Goal: Communication & Community: Share content

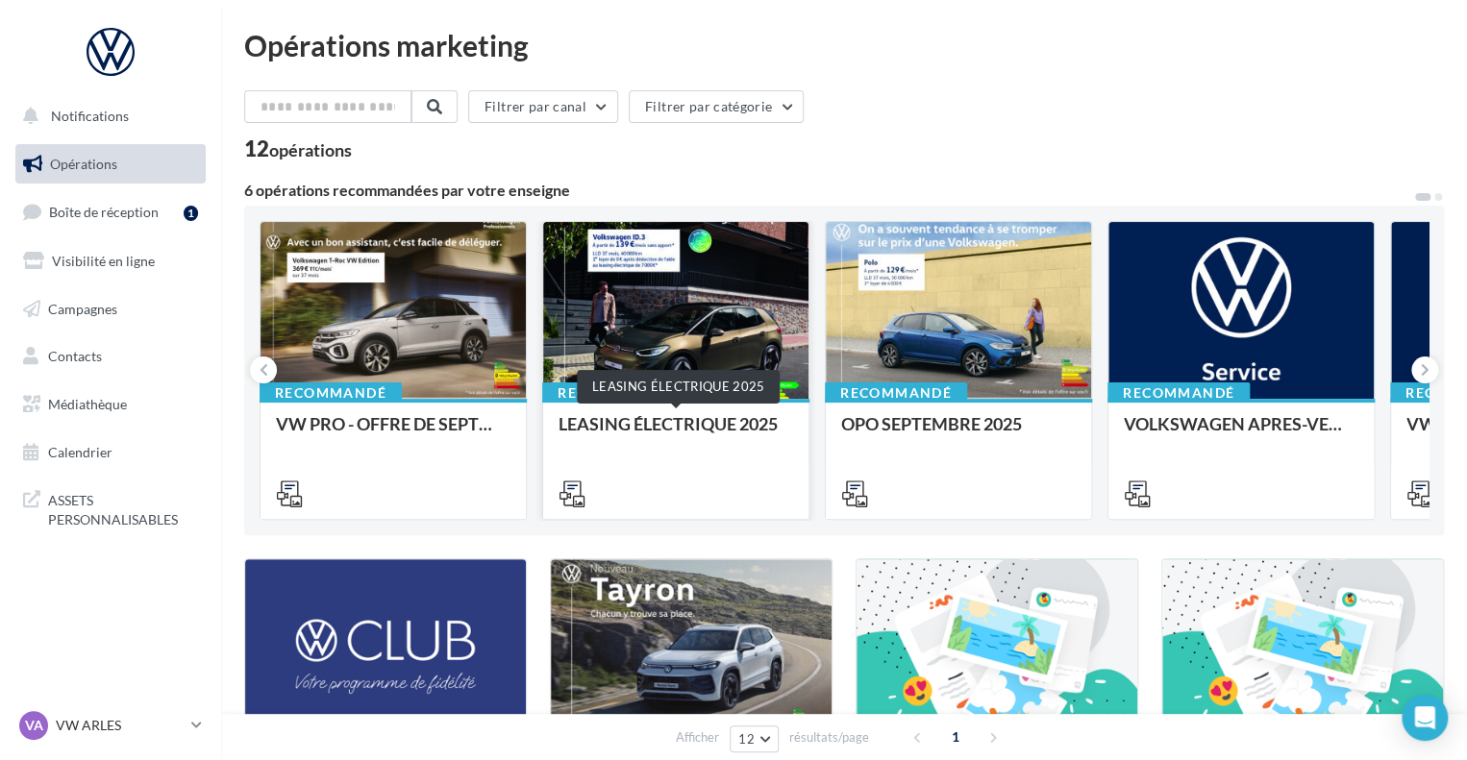
click at [691, 433] on div "LEASING ÉLECTRIQUE 2025" at bounding box center [675, 433] width 235 height 38
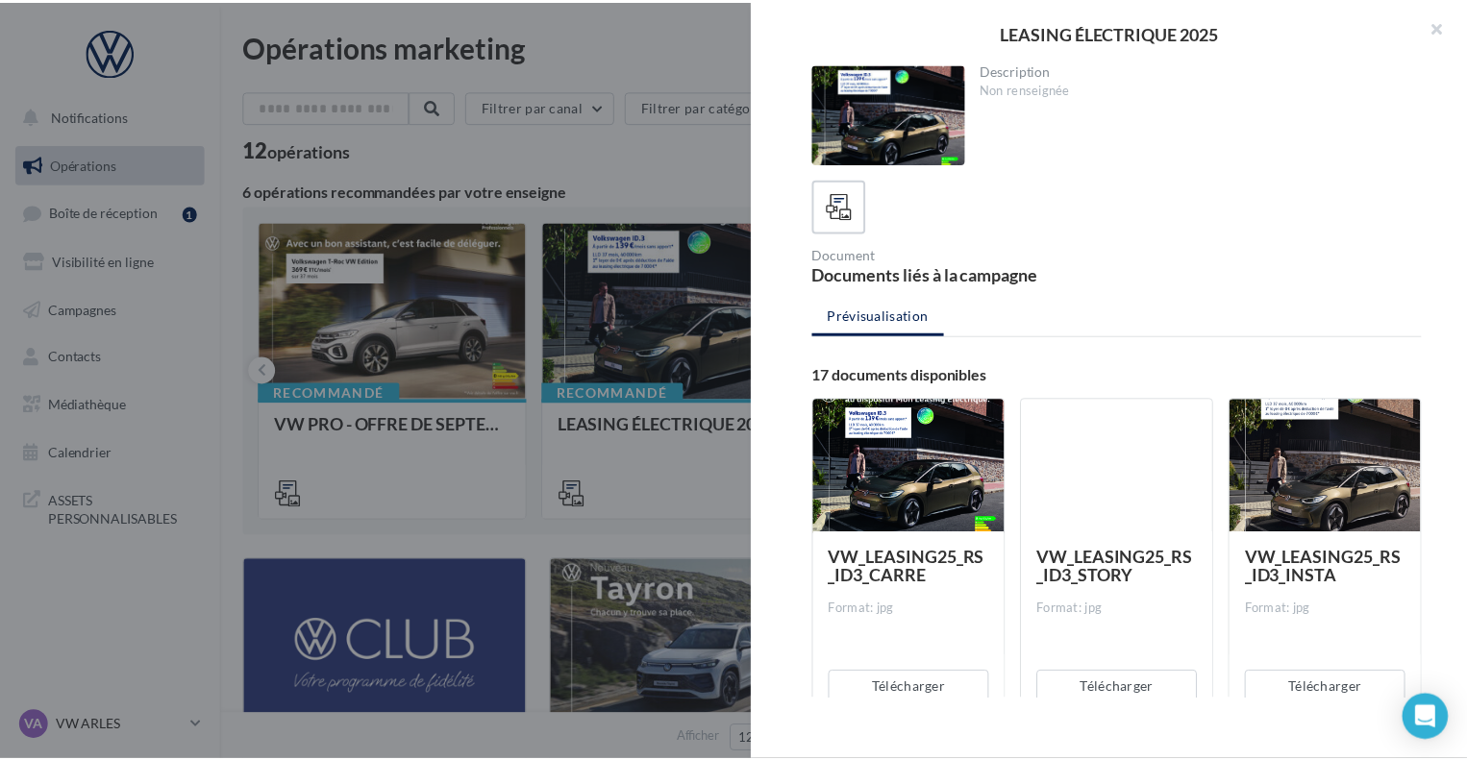
scroll to position [35, 0]
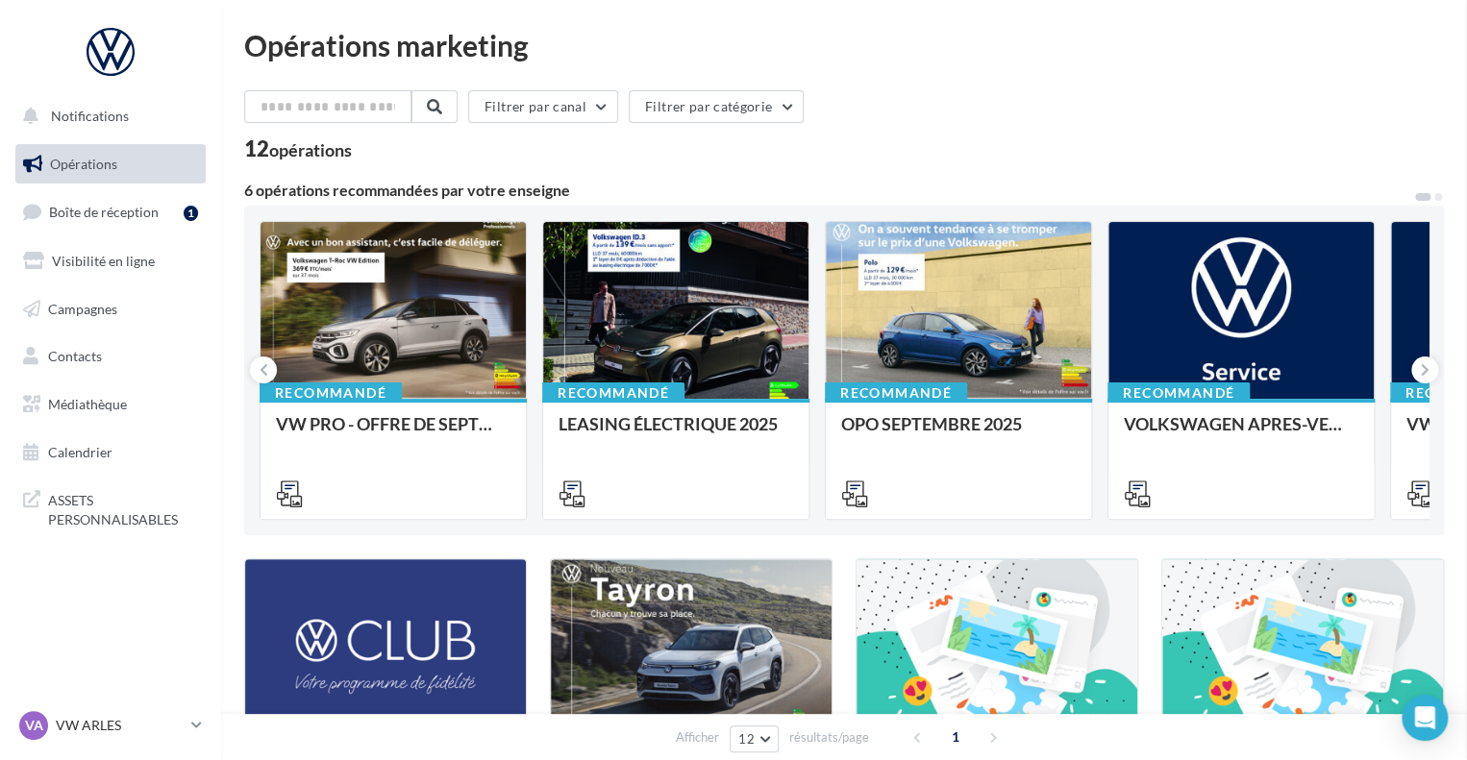
click at [96, 417] on link "Médiathèque" at bounding box center [111, 404] width 198 height 40
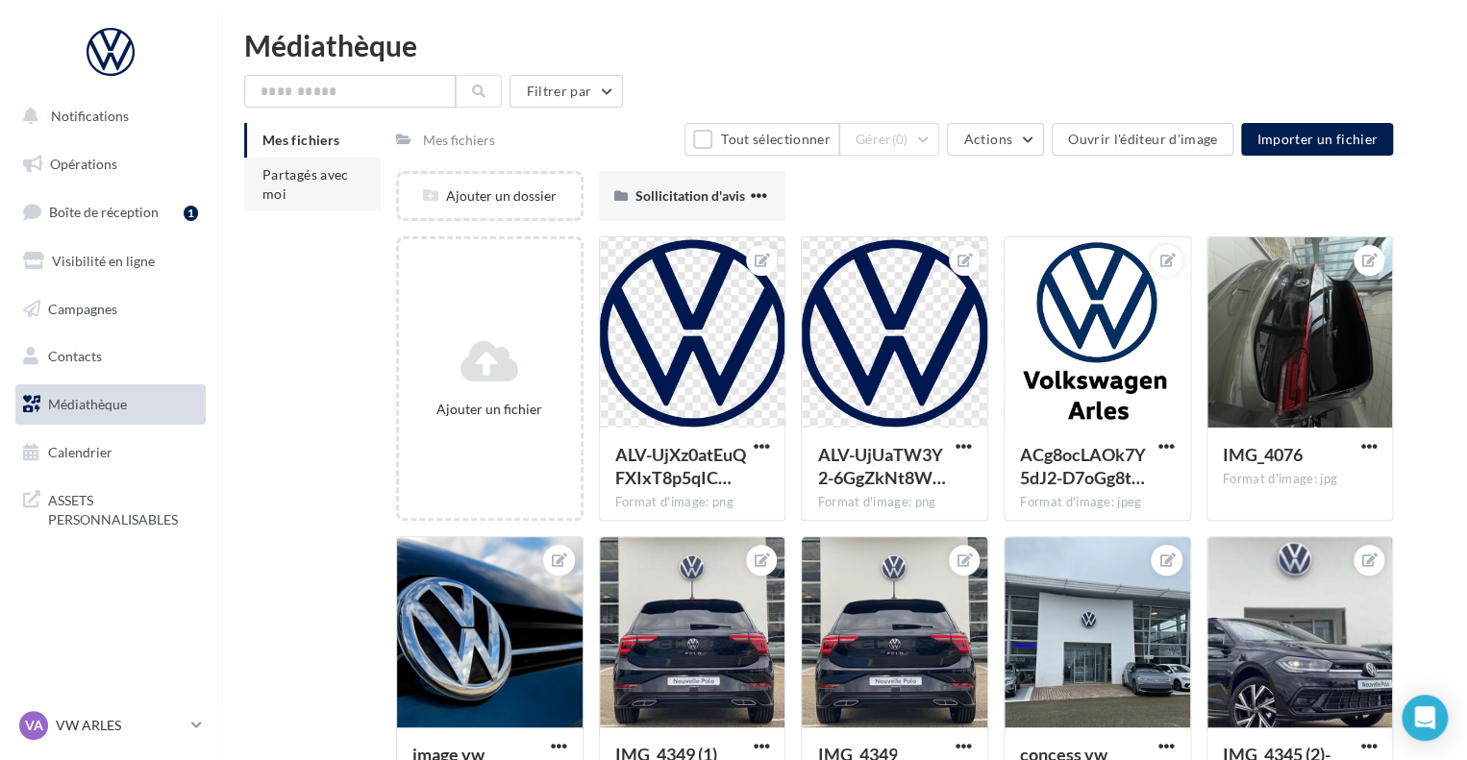
click at [305, 187] on li "Partagés avec moi" at bounding box center [312, 185] width 136 height 54
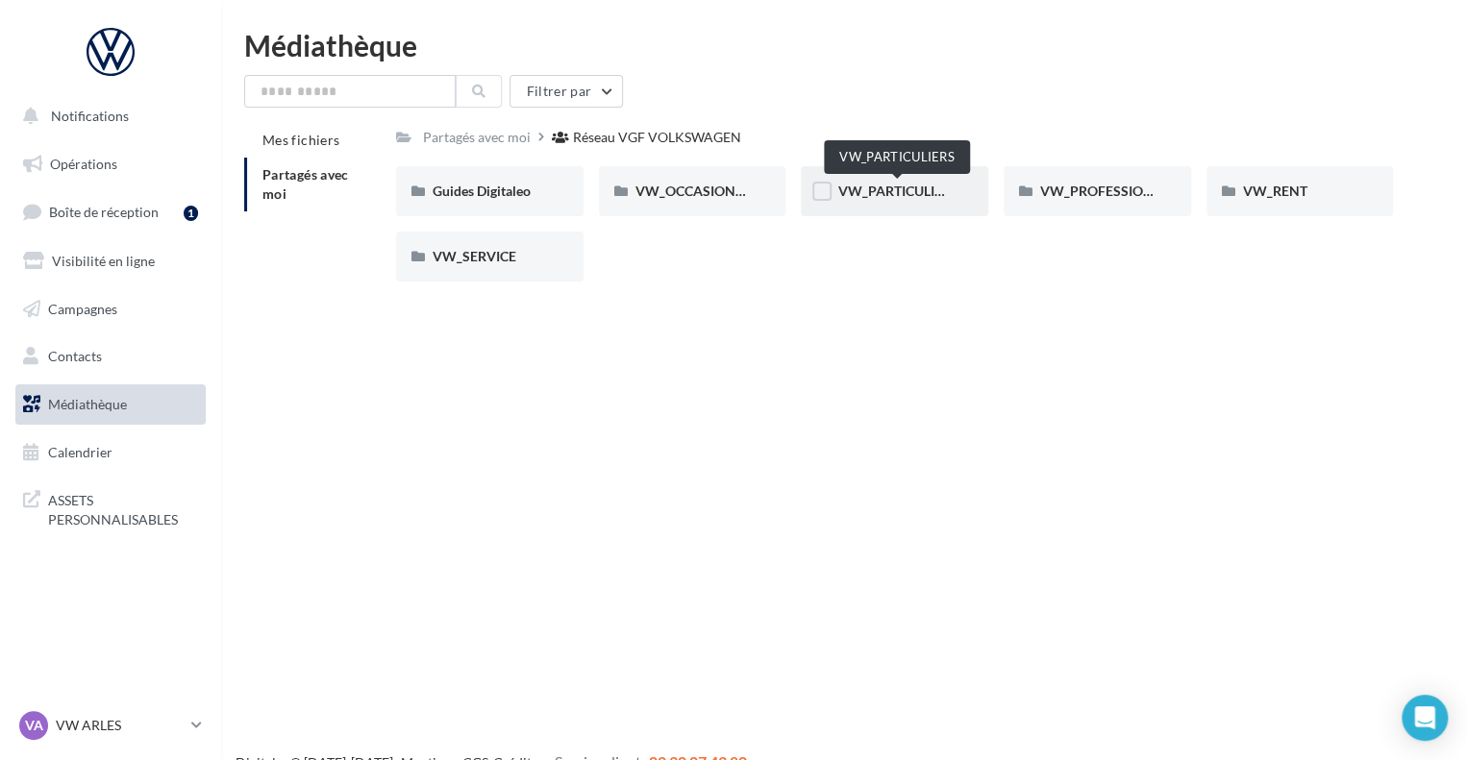
click at [884, 184] on span "VW_PARTICULIERS" at bounding box center [897, 191] width 120 height 16
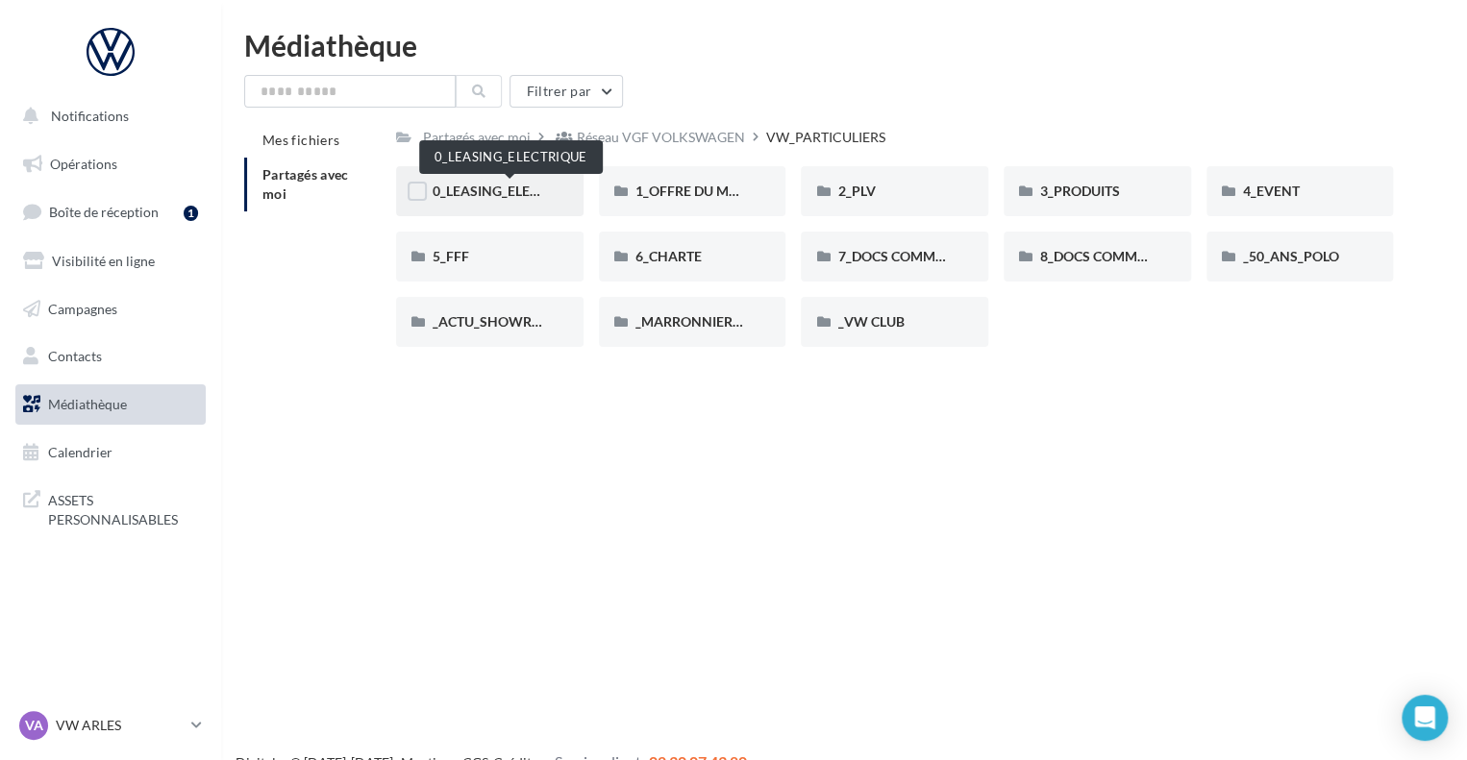
click at [518, 195] on span "0_LEASING_ELECTRIQUE" at bounding box center [510, 191] width 154 height 16
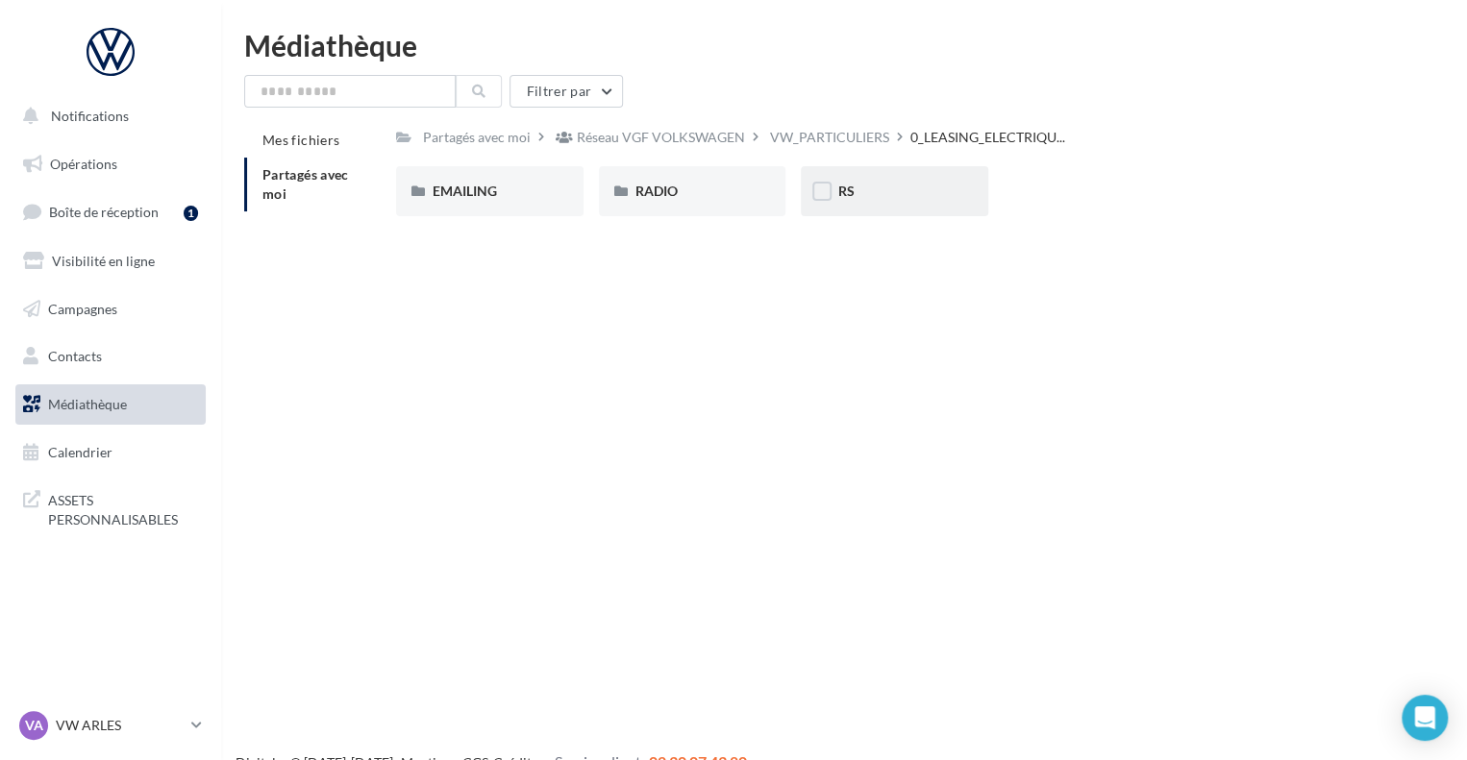
click at [877, 195] on div "RS" at bounding box center [894, 191] width 114 height 19
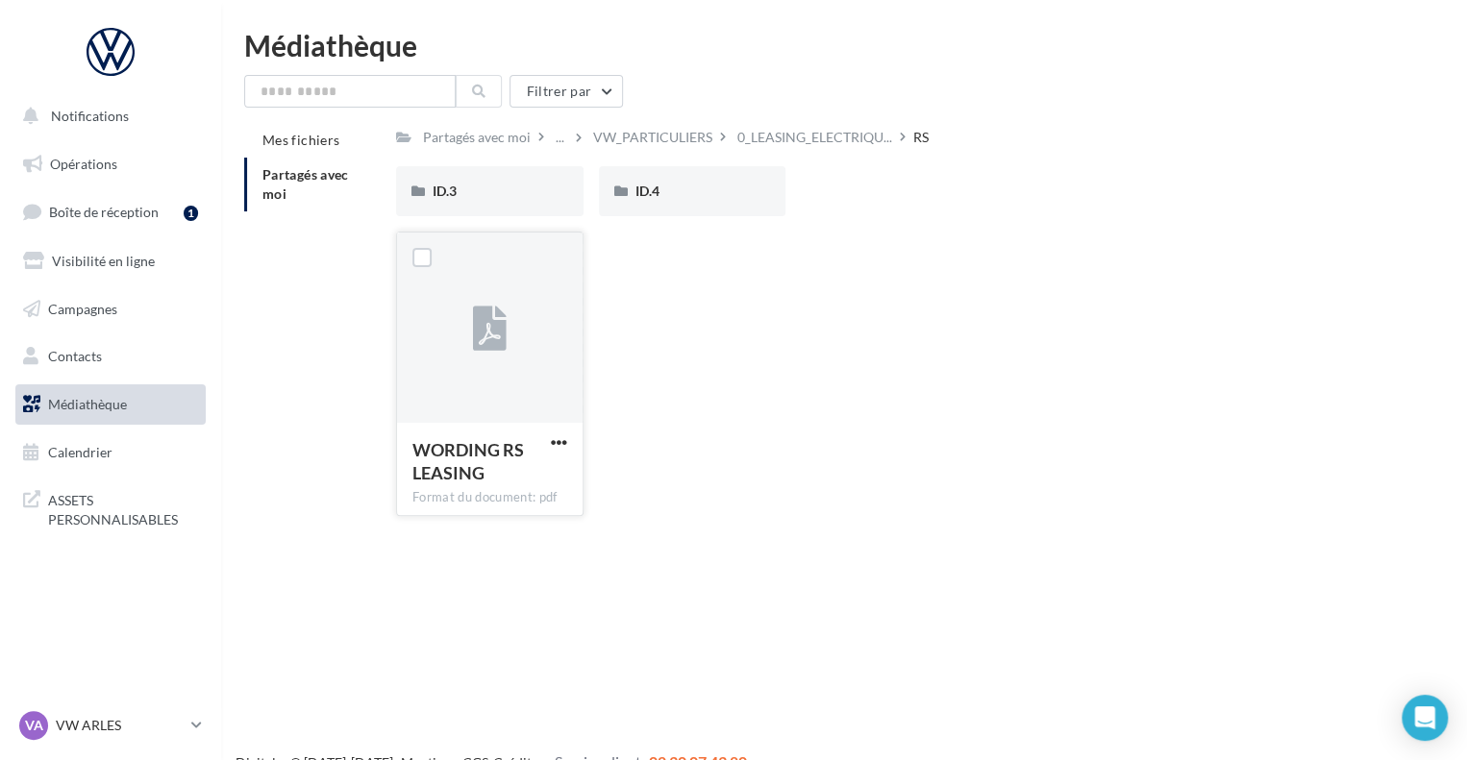
click at [473, 465] on span "WORDING RS LEASING" at bounding box center [467, 461] width 111 height 44
click at [481, 185] on div "ID.3" at bounding box center [490, 191] width 114 height 19
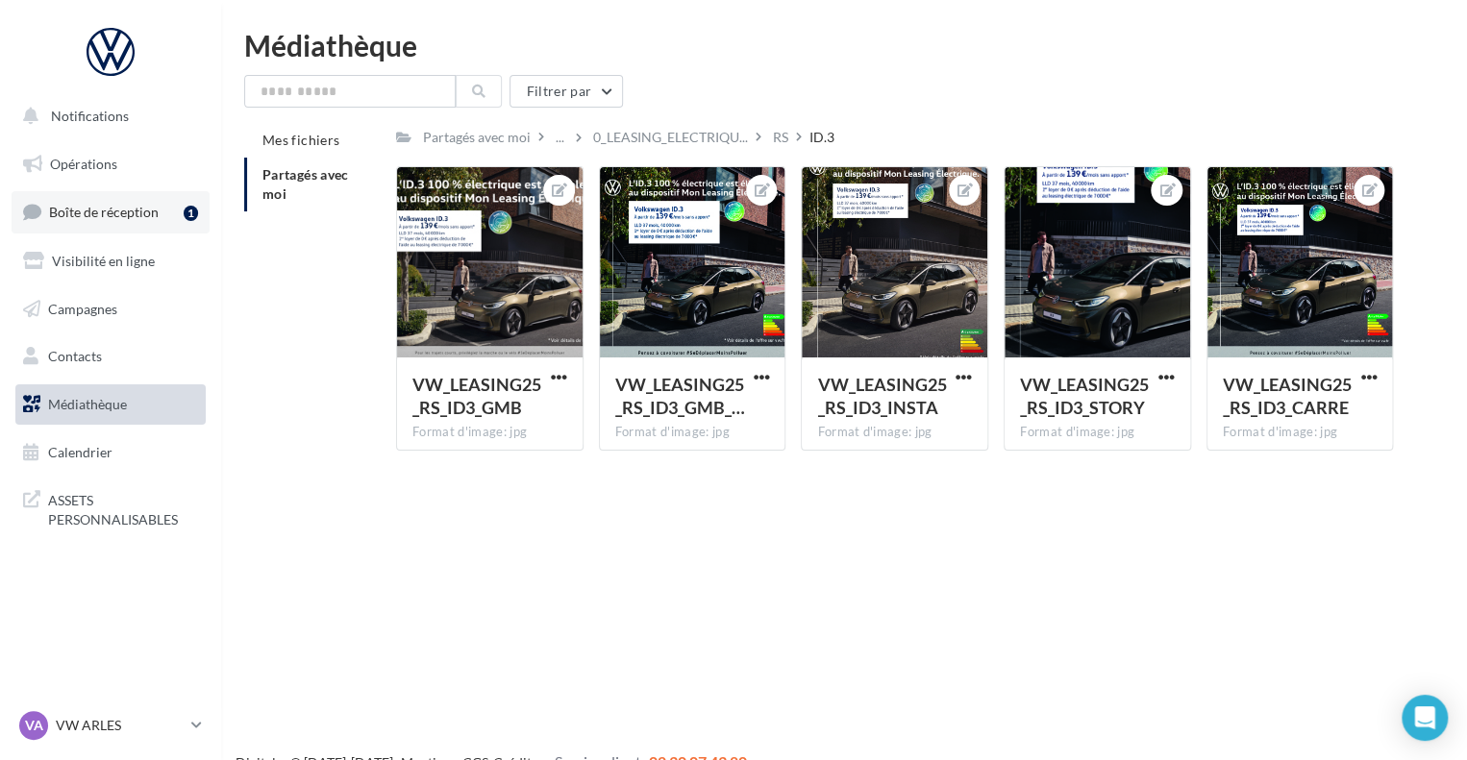
click at [128, 225] on link "Boîte de réception 1" at bounding box center [111, 211] width 198 height 41
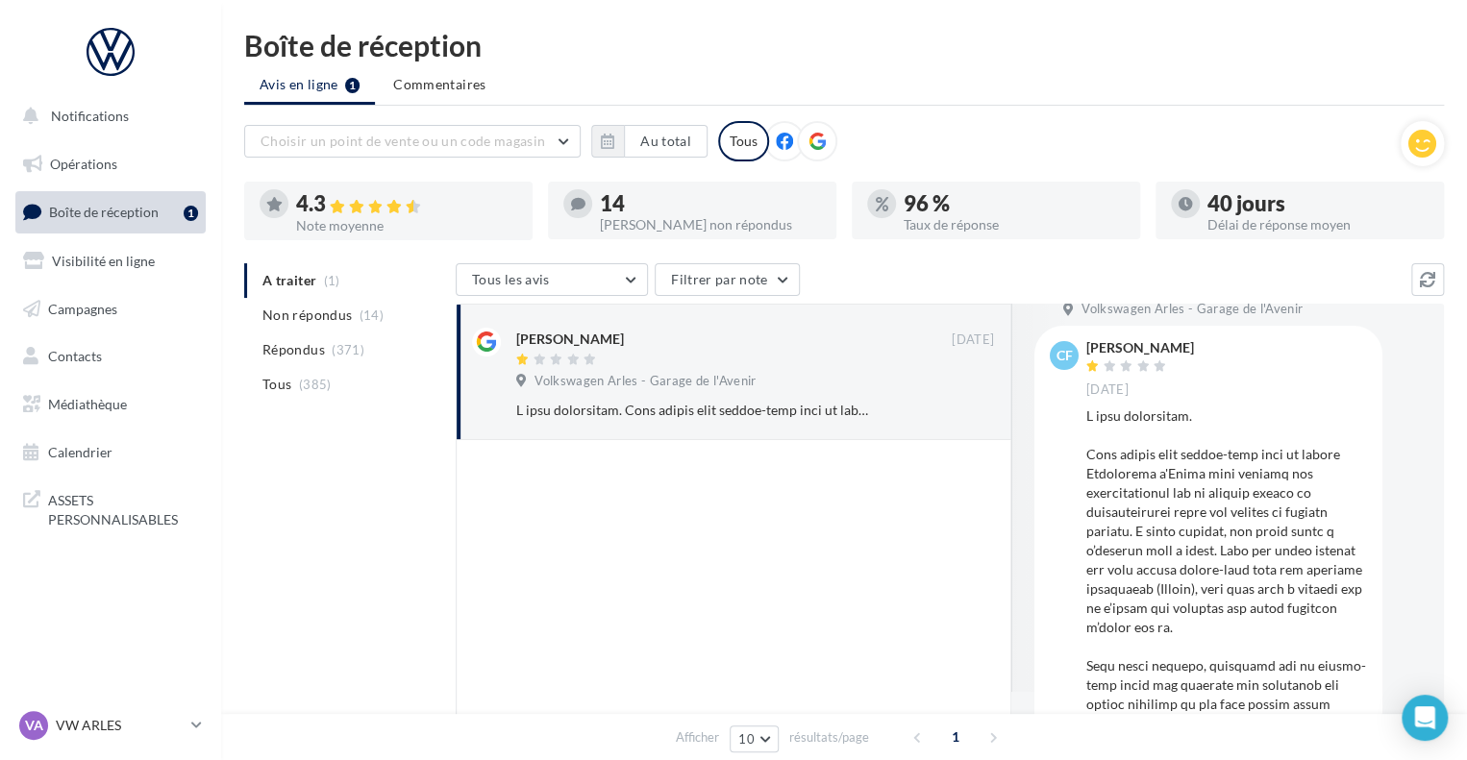
scroll to position [27, 0]
click at [59, 396] on span "Médiathèque" at bounding box center [87, 404] width 79 height 16
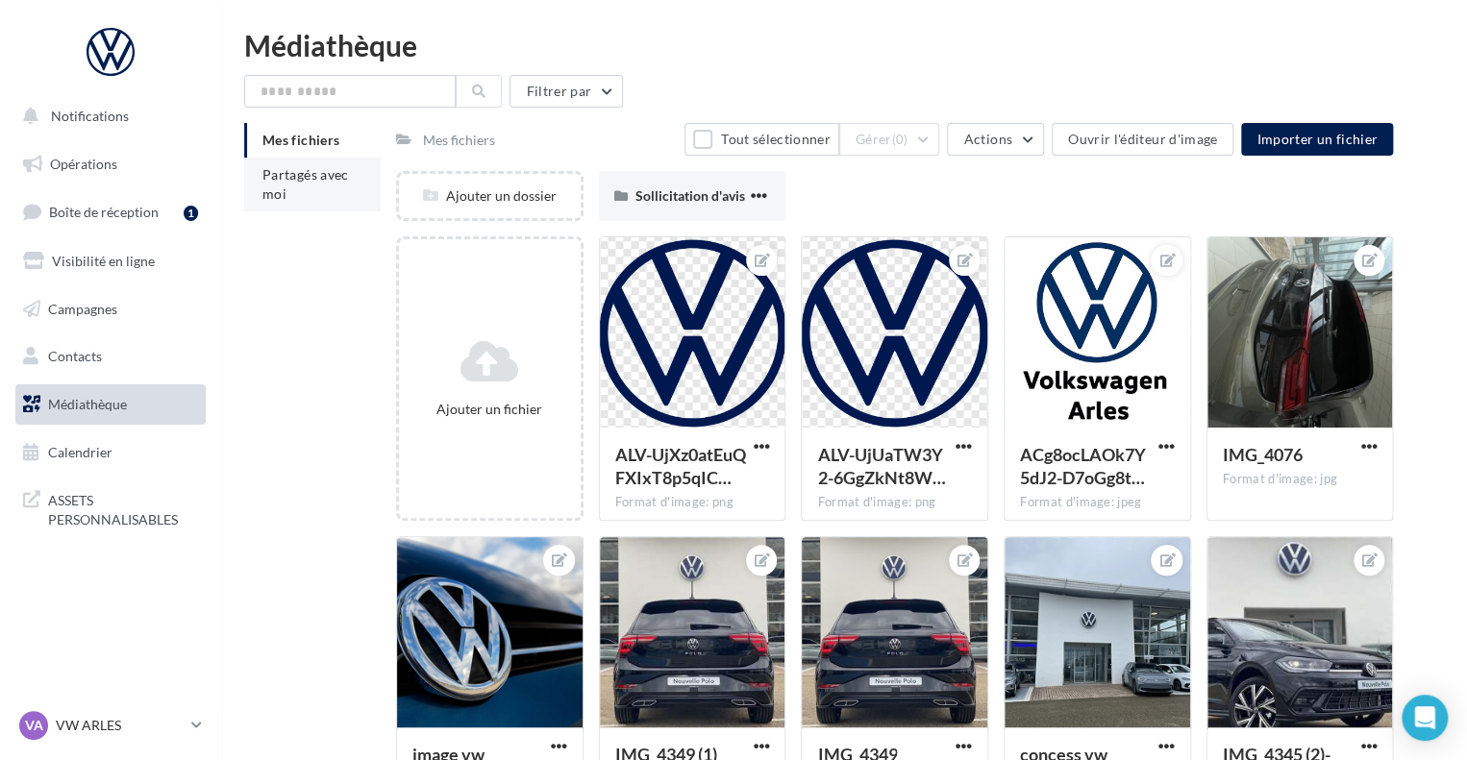
click at [277, 169] on span "Partagés avec moi" at bounding box center [305, 184] width 87 height 36
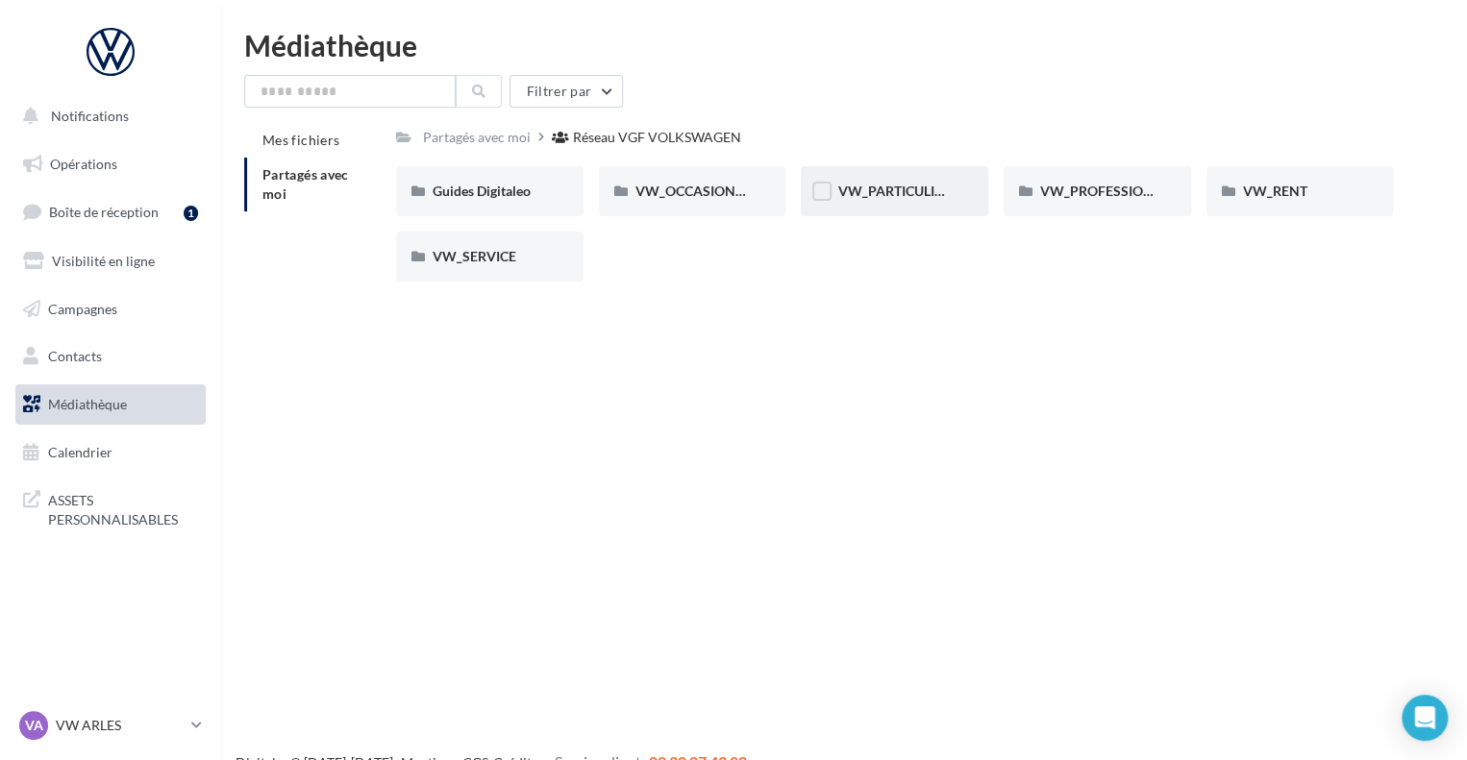
click at [896, 200] on div "VW_PARTICULIERS" at bounding box center [894, 191] width 114 height 19
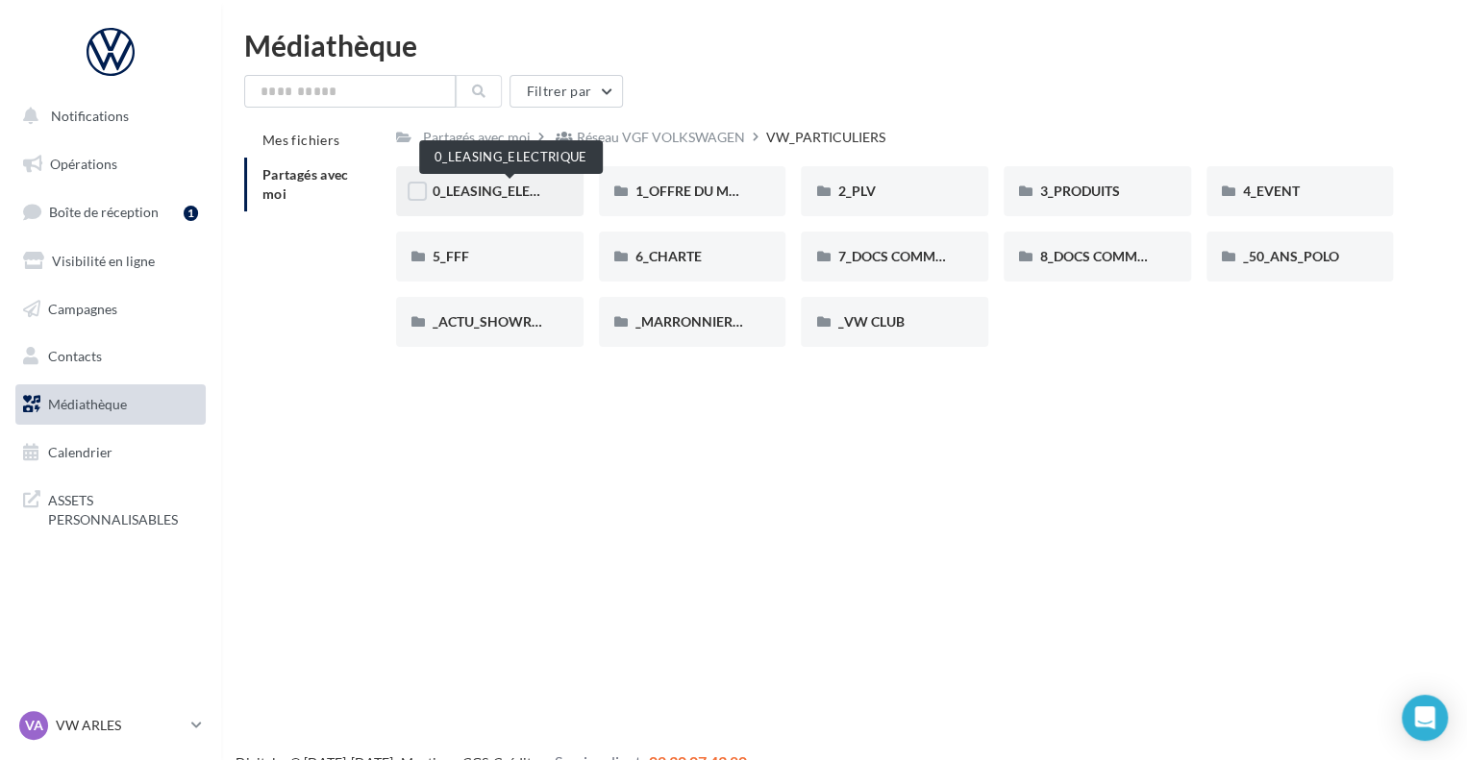
click at [494, 185] on span "0_LEASING_ELECTRIQUE" at bounding box center [510, 191] width 154 height 16
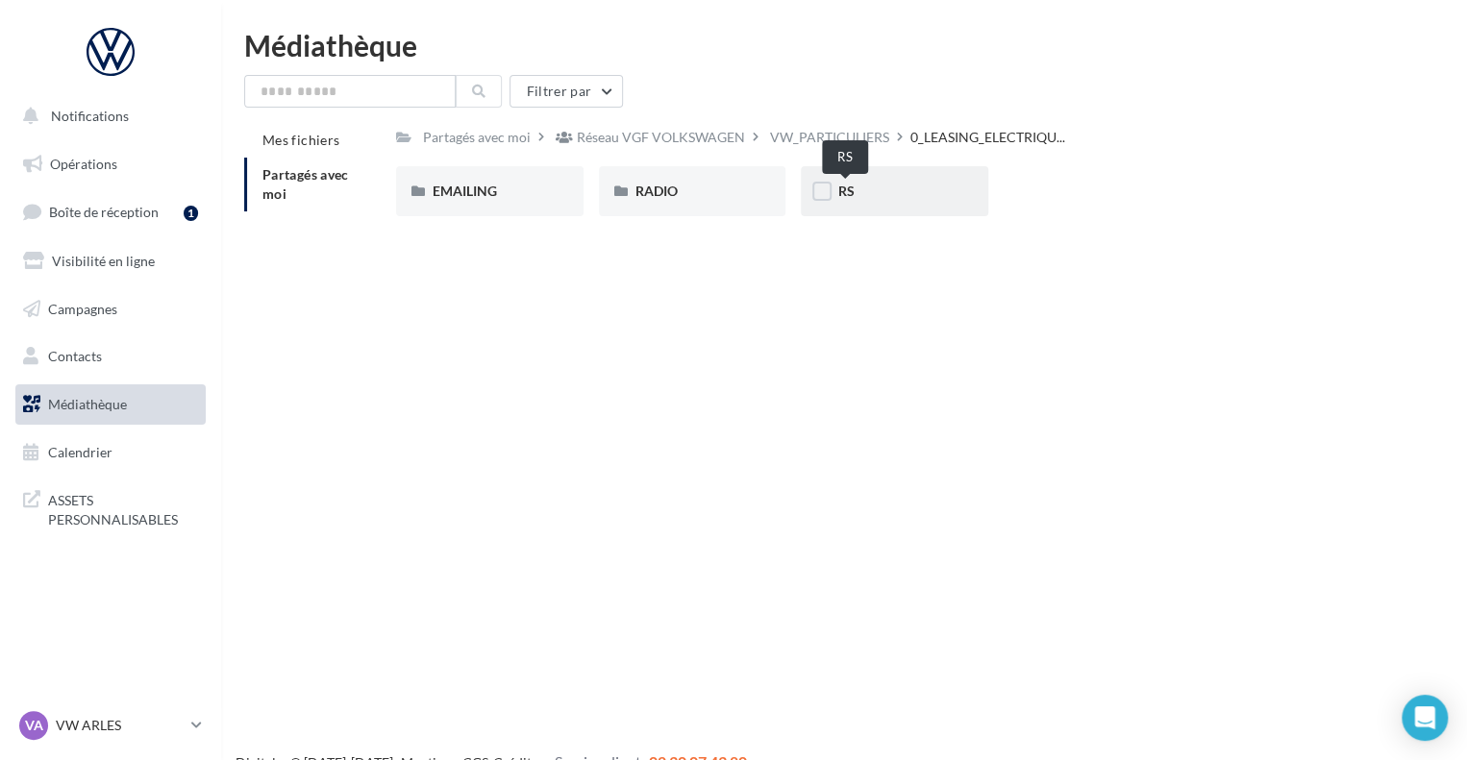
click at [840, 198] on span "RS" at bounding box center [845, 191] width 16 height 16
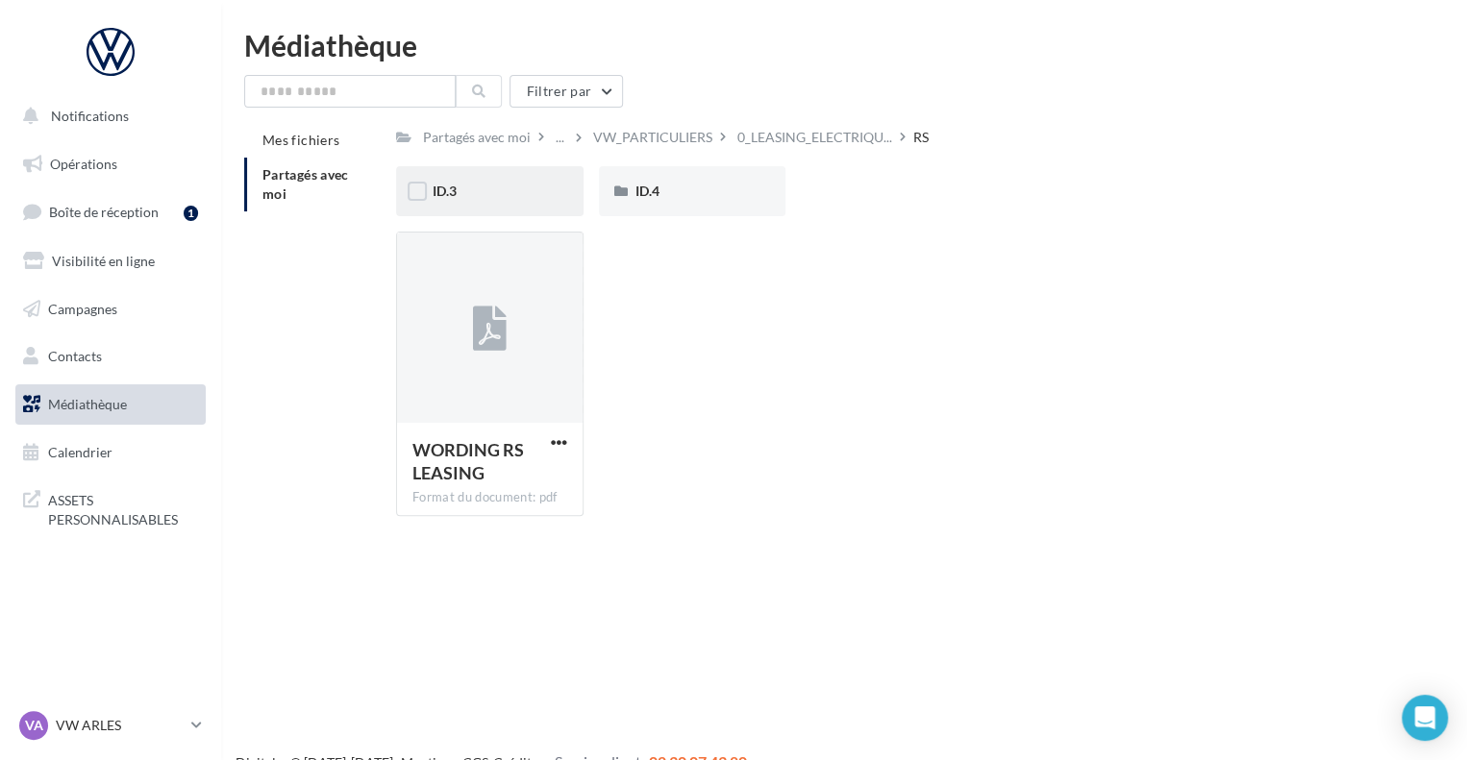
click at [504, 189] on div "ID.3" at bounding box center [490, 191] width 114 height 19
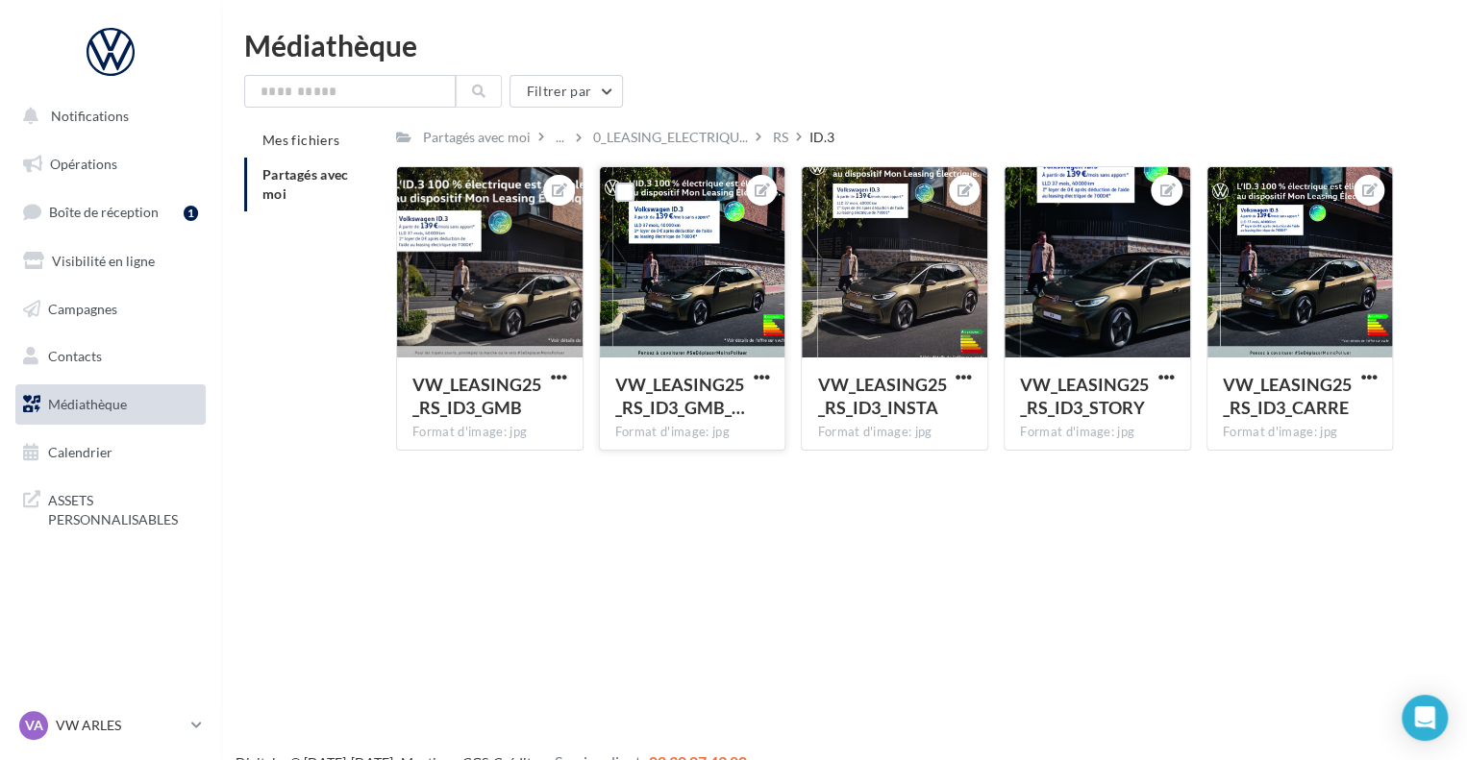
click at [688, 331] on div at bounding box center [693, 263] width 186 height 192
click at [903, 410] on span "VW_LEASING25_RS_ID3_INSTA" at bounding box center [881, 396] width 129 height 44
click at [963, 187] on icon at bounding box center [964, 190] width 15 height 13
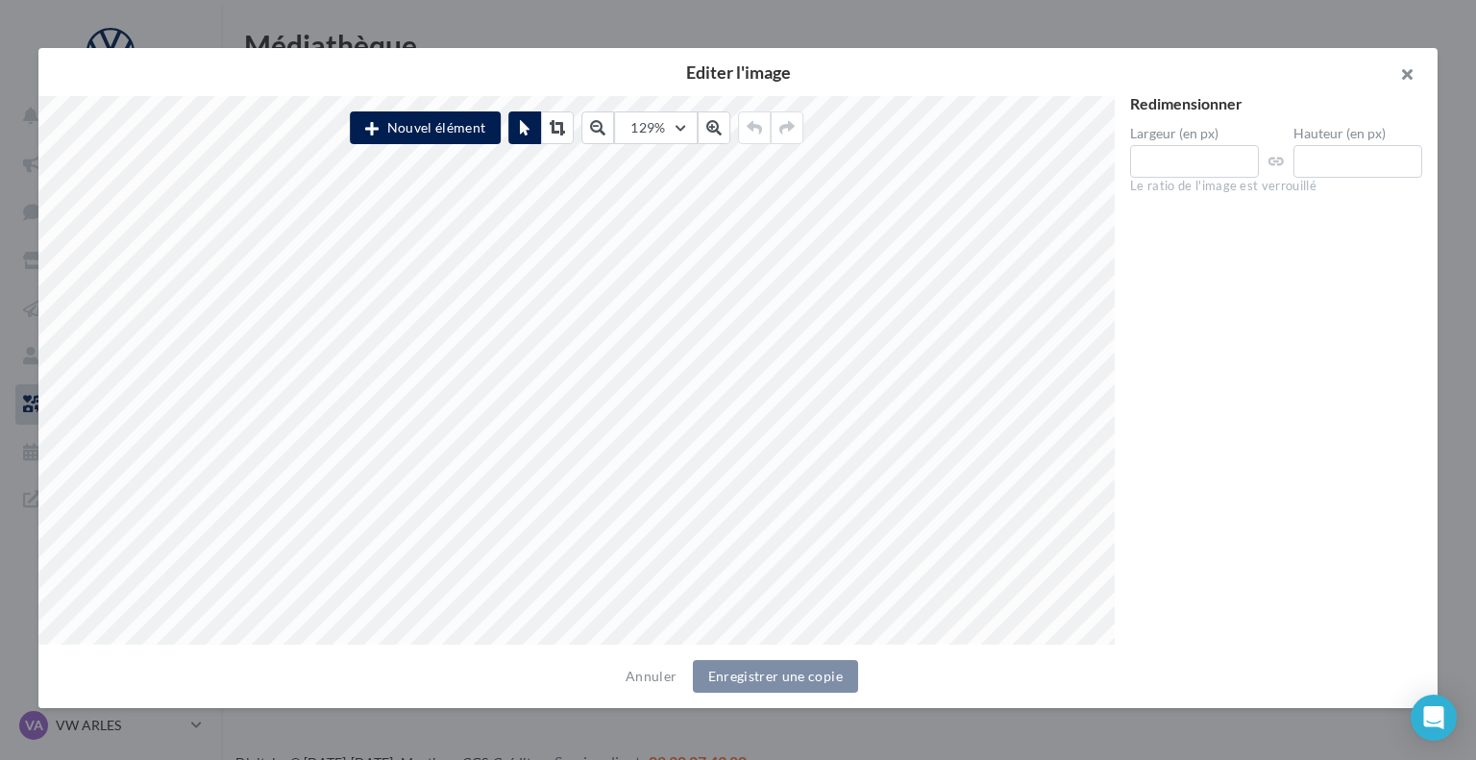
click at [1399, 84] on button "button" at bounding box center [1399, 77] width 77 height 58
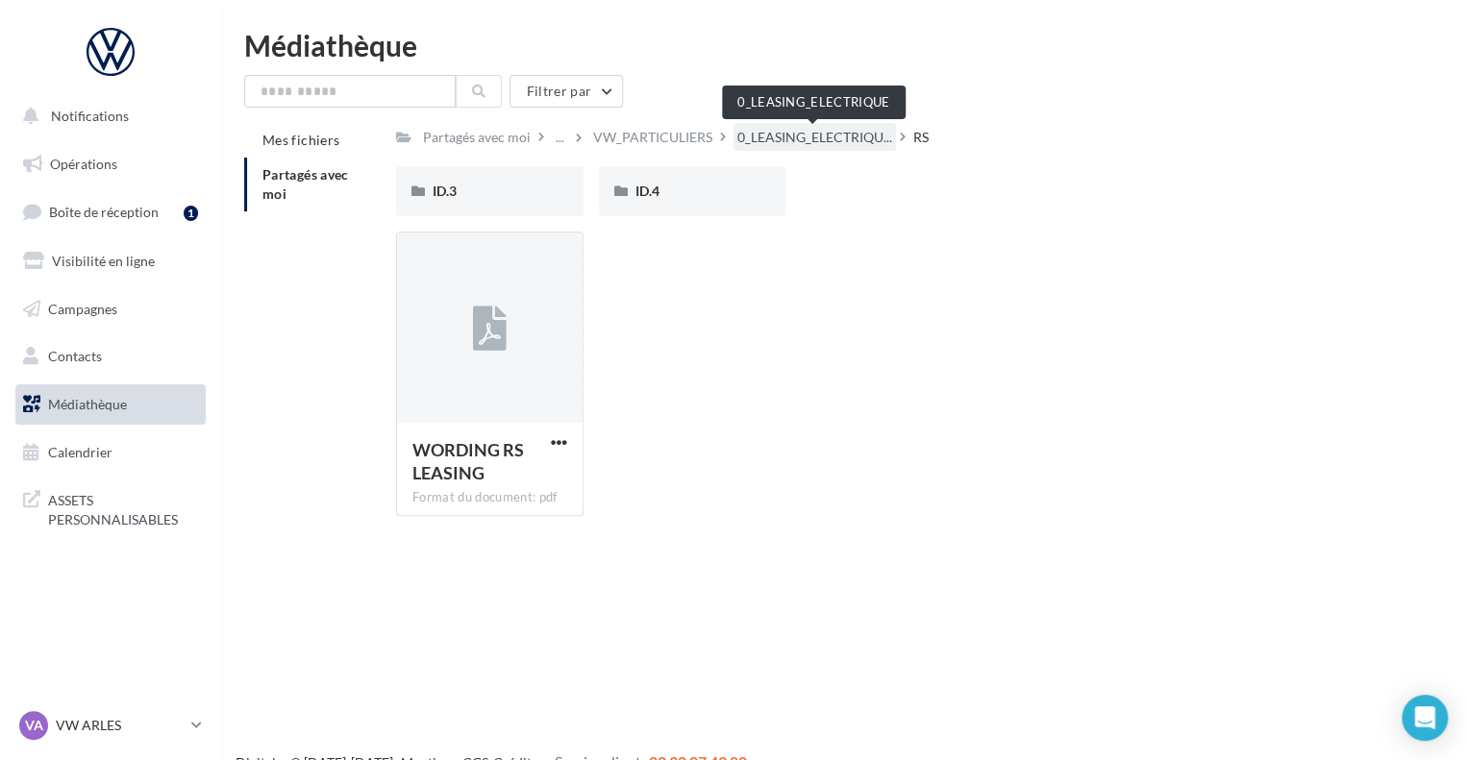
click at [814, 145] on span "0_LEASING_ELECTRIQU..." at bounding box center [814, 137] width 155 height 19
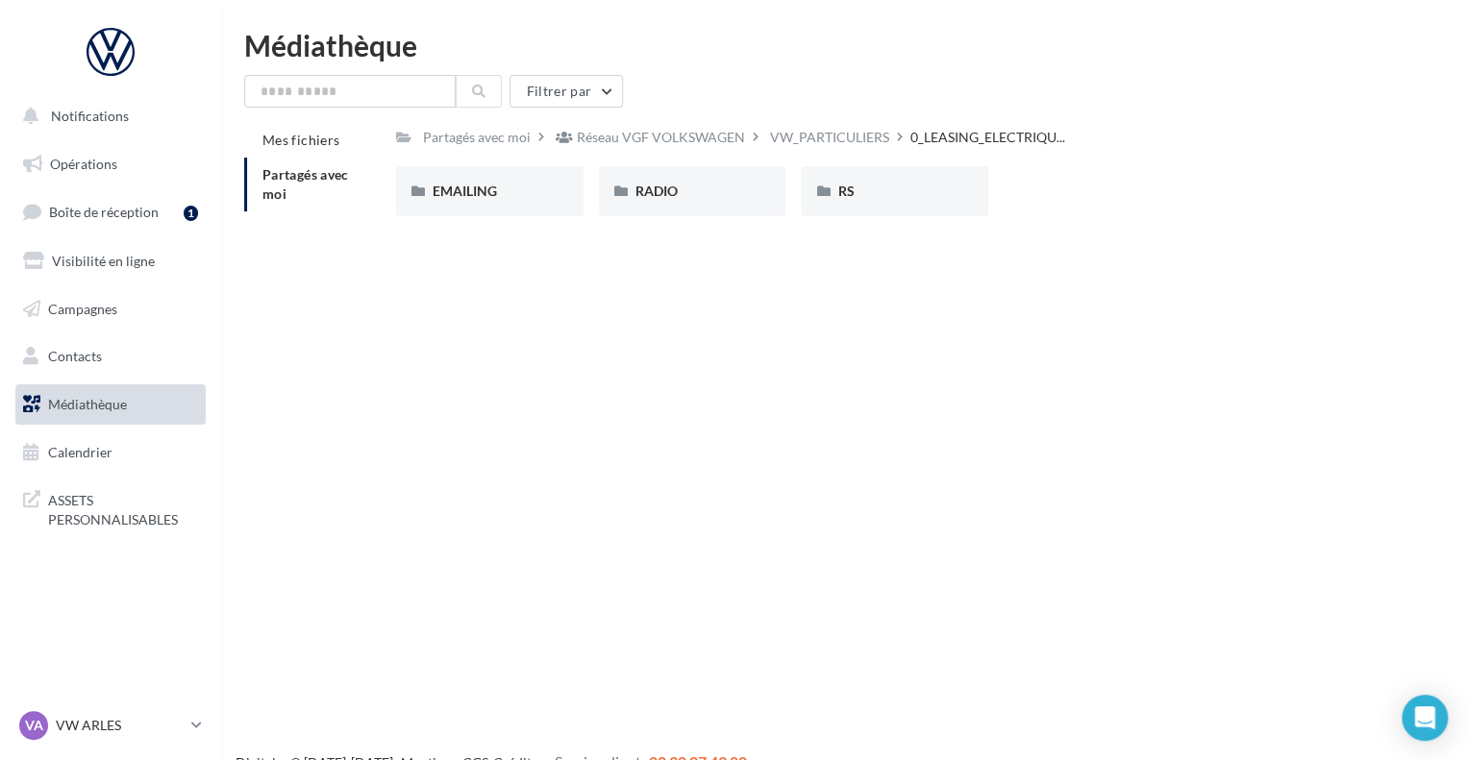
click at [814, 145] on div "VW_PARTICULIERS" at bounding box center [829, 137] width 119 height 19
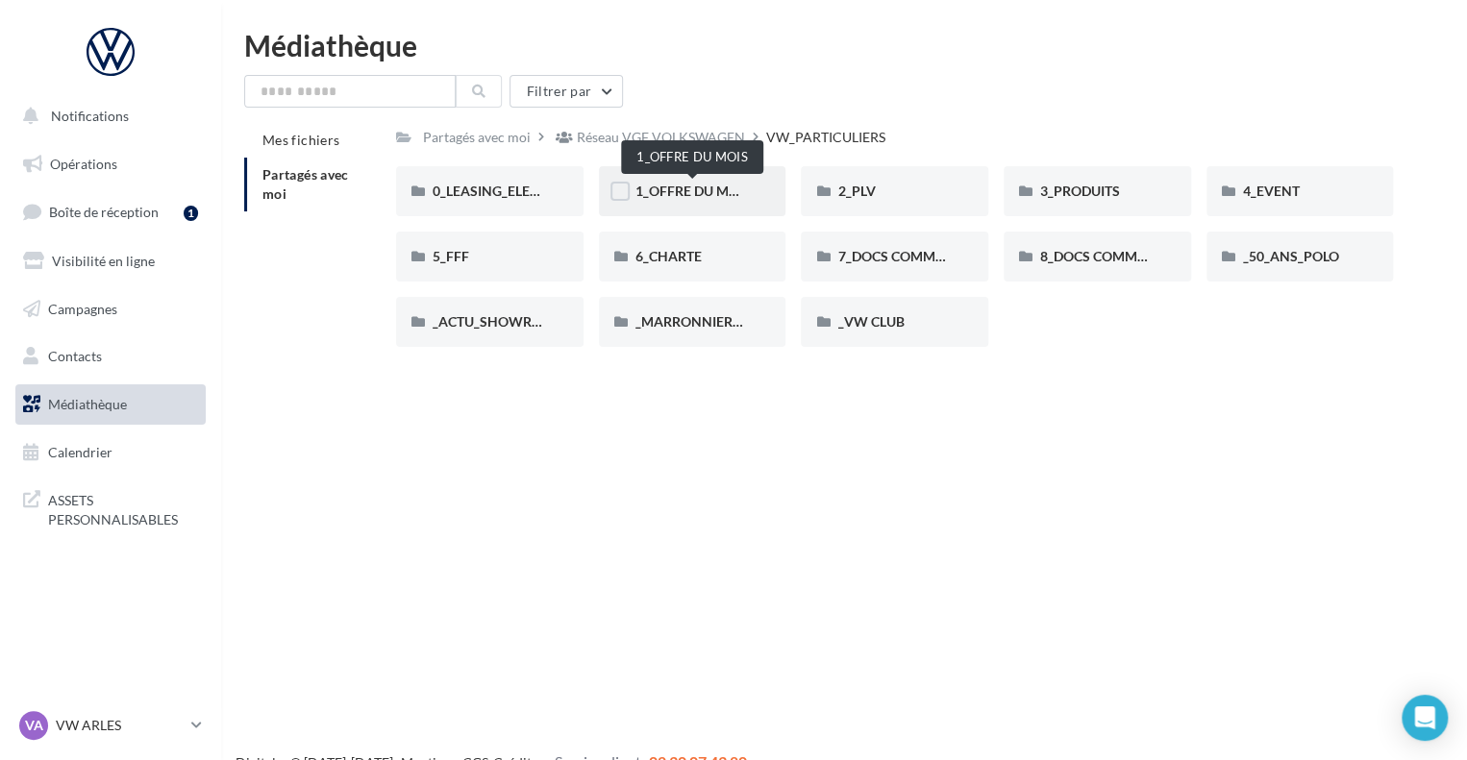
click at [691, 185] on span "1_OFFRE DU MOIS" at bounding box center [692, 191] width 115 height 16
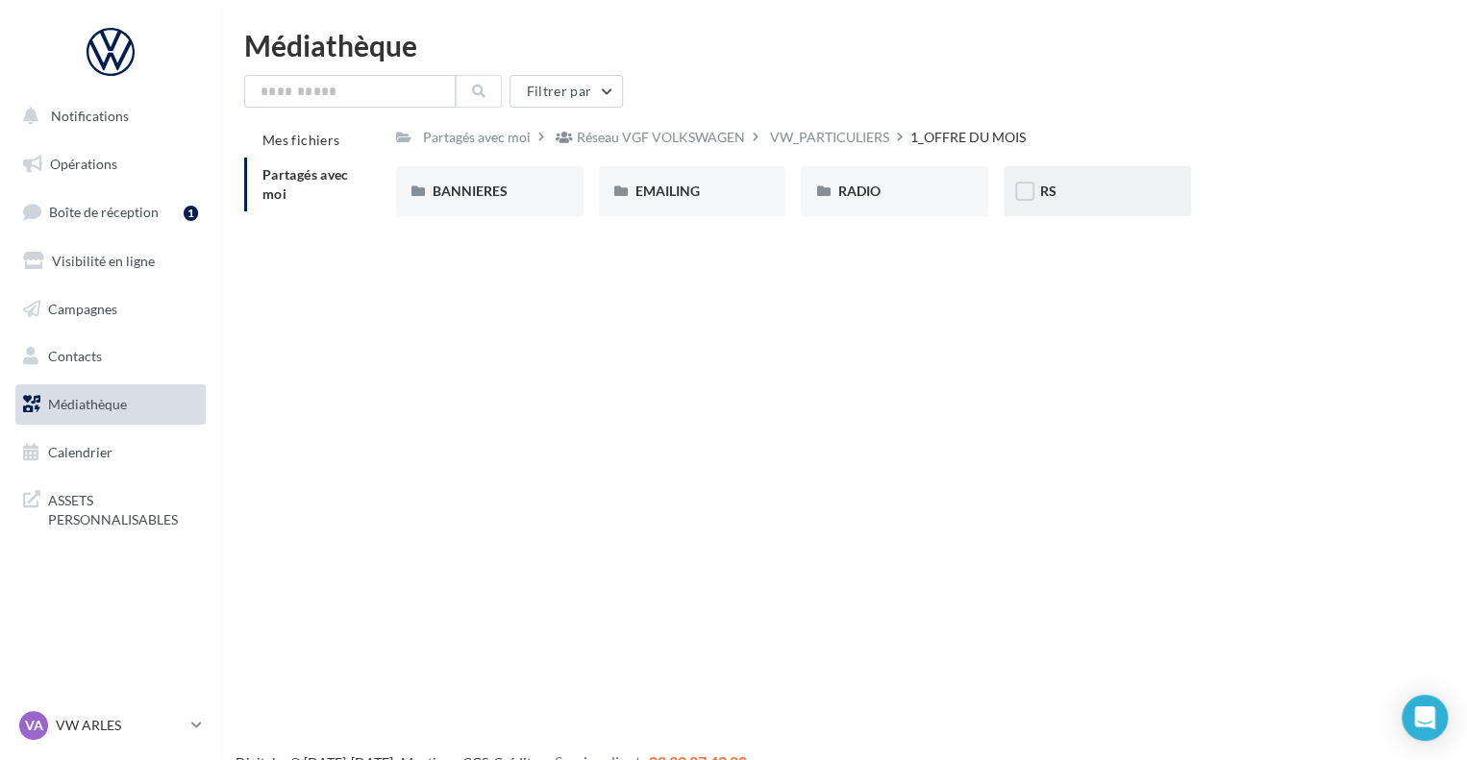
click at [1082, 199] on div "RS" at bounding box center [1097, 191] width 114 height 19
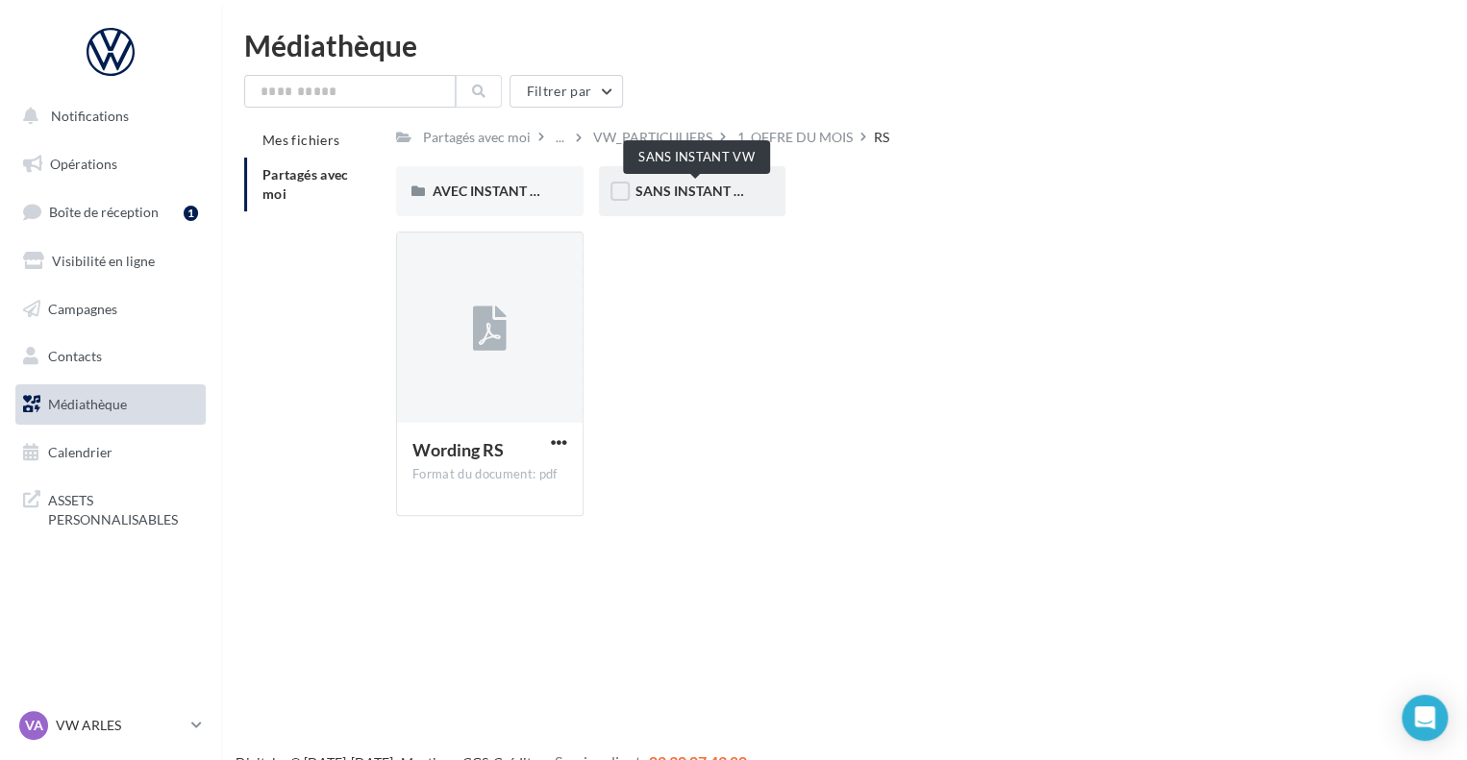
click at [717, 191] on span "SANS INSTANT VW" at bounding box center [696, 191] width 122 height 16
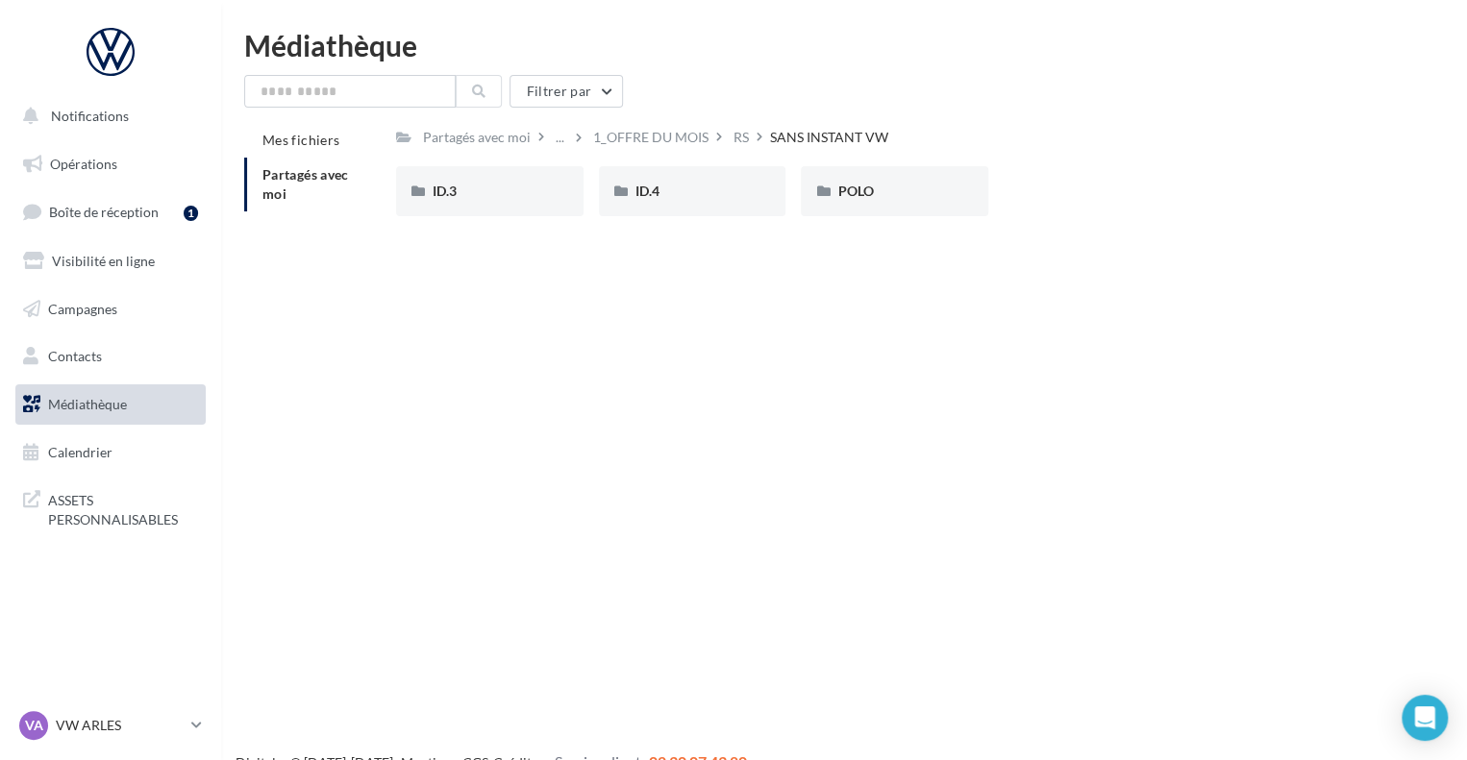
click at [717, 191] on div "ID.4" at bounding box center [692, 191] width 114 height 19
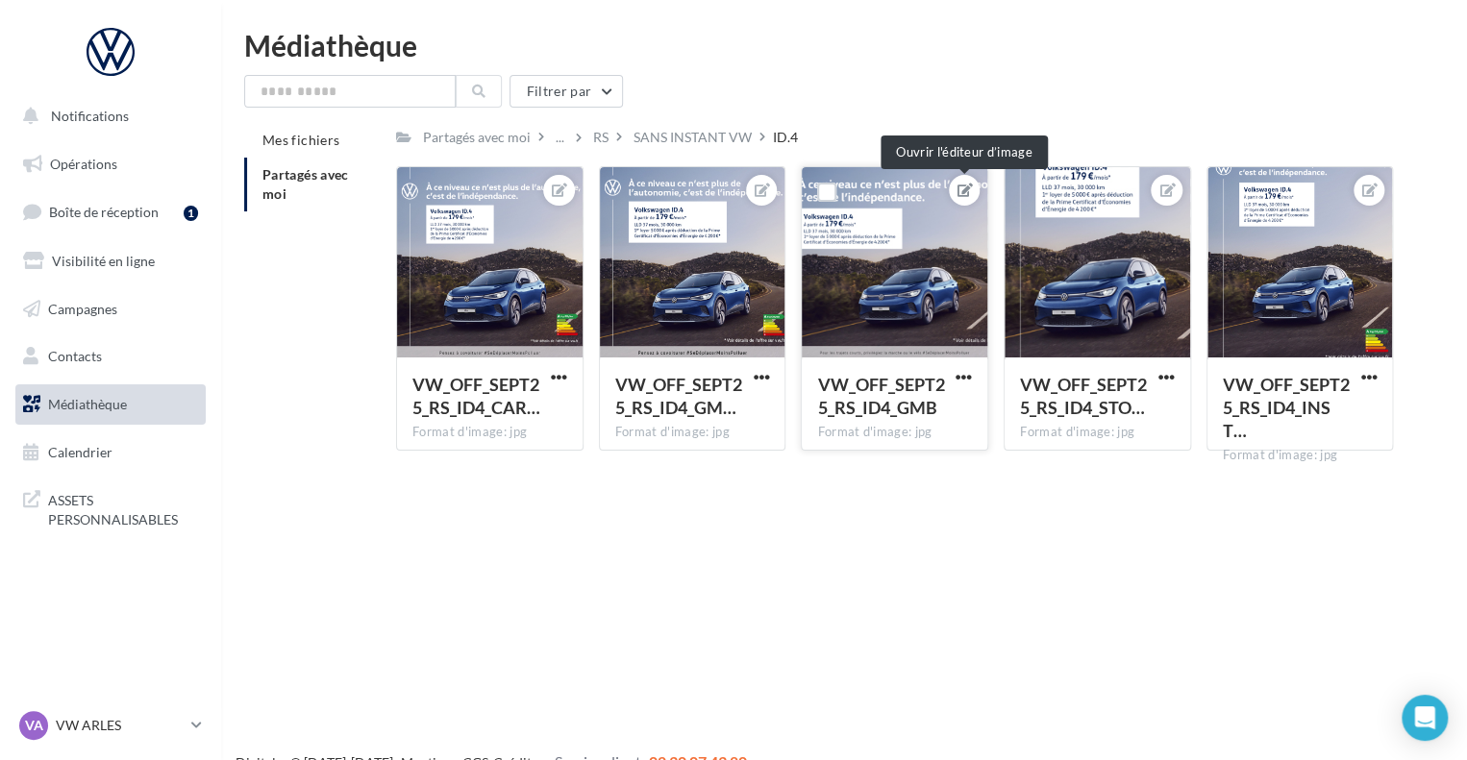
click at [964, 192] on icon at bounding box center [964, 190] width 15 height 13
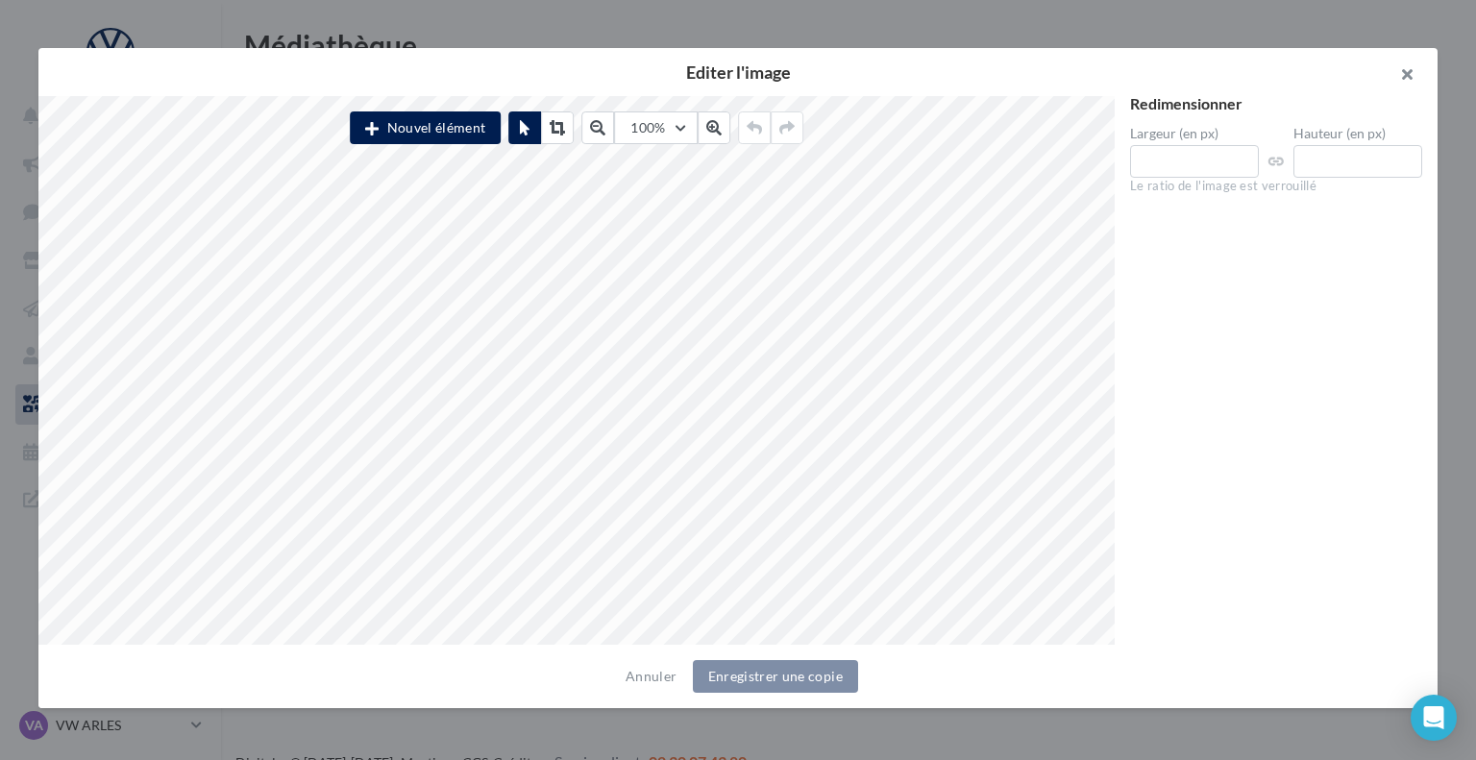
click at [1399, 86] on button "button" at bounding box center [1399, 77] width 77 height 58
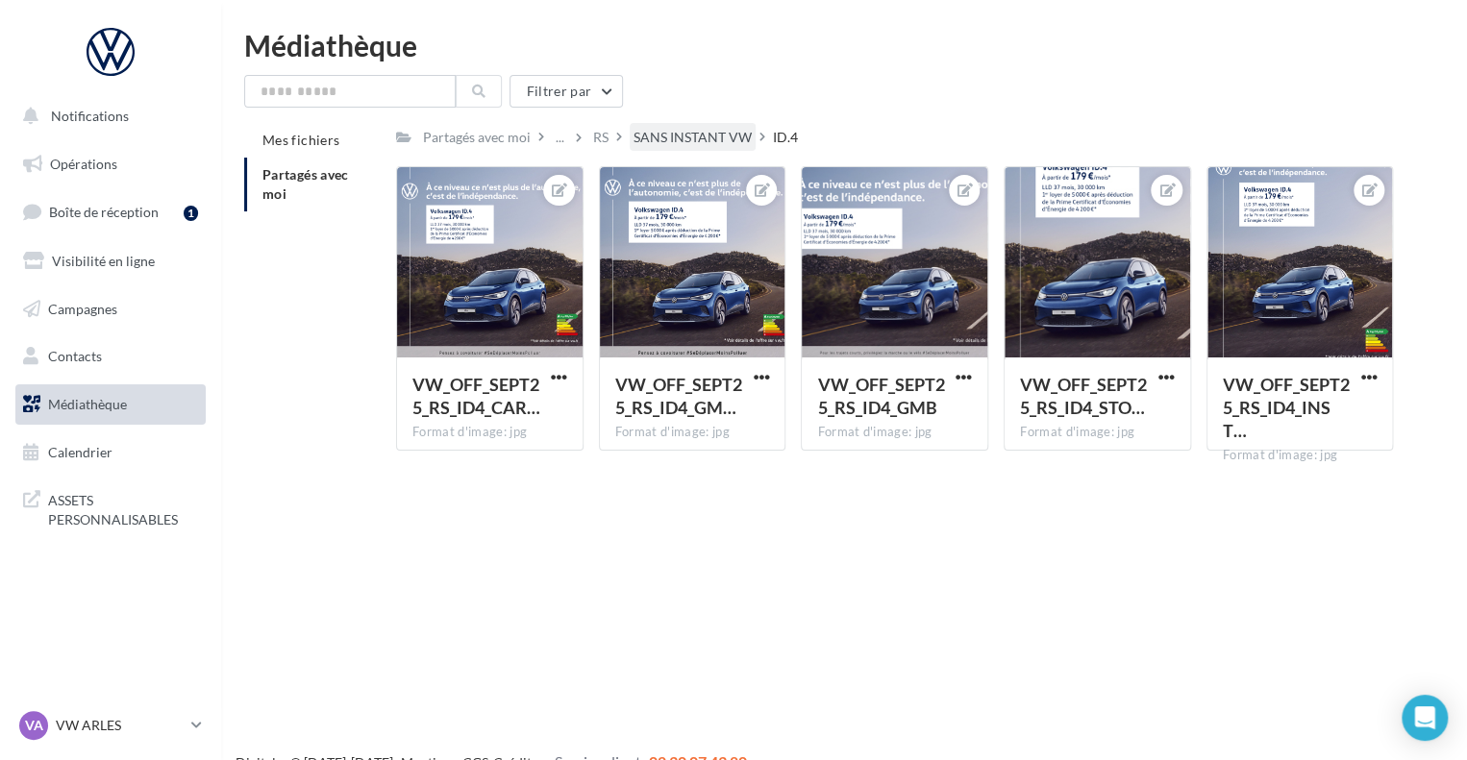
click at [693, 132] on div "SANS INSTANT VW" at bounding box center [692, 137] width 118 height 19
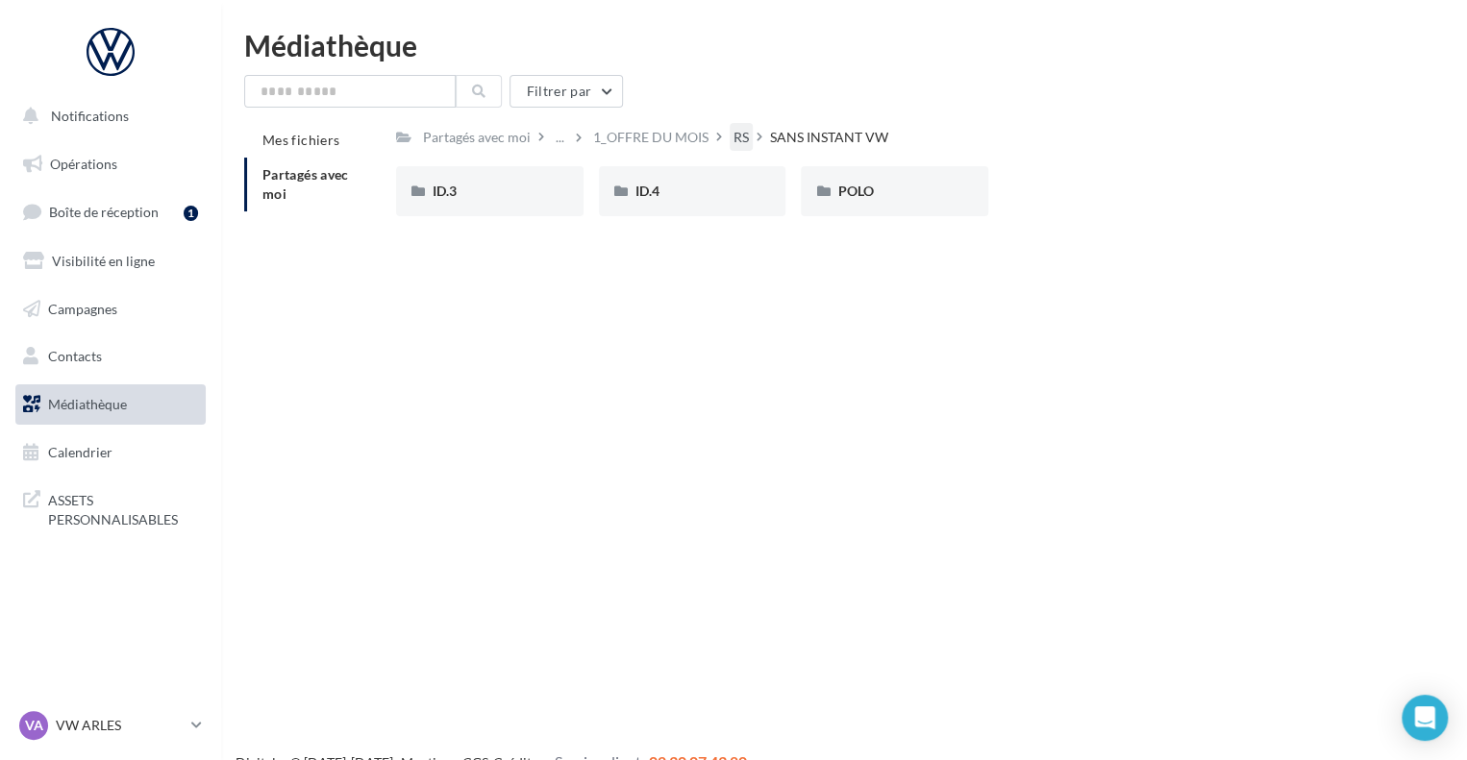
click at [734, 138] on div "RS" at bounding box center [740, 137] width 15 height 19
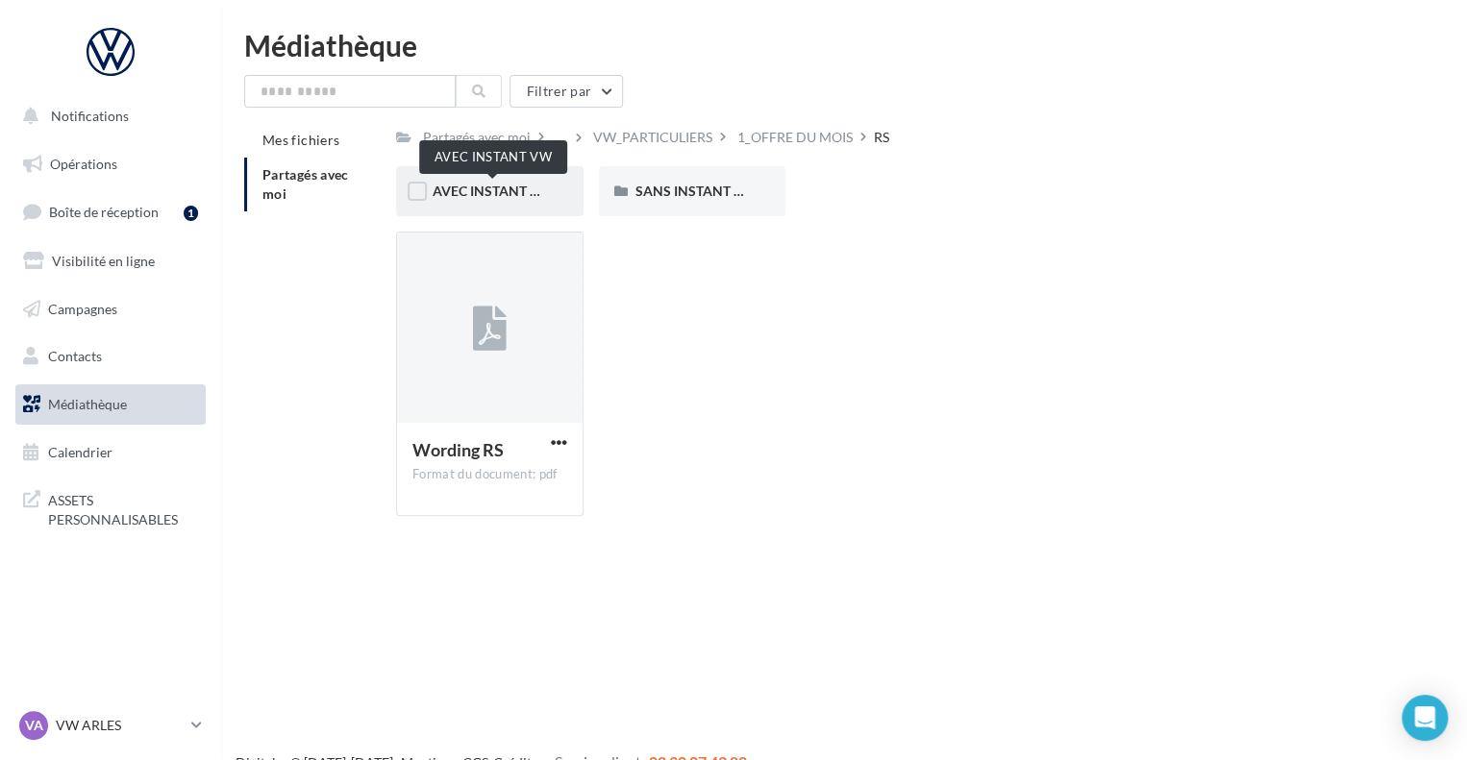
click at [483, 197] on span "AVEC INSTANT VW" at bounding box center [493, 191] width 121 height 16
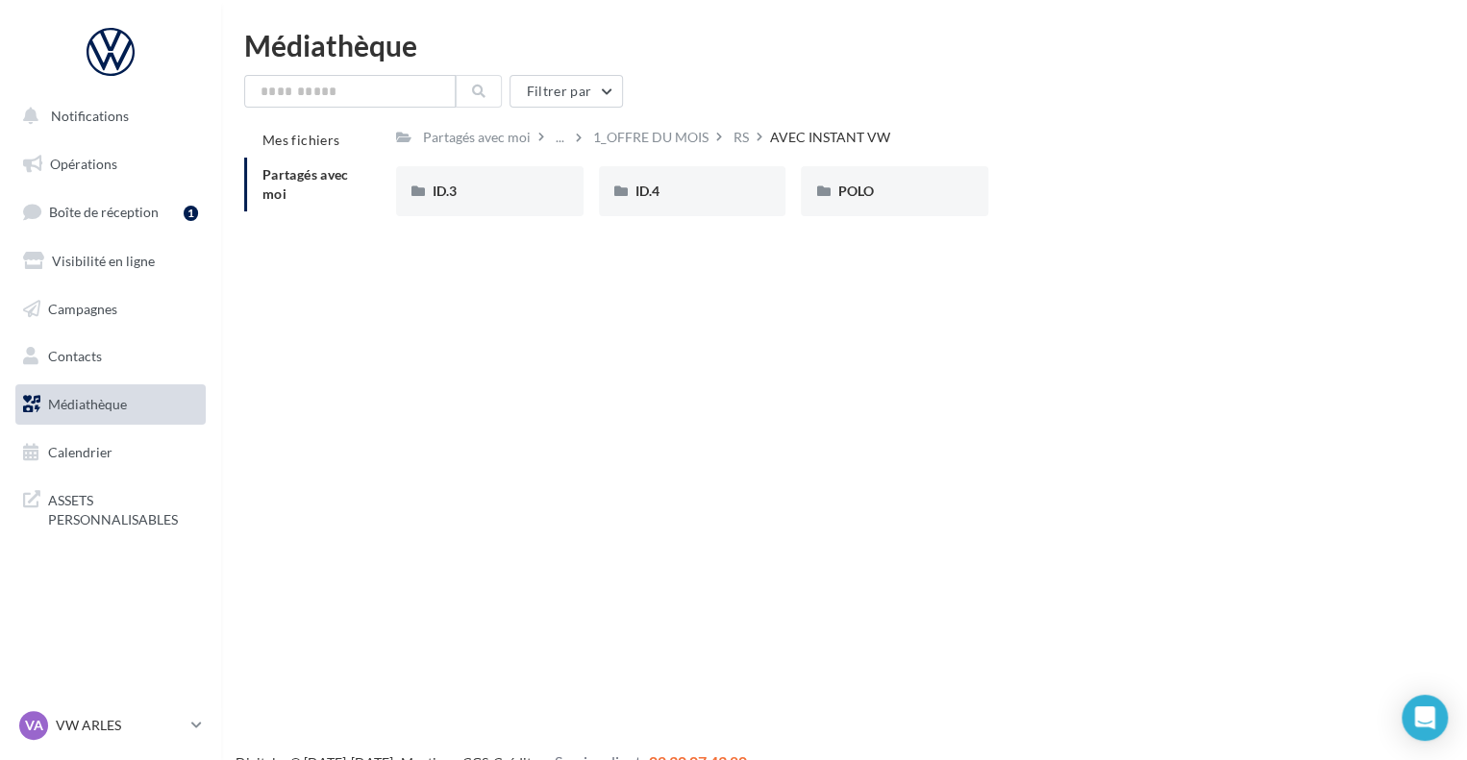
click at [483, 197] on div "ID.3" at bounding box center [490, 191] width 114 height 19
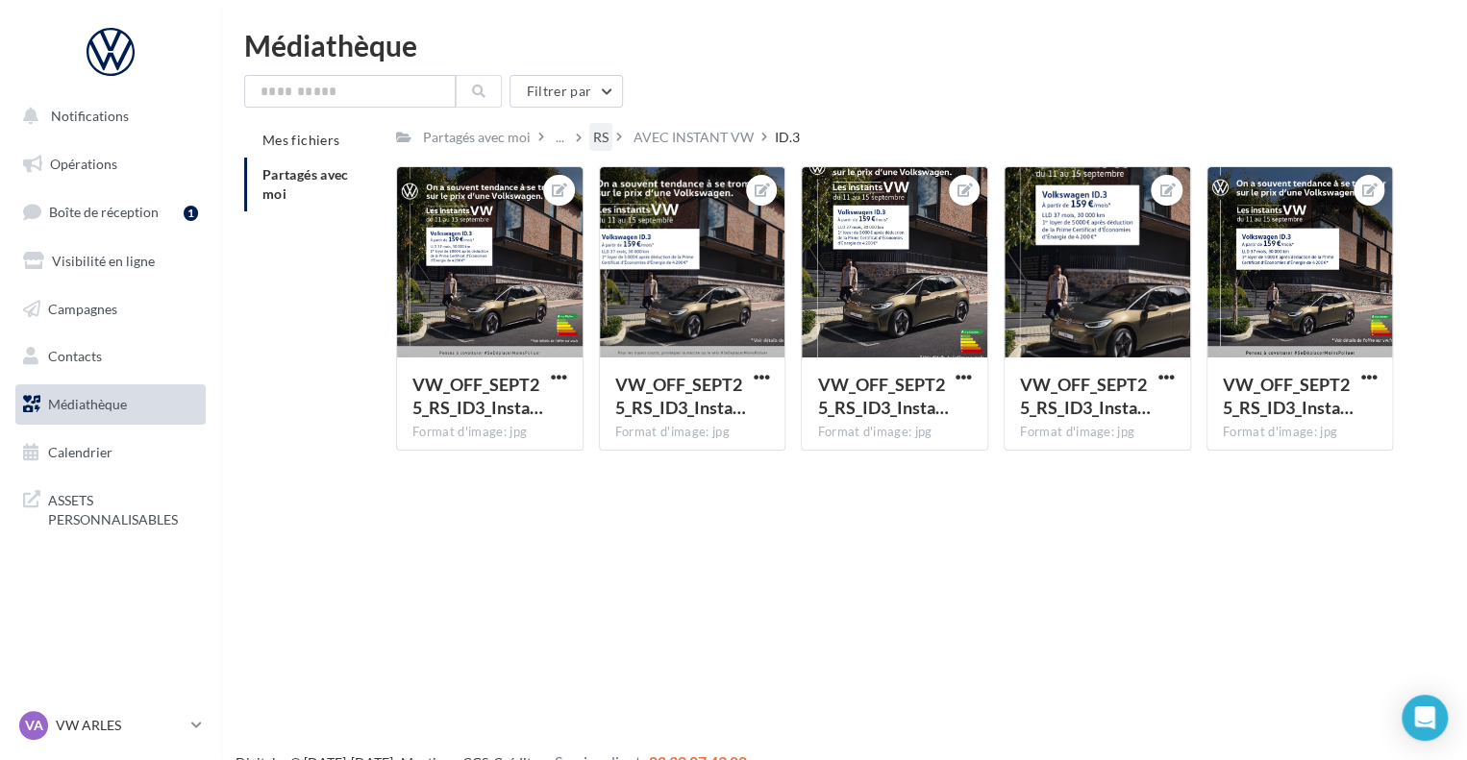
click at [593, 146] on div "RS" at bounding box center [600, 137] width 15 height 19
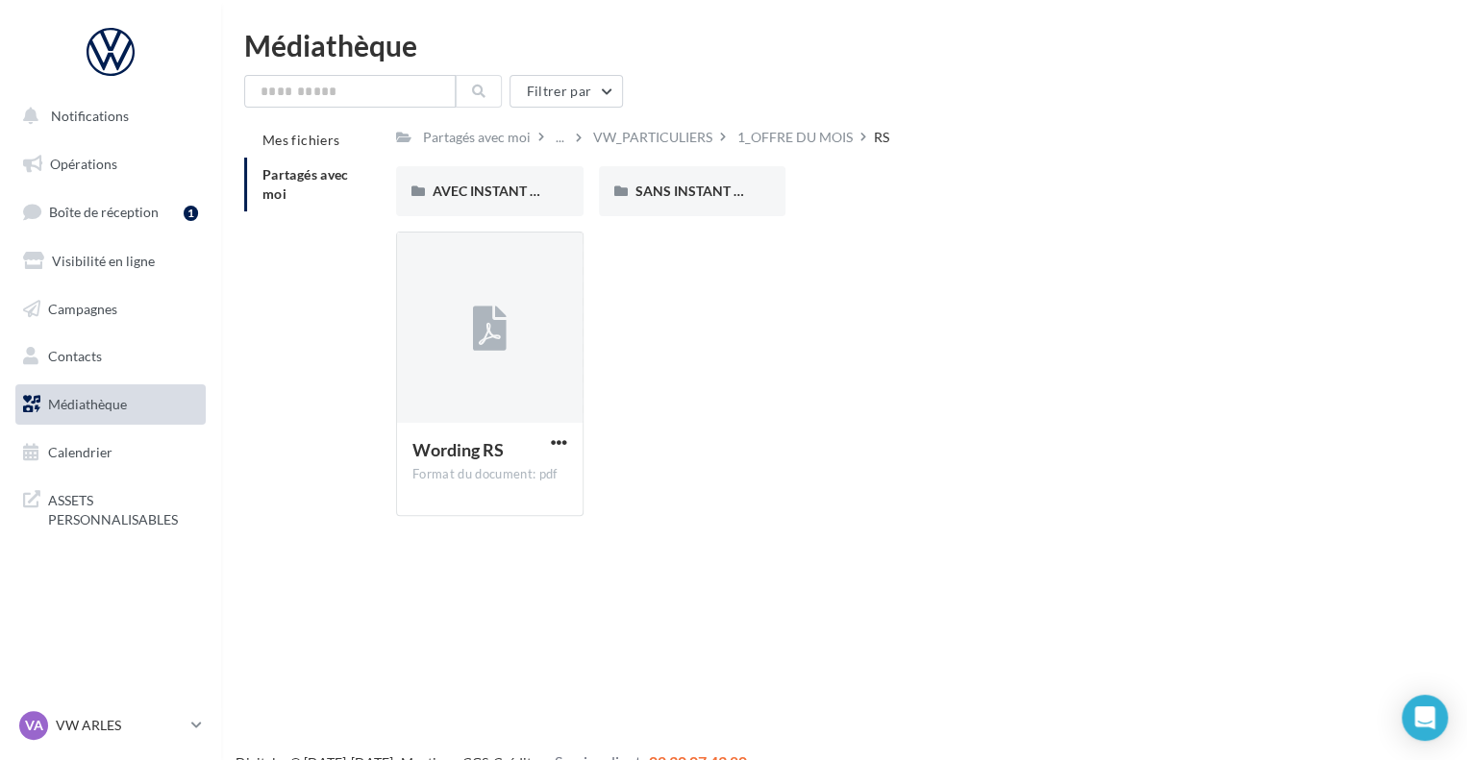
click at [593, 146] on div "VW_PARTICULIERS" at bounding box center [652, 137] width 119 height 19
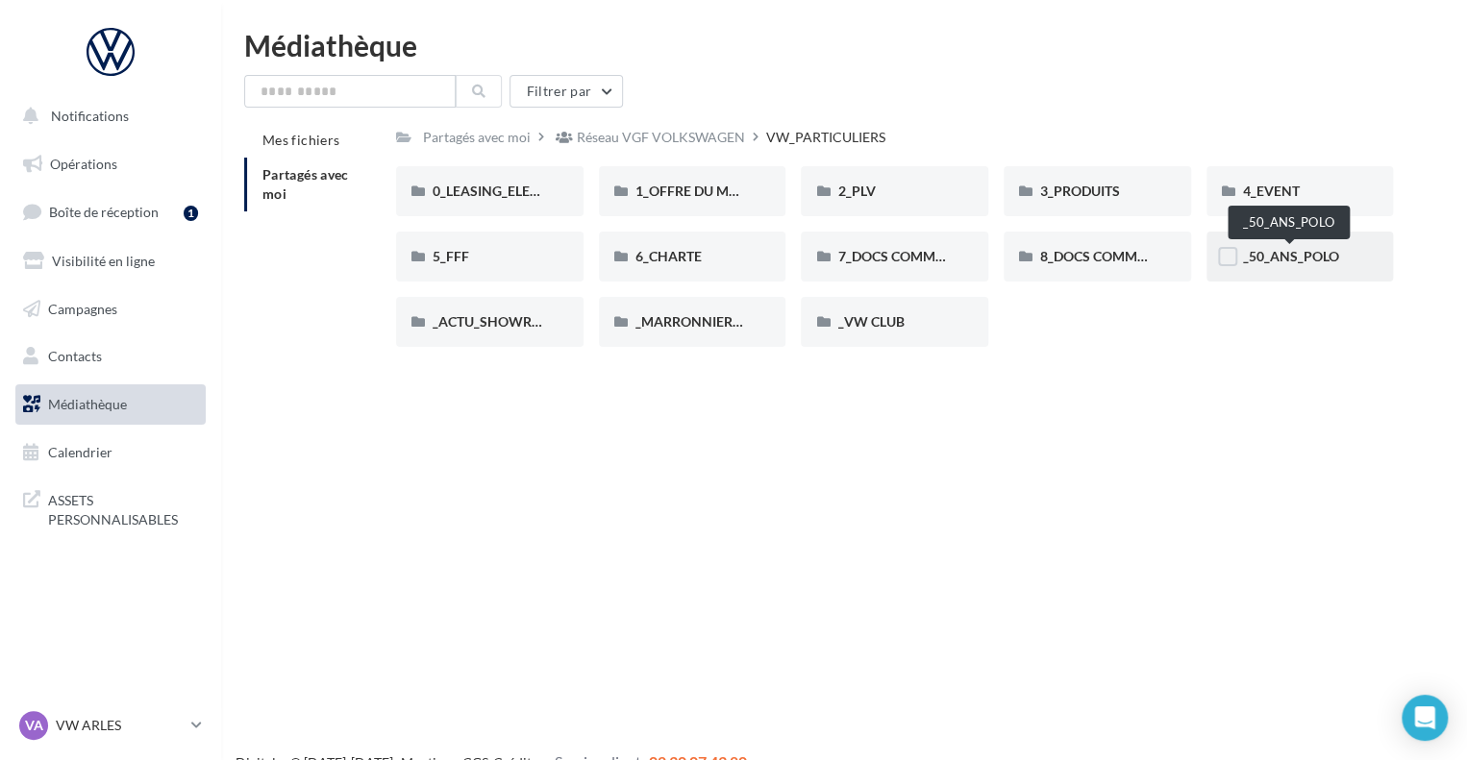
click at [1273, 260] on span "_50_ANS_POLO" at bounding box center [1291, 256] width 96 height 16
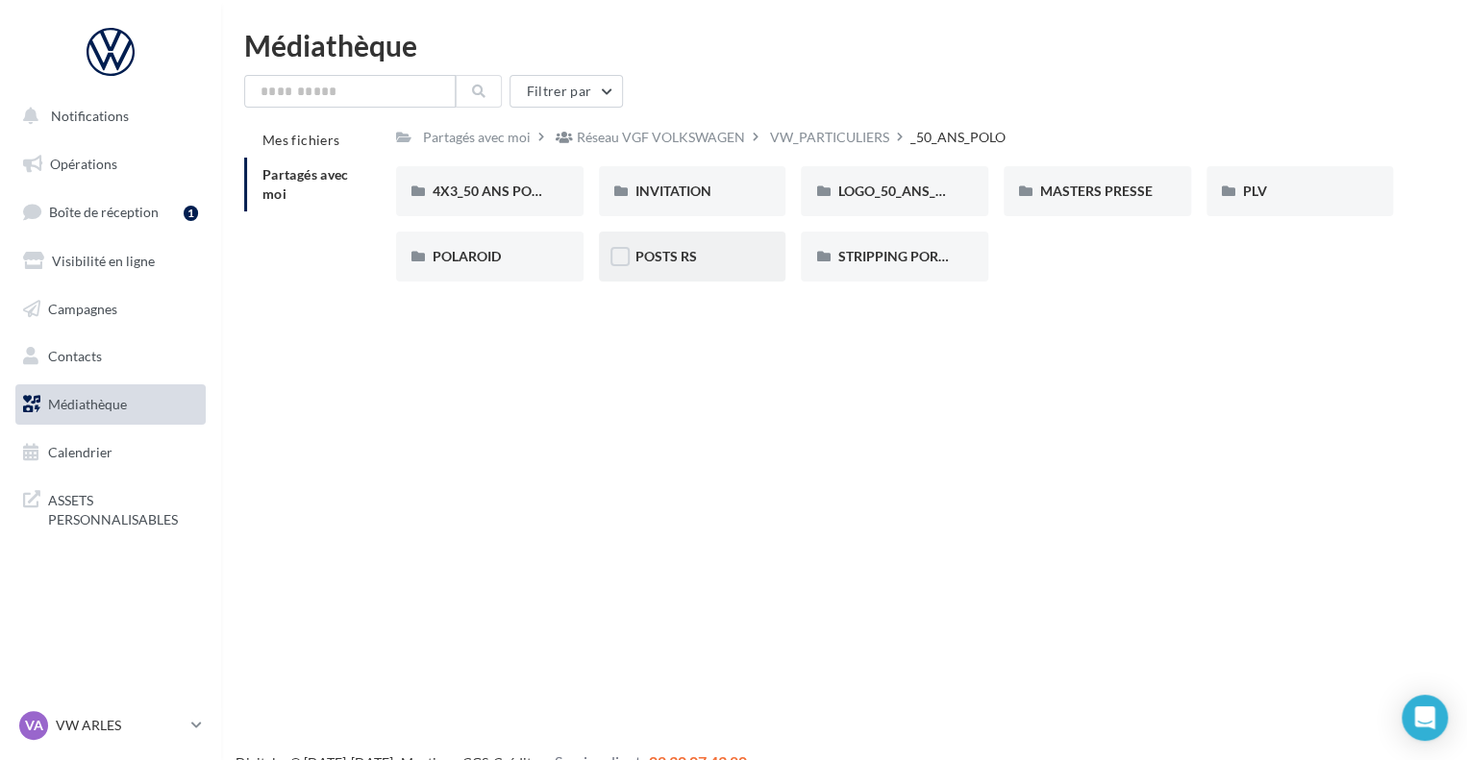
click at [715, 255] on div "POSTS RS" at bounding box center [692, 256] width 114 height 19
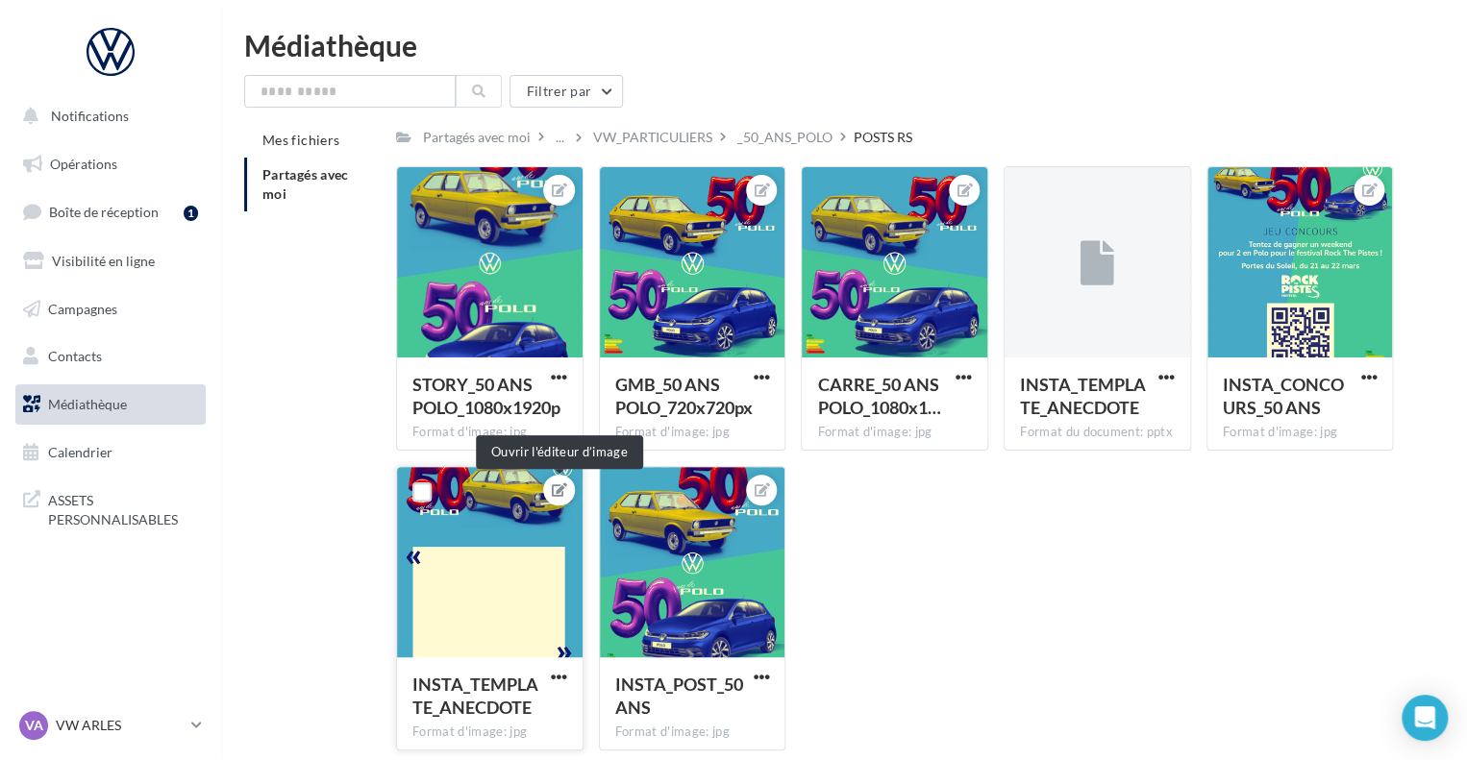
click at [558, 491] on icon at bounding box center [559, 489] width 15 height 13
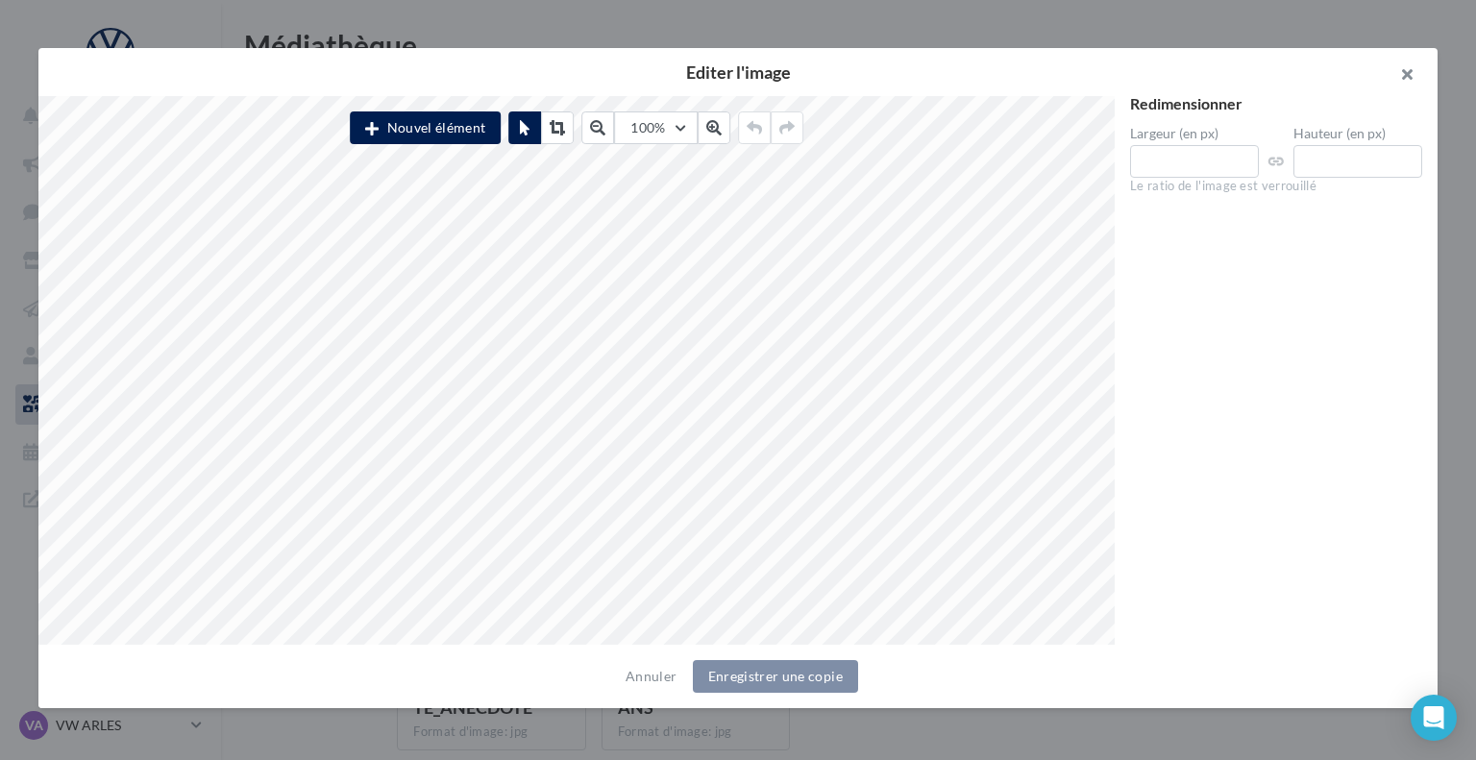
click at [1417, 79] on button "button" at bounding box center [1399, 77] width 77 height 58
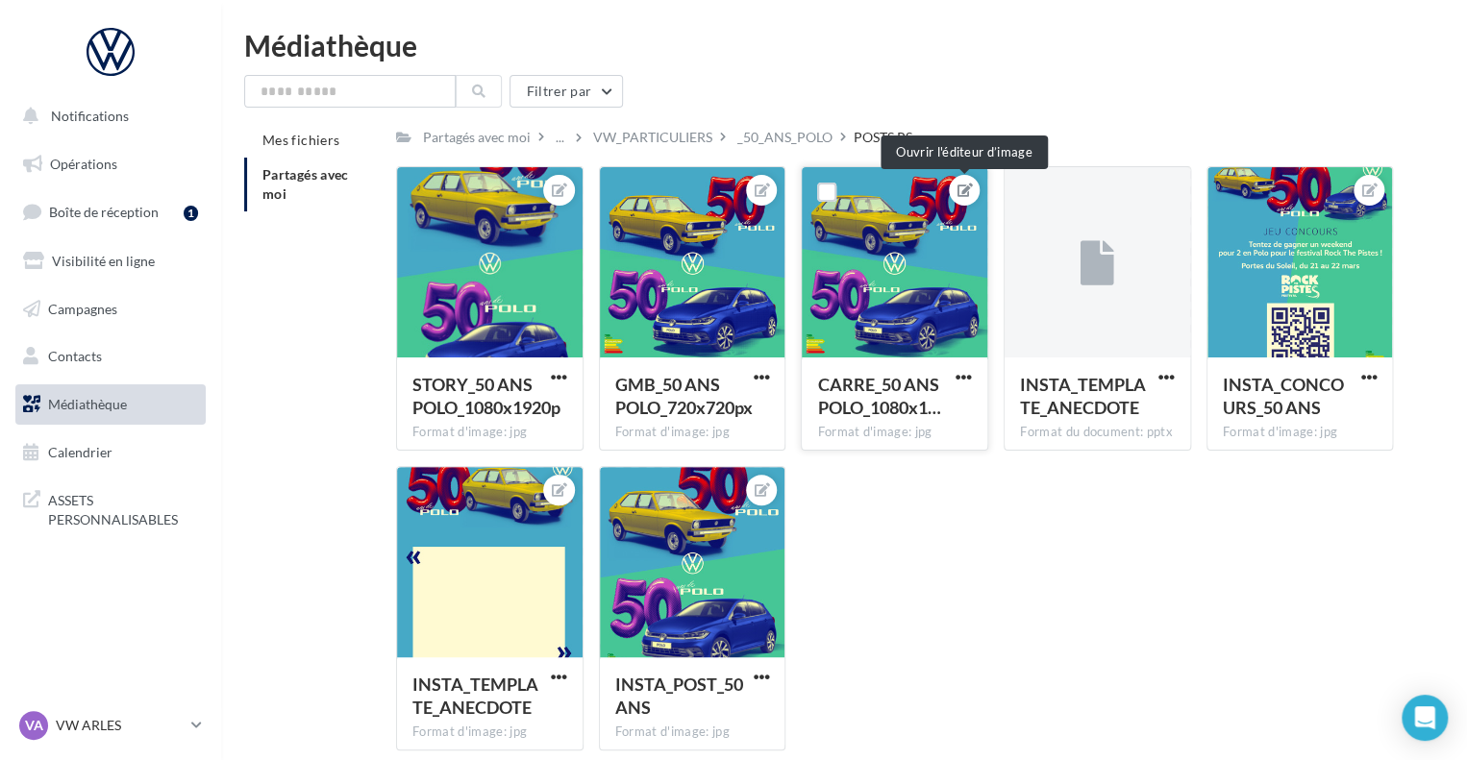
click at [962, 199] on button at bounding box center [963, 190] width 15 height 23
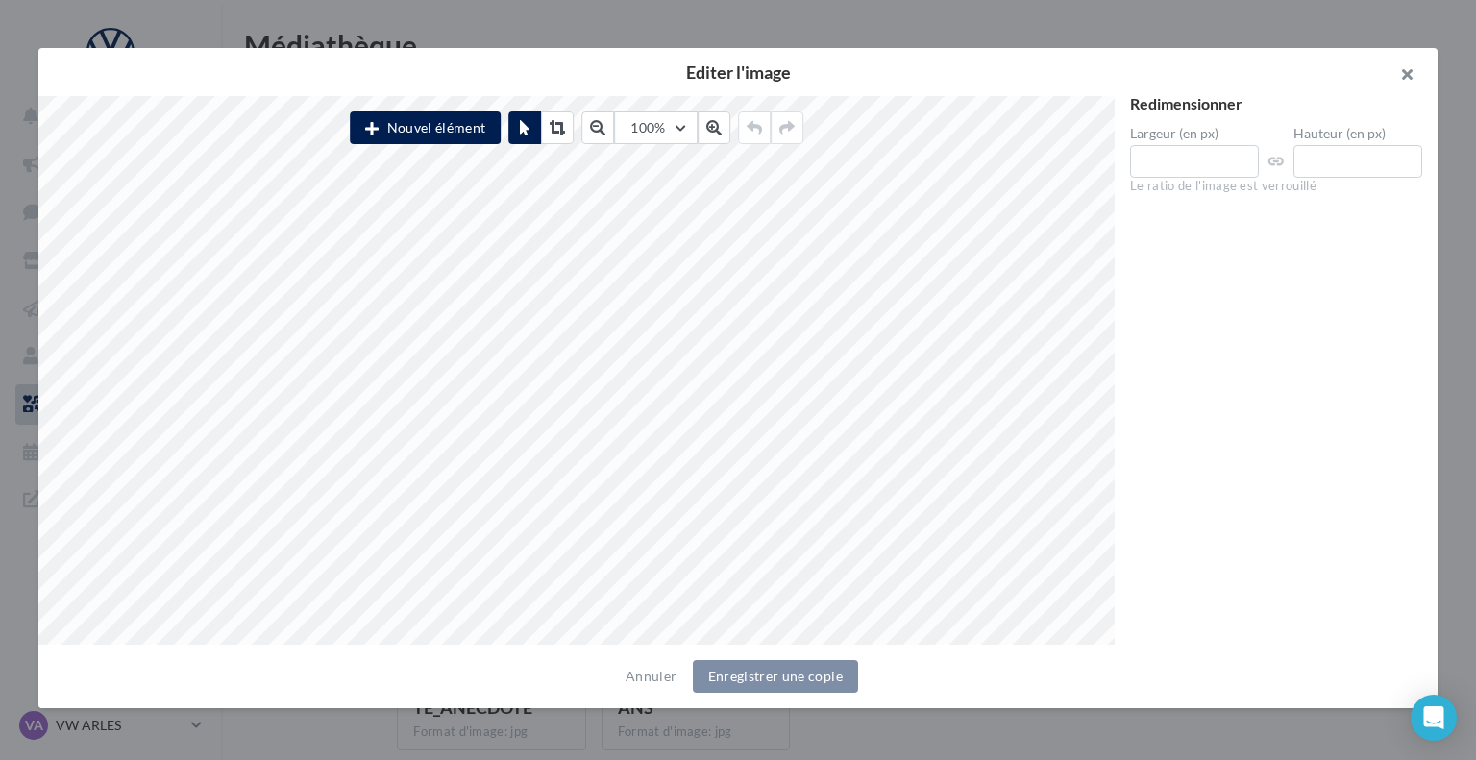
click at [1407, 80] on button "button" at bounding box center [1399, 77] width 77 height 58
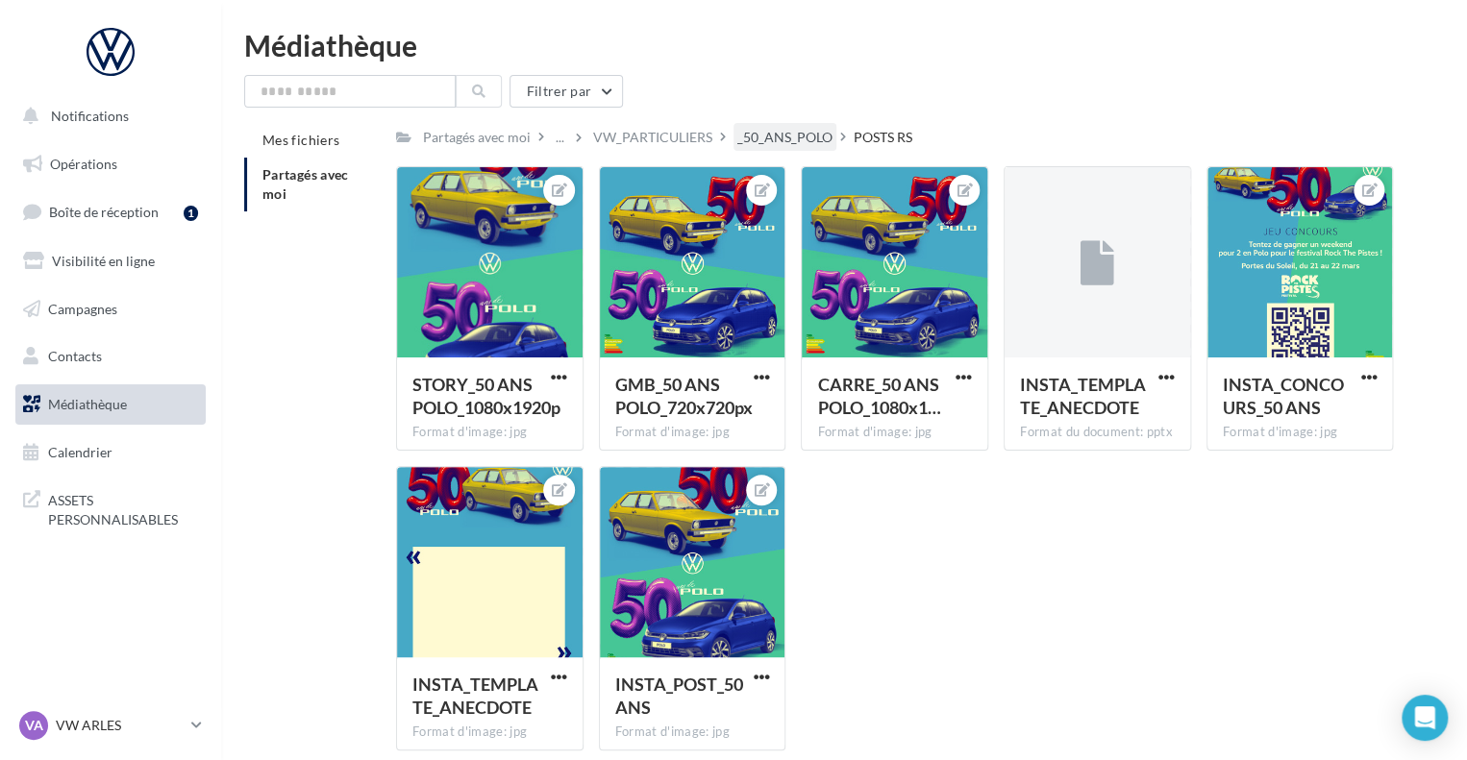
click at [757, 151] on div "_50_ANS_POLO" at bounding box center [784, 137] width 103 height 28
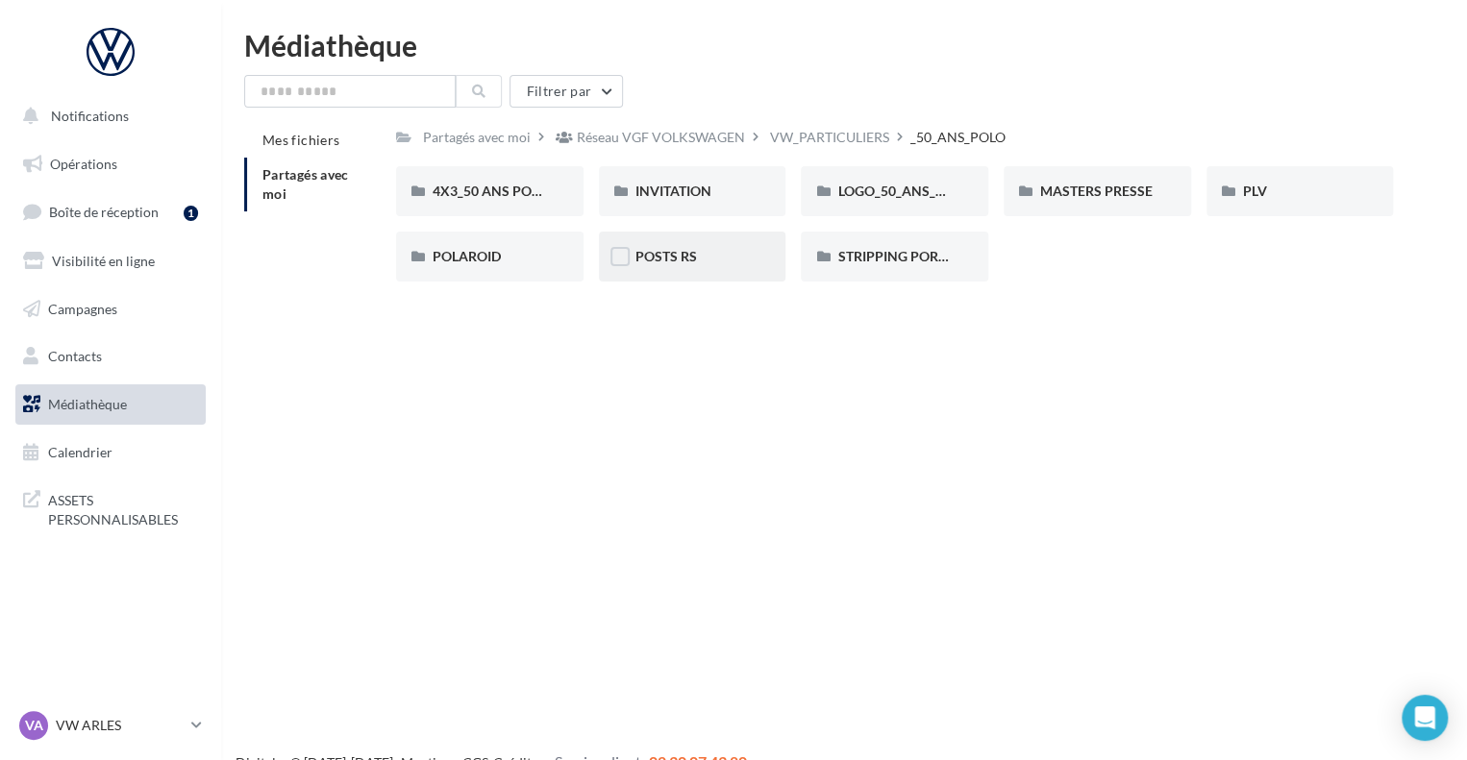
click at [696, 257] on div "POSTS RS" at bounding box center [692, 256] width 114 height 19
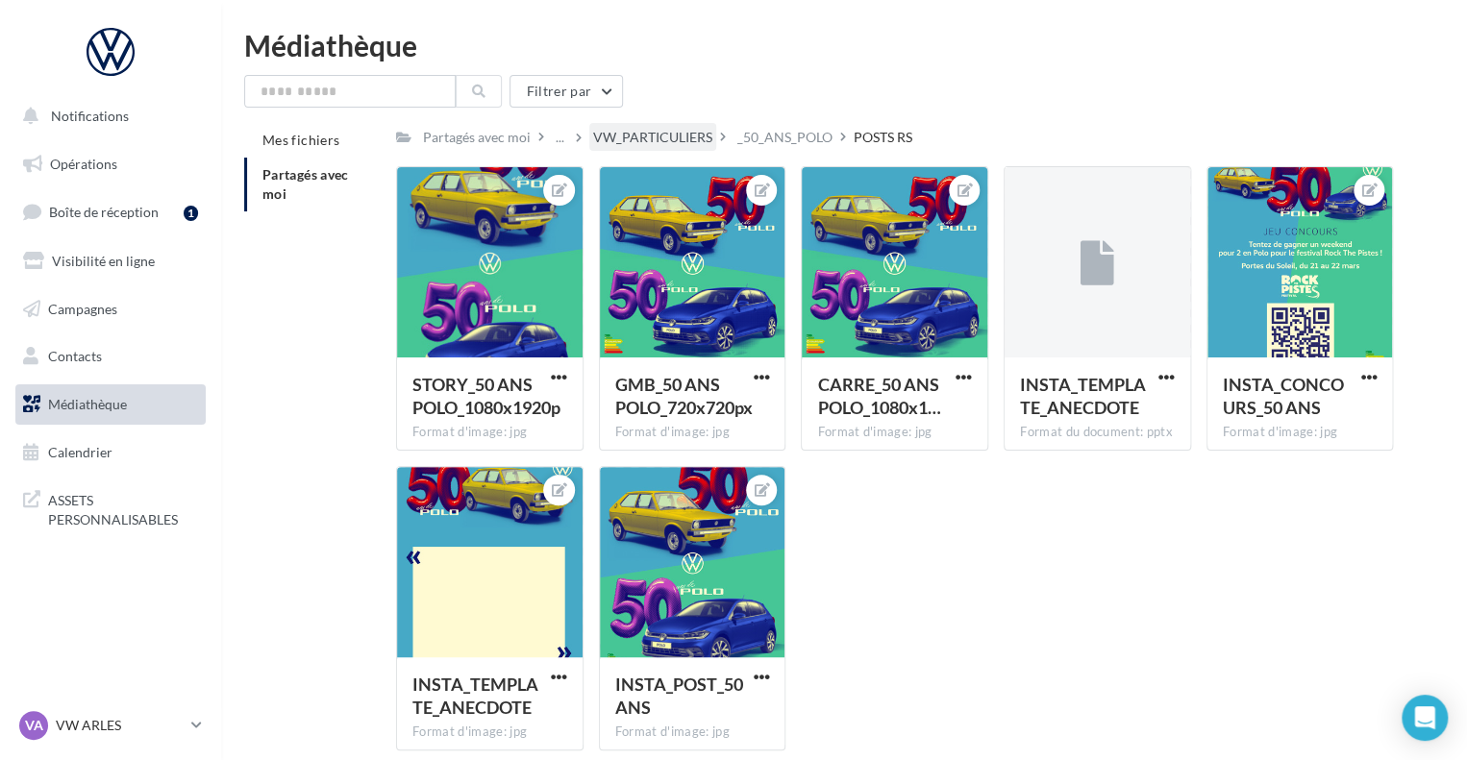
click at [667, 146] on div "VW_PARTICULIERS" at bounding box center [652, 137] width 119 height 19
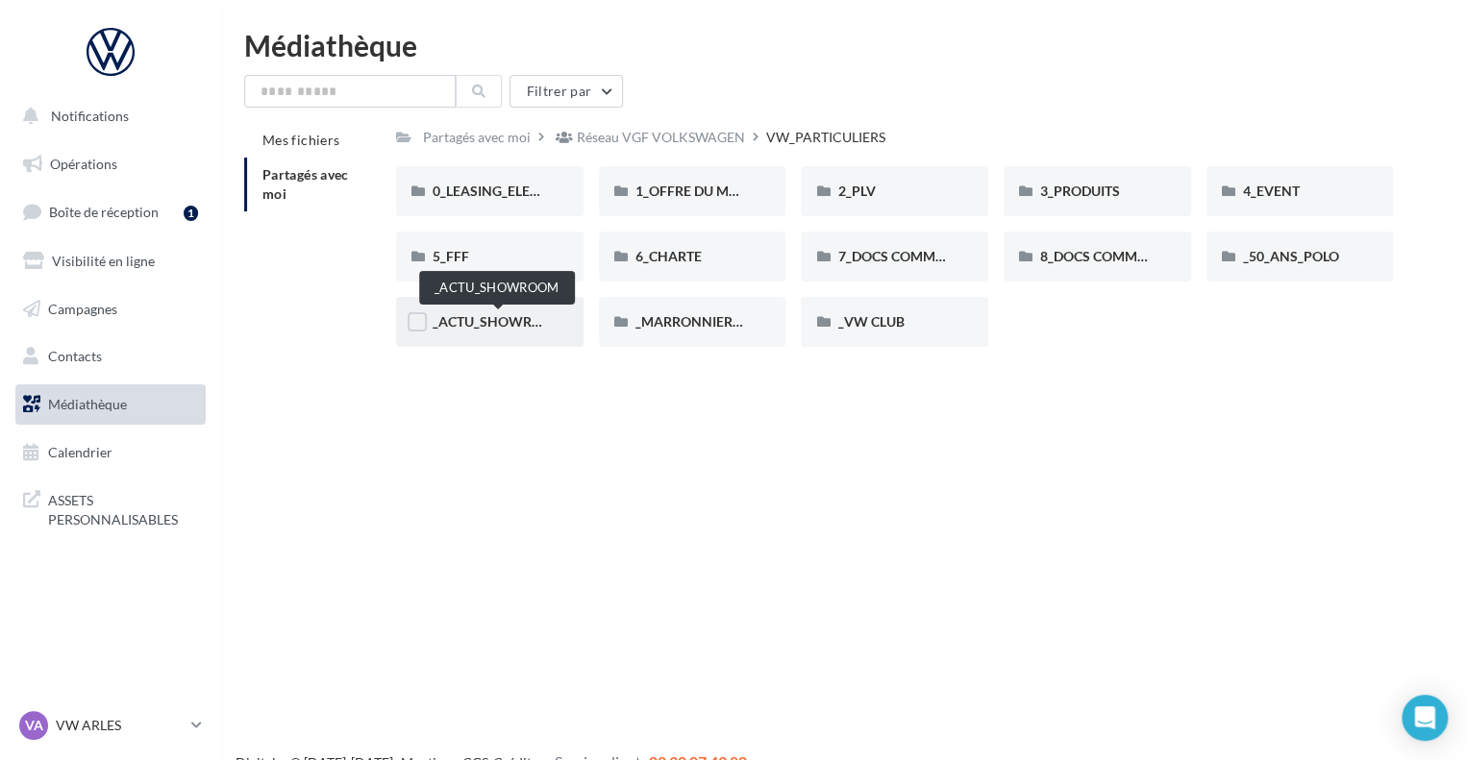
click at [496, 323] on span "_ACTU_SHOWROOM" at bounding box center [499, 321] width 133 height 16
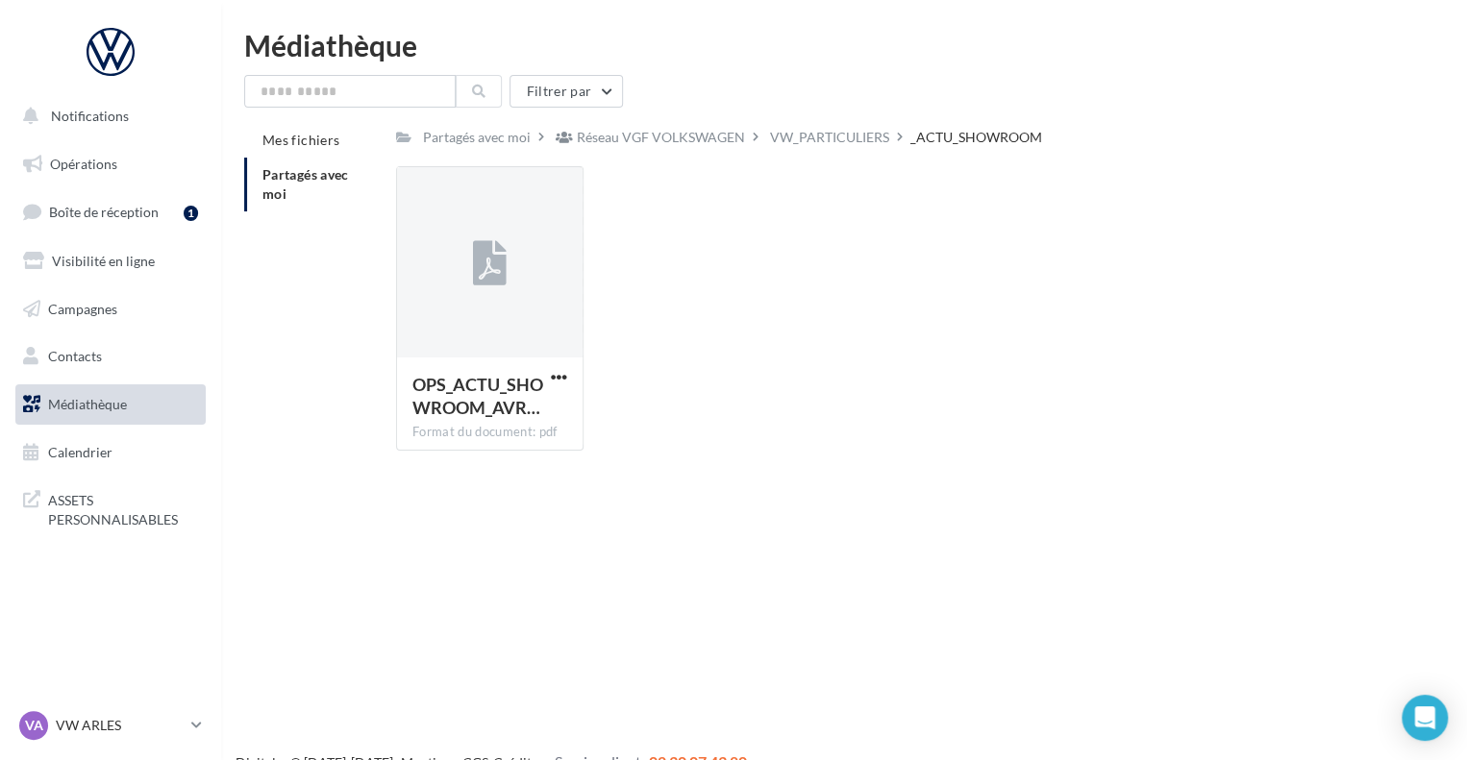
click at [960, 146] on div "_ACTU_SHOWROOM" at bounding box center [976, 137] width 132 height 19
click at [822, 142] on div "VW_PARTICULIERS" at bounding box center [829, 137] width 119 height 19
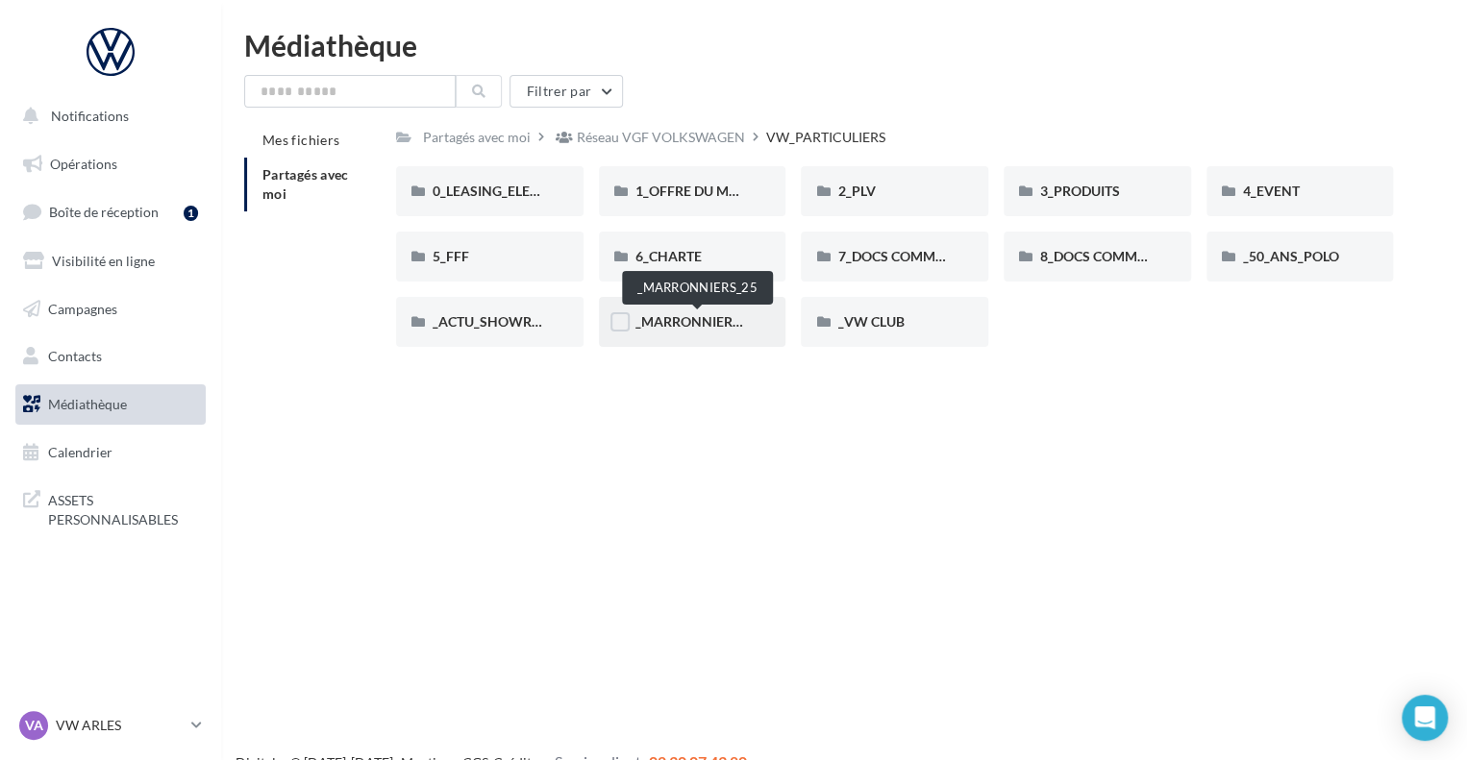
click at [673, 330] on span "_MARRONNIERS_25" at bounding box center [698, 321] width 126 height 16
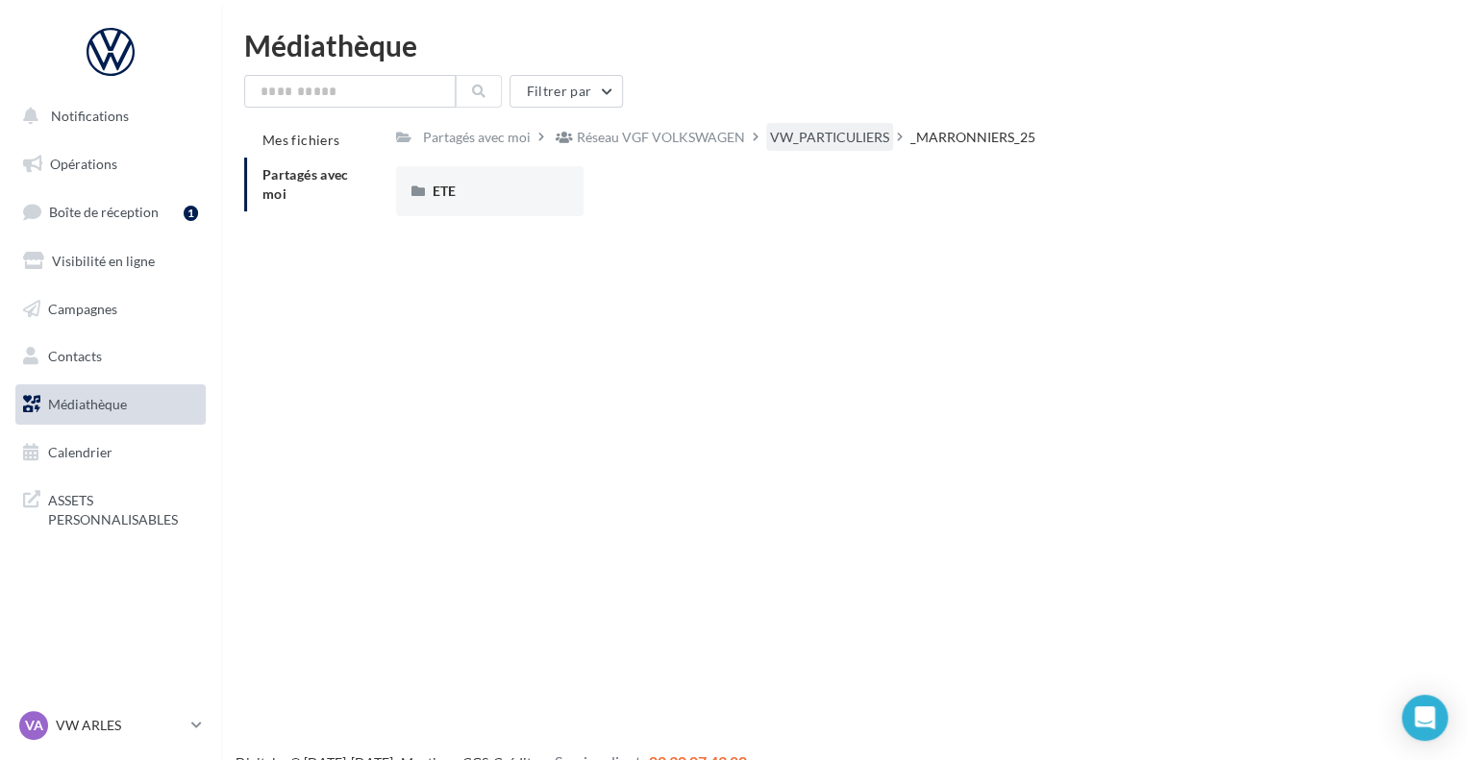
click at [850, 125] on div "VW_PARTICULIERS" at bounding box center [829, 137] width 127 height 28
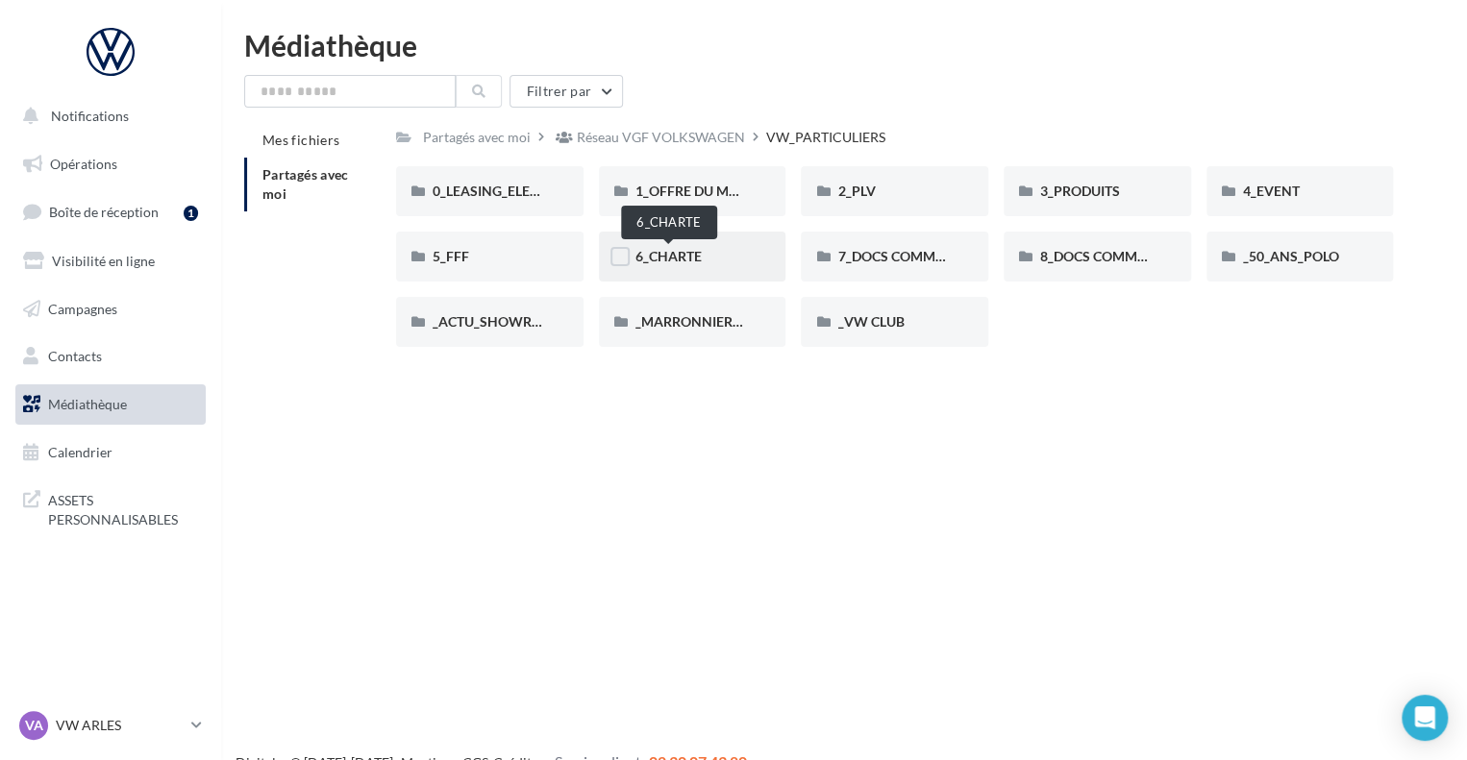
click at [669, 252] on span "6_CHARTE" at bounding box center [668, 256] width 66 height 16
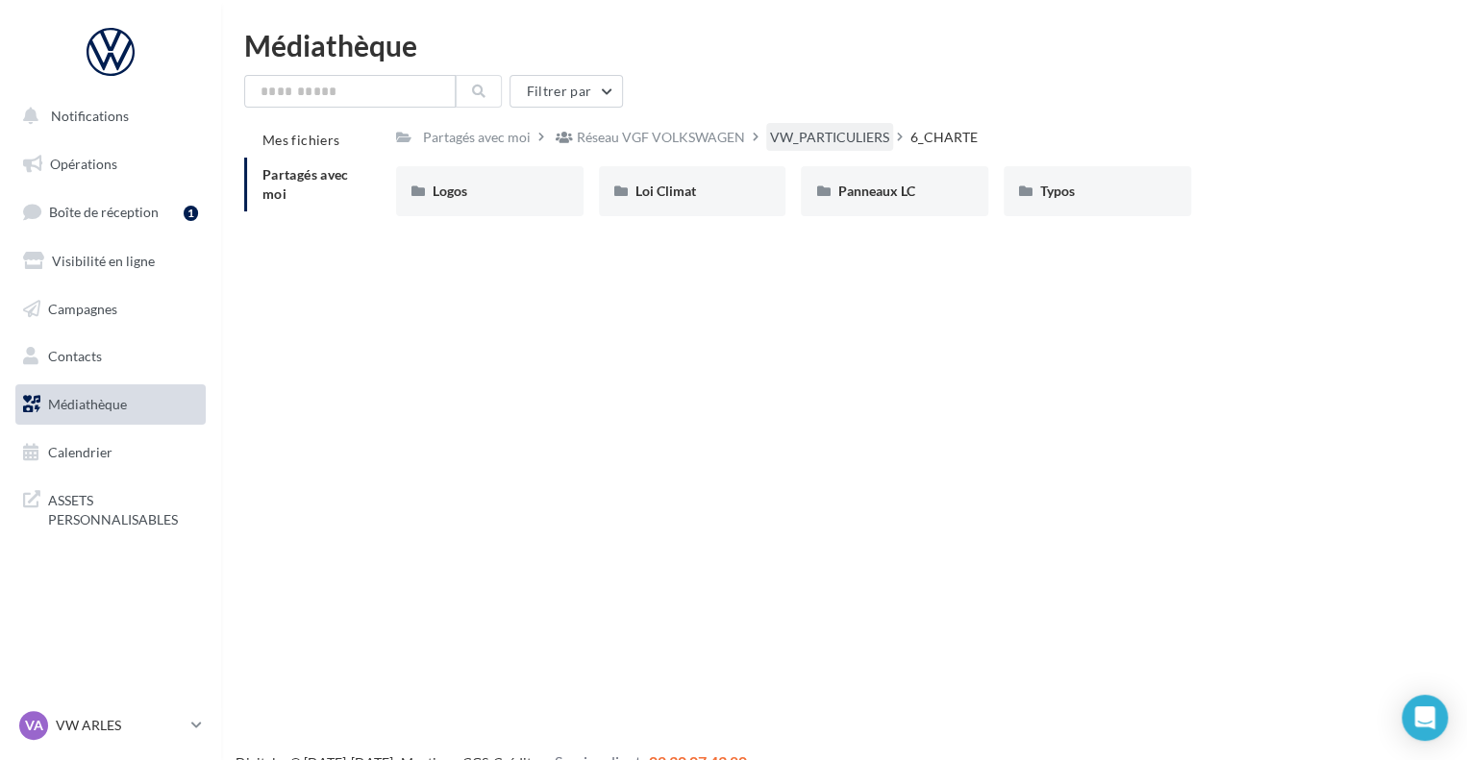
click at [835, 134] on div "VW_PARTICULIERS" at bounding box center [829, 137] width 119 height 19
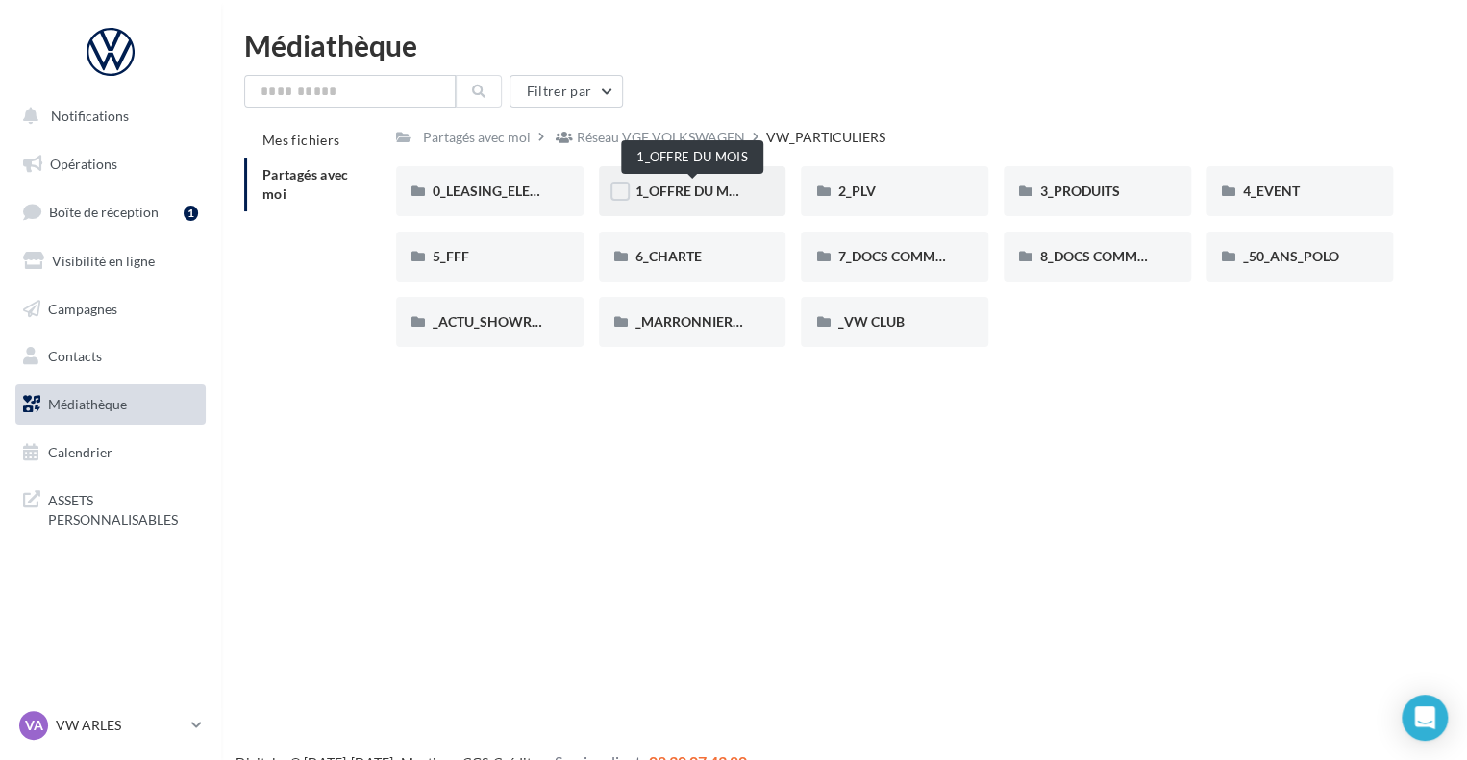
click at [717, 191] on span "1_OFFRE DU MOIS" at bounding box center [692, 191] width 115 height 16
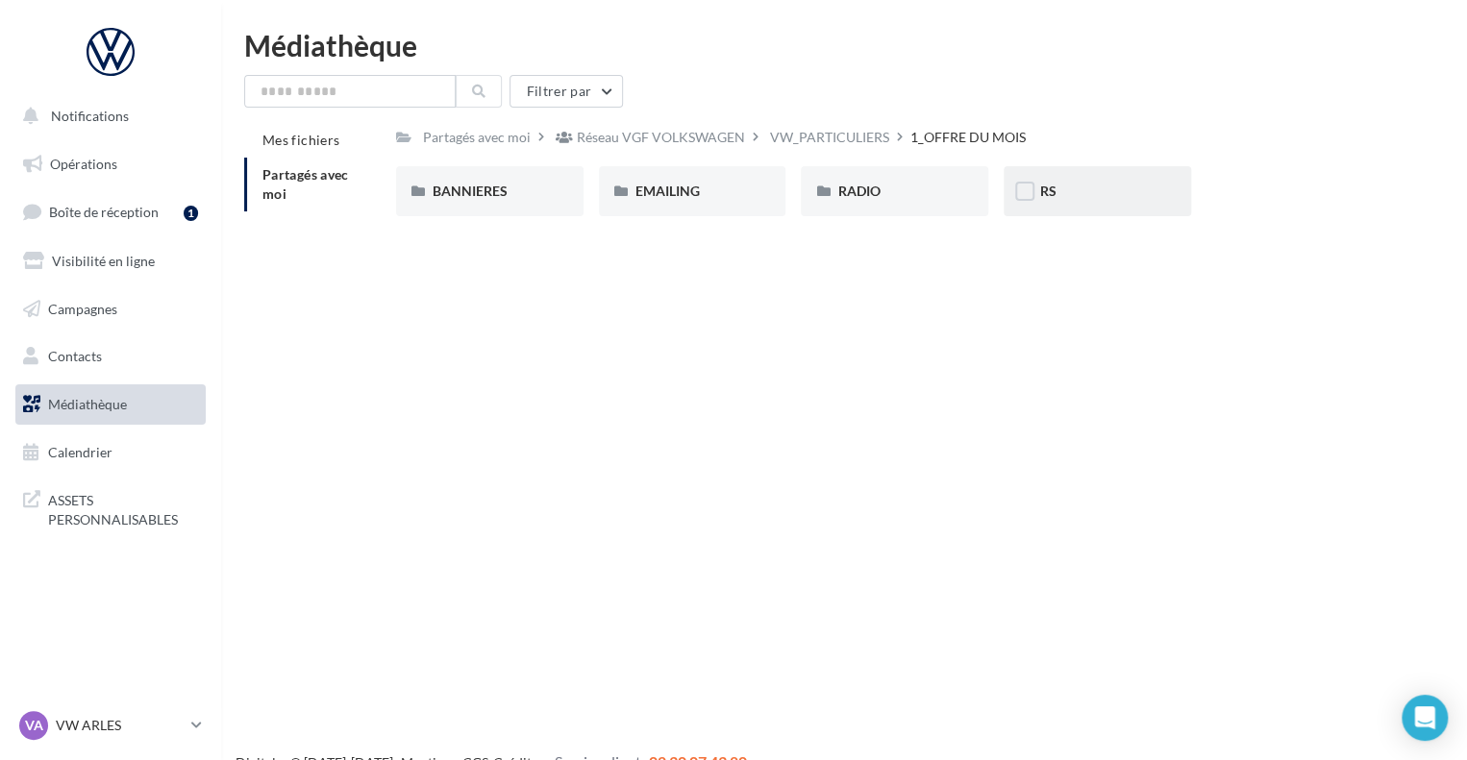
click at [1084, 187] on div "RS" at bounding box center [1097, 191] width 114 height 19
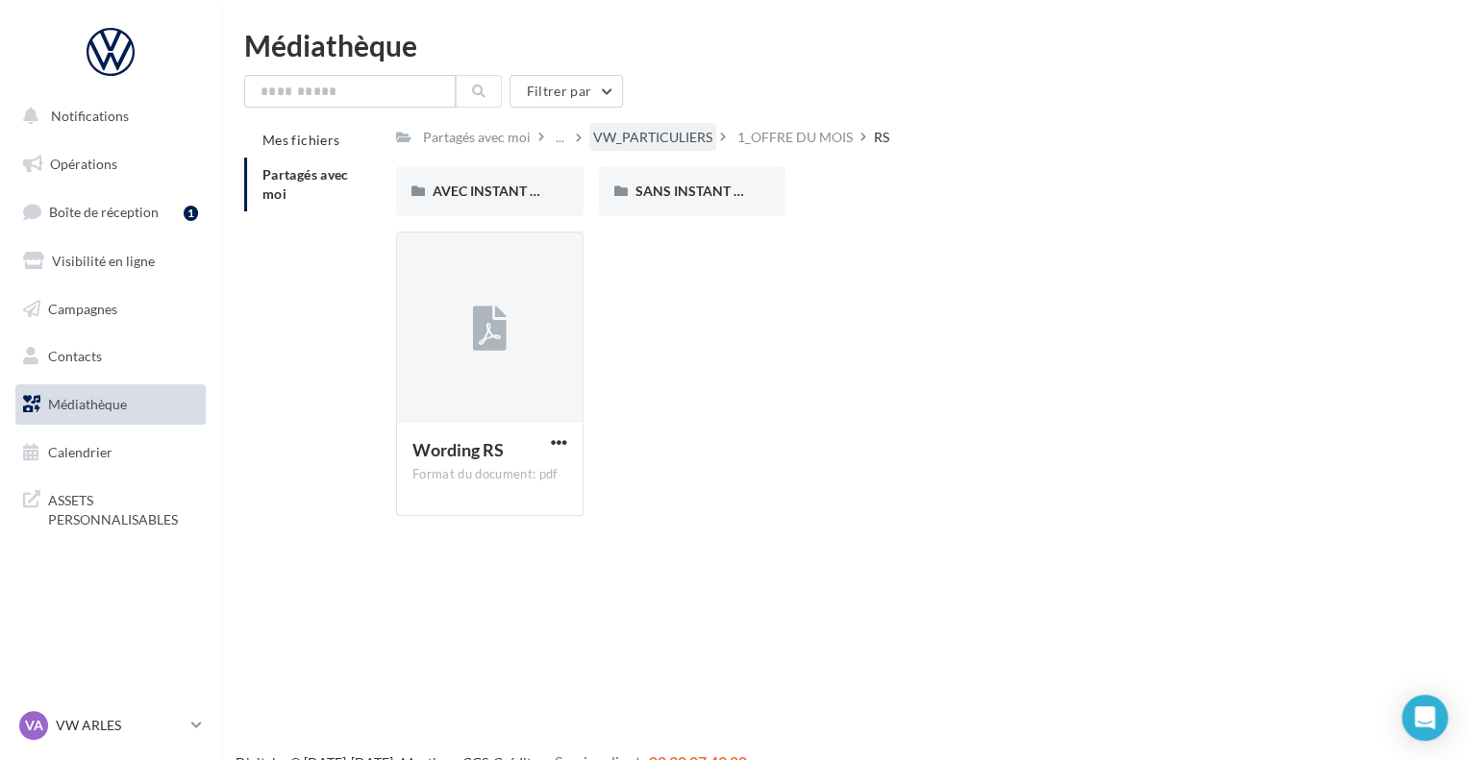
click at [657, 146] on div "VW_PARTICULIERS" at bounding box center [652, 137] width 119 height 19
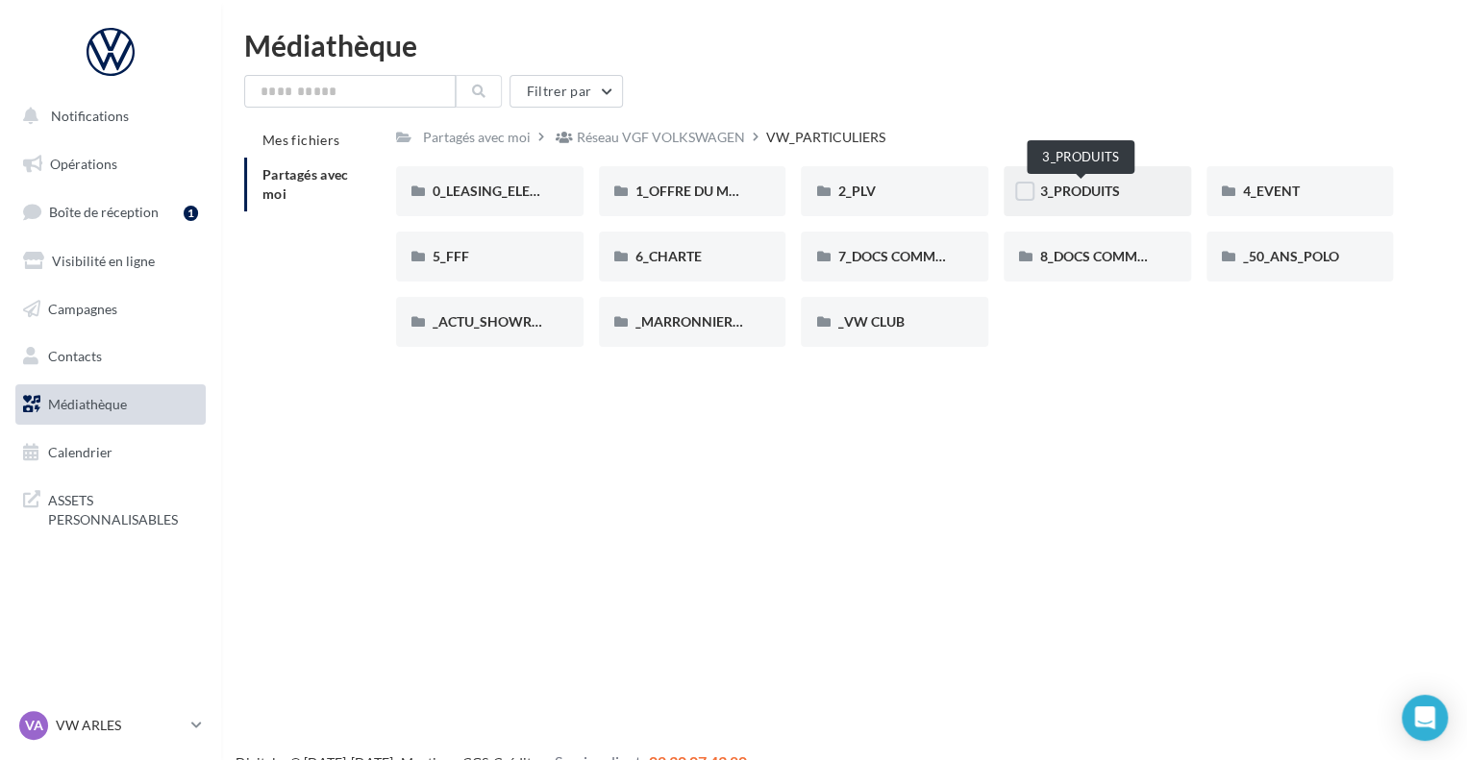
click at [1100, 195] on span "3_PRODUITS" at bounding box center [1080, 191] width 80 height 16
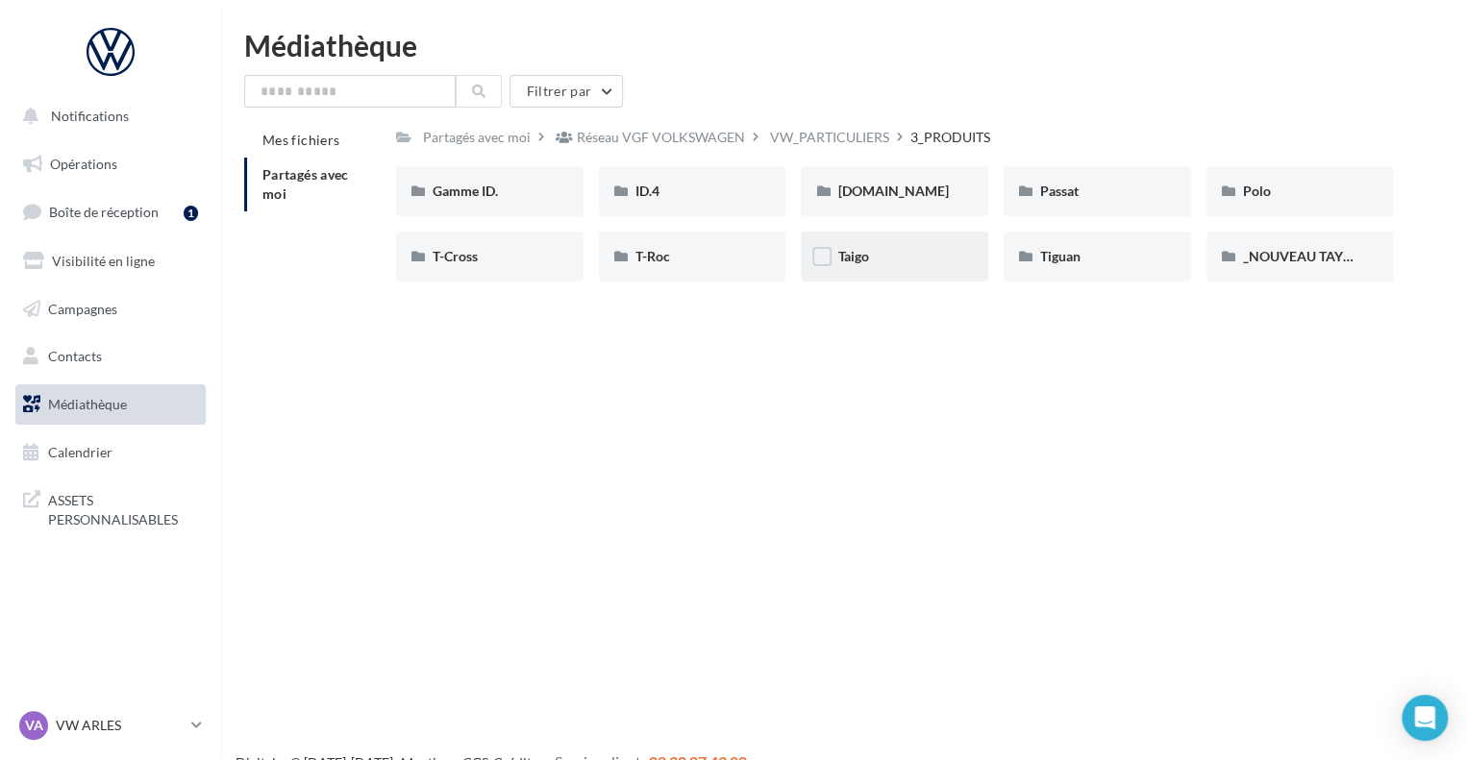
click at [903, 246] on div "Taigo" at bounding box center [894, 257] width 187 height 50
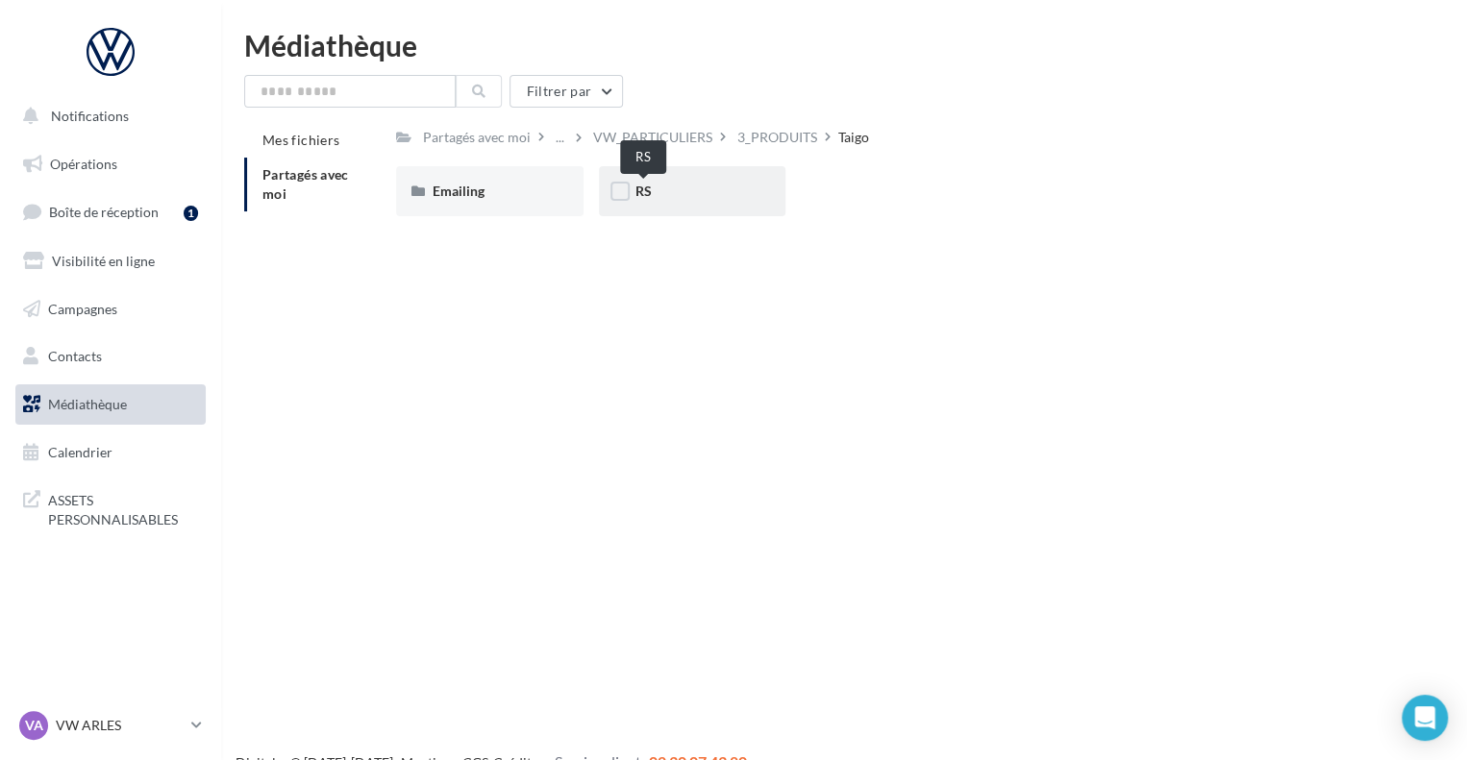
click at [640, 198] on span "RS" at bounding box center [643, 191] width 16 height 16
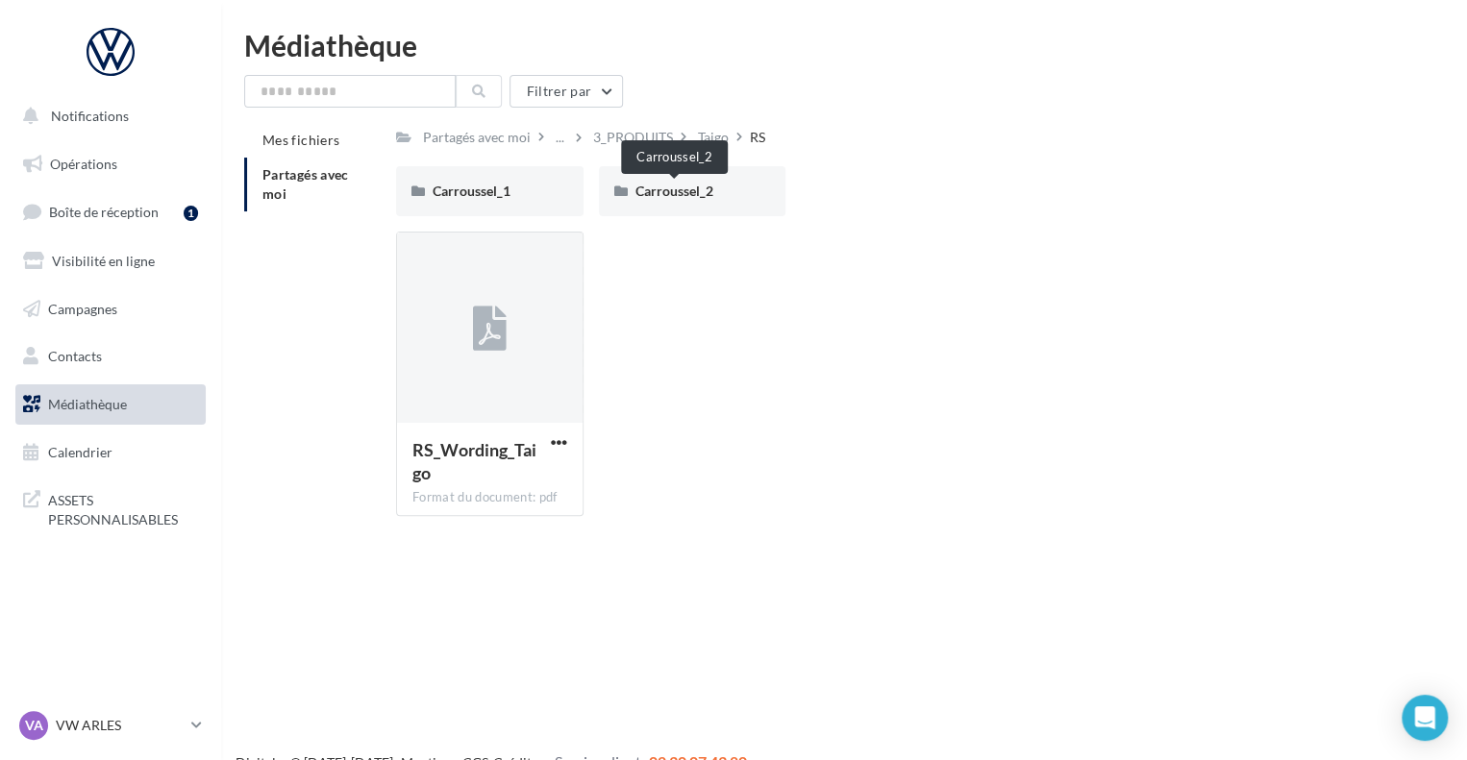
click at [640, 198] on span "Carroussel_2" at bounding box center [674, 191] width 78 height 16
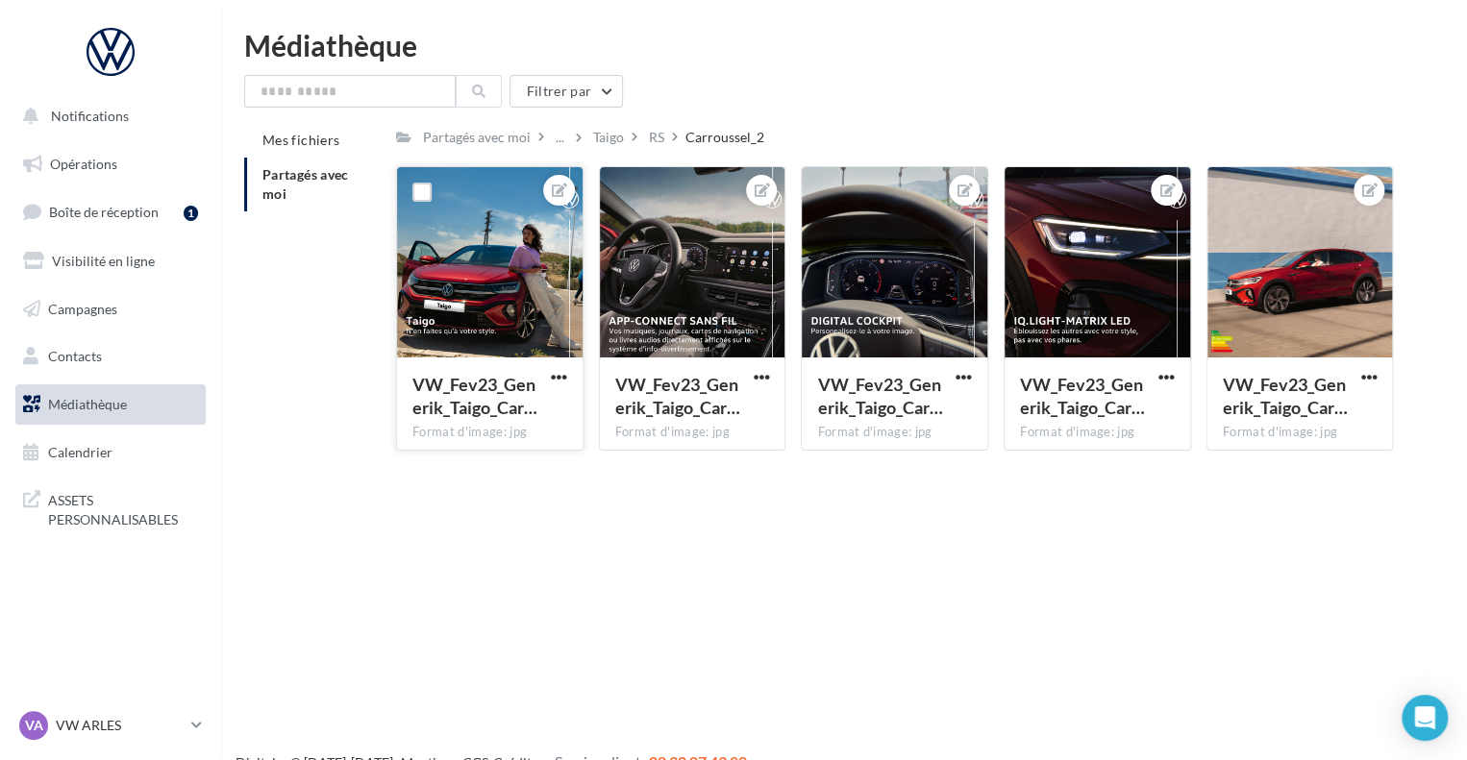
click at [568, 188] on div at bounding box center [558, 190] width 31 height 31
click at [560, 191] on icon at bounding box center [559, 190] width 15 height 13
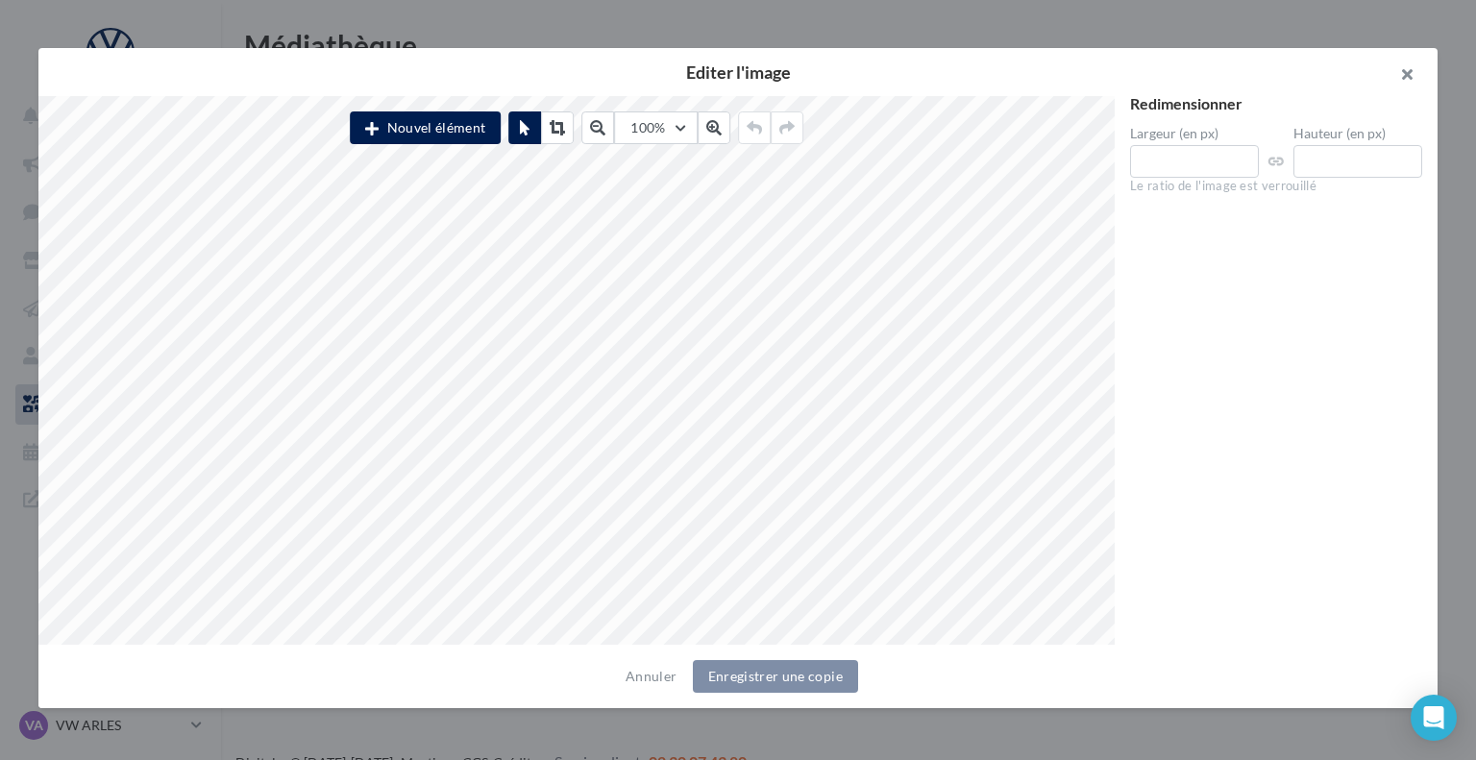
click at [1413, 80] on button "button" at bounding box center [1399, 77] width 77 height 58
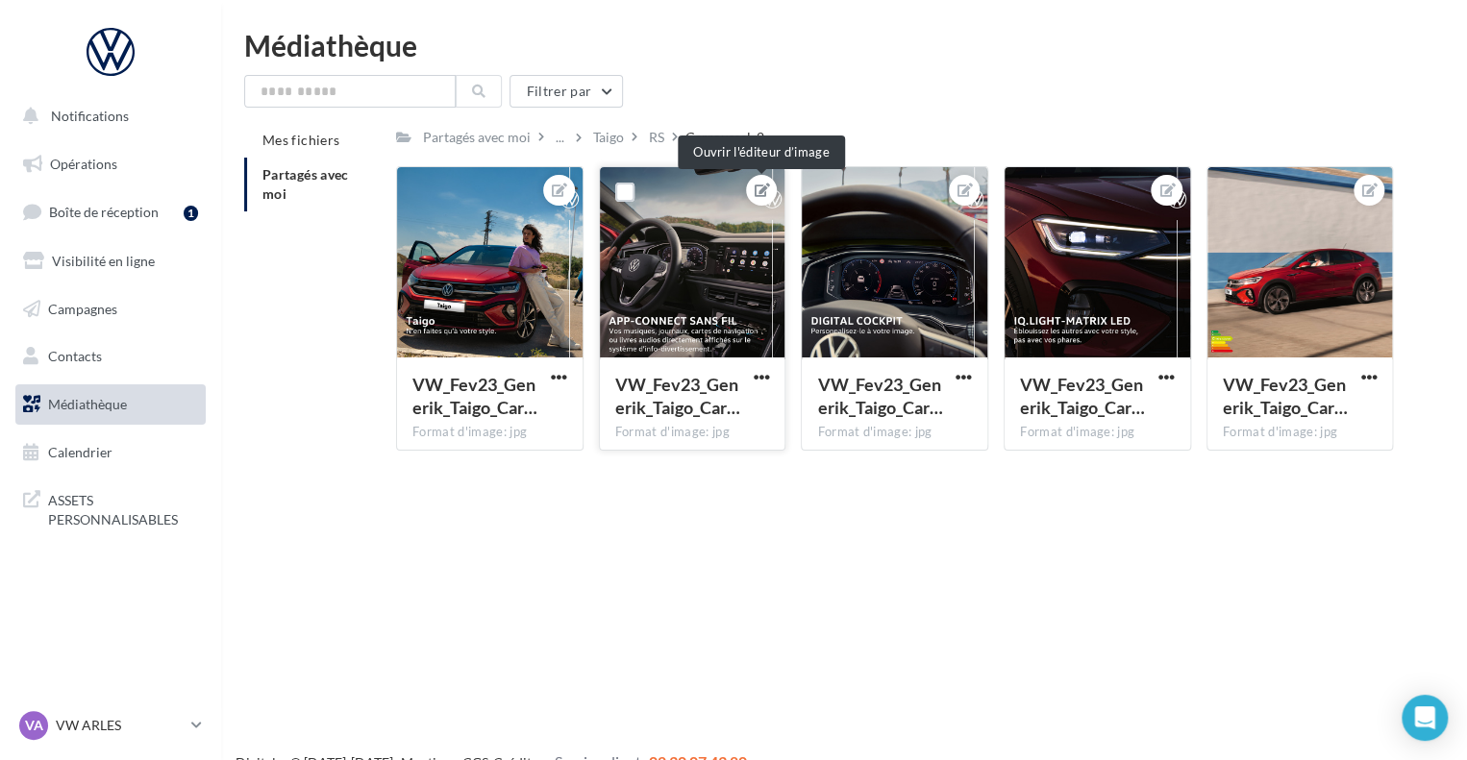
click at [759, 195] on icon at bounding box center [762, 190] width 15 height 13
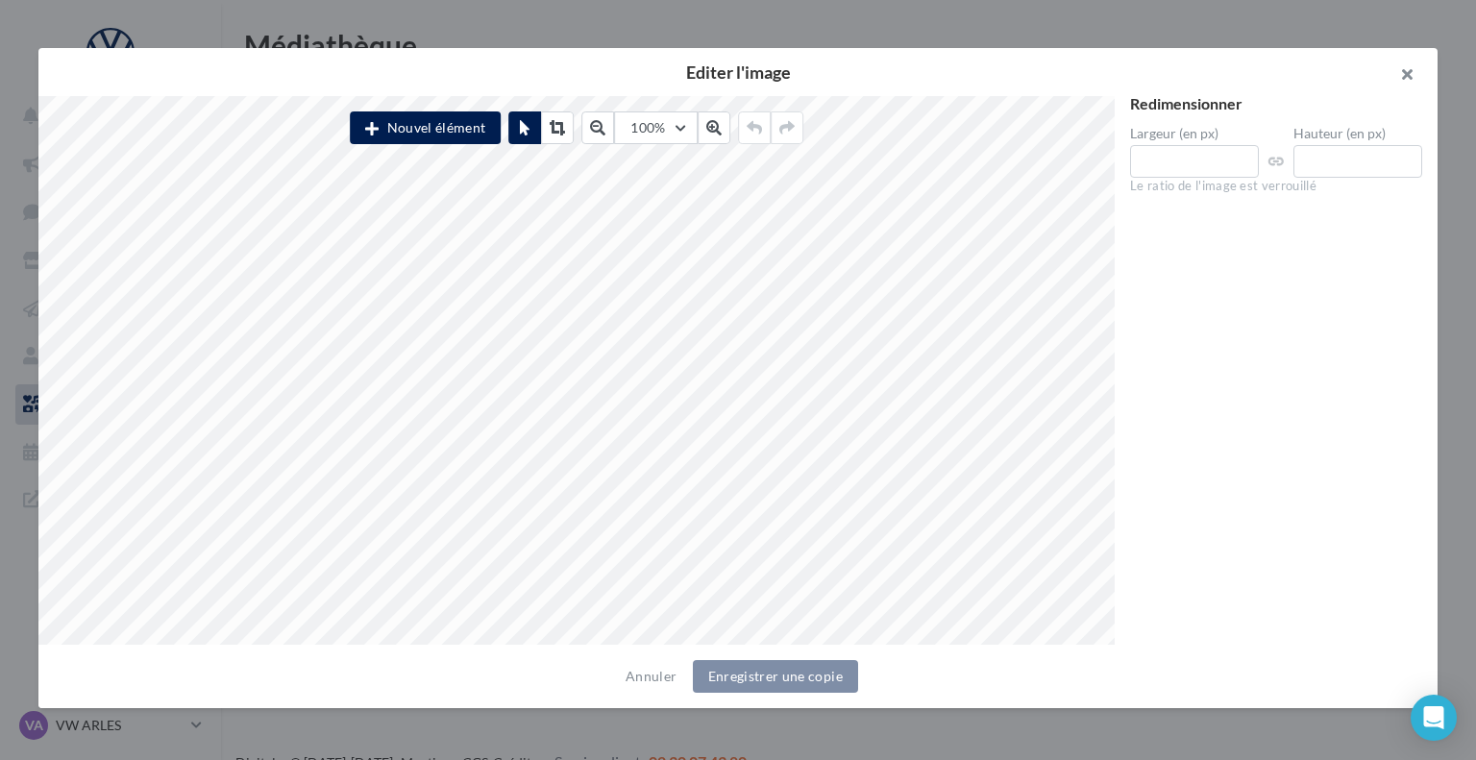
click at [1416, 81] on button "button" at bounding box center [1399, 77] width 77 height 58
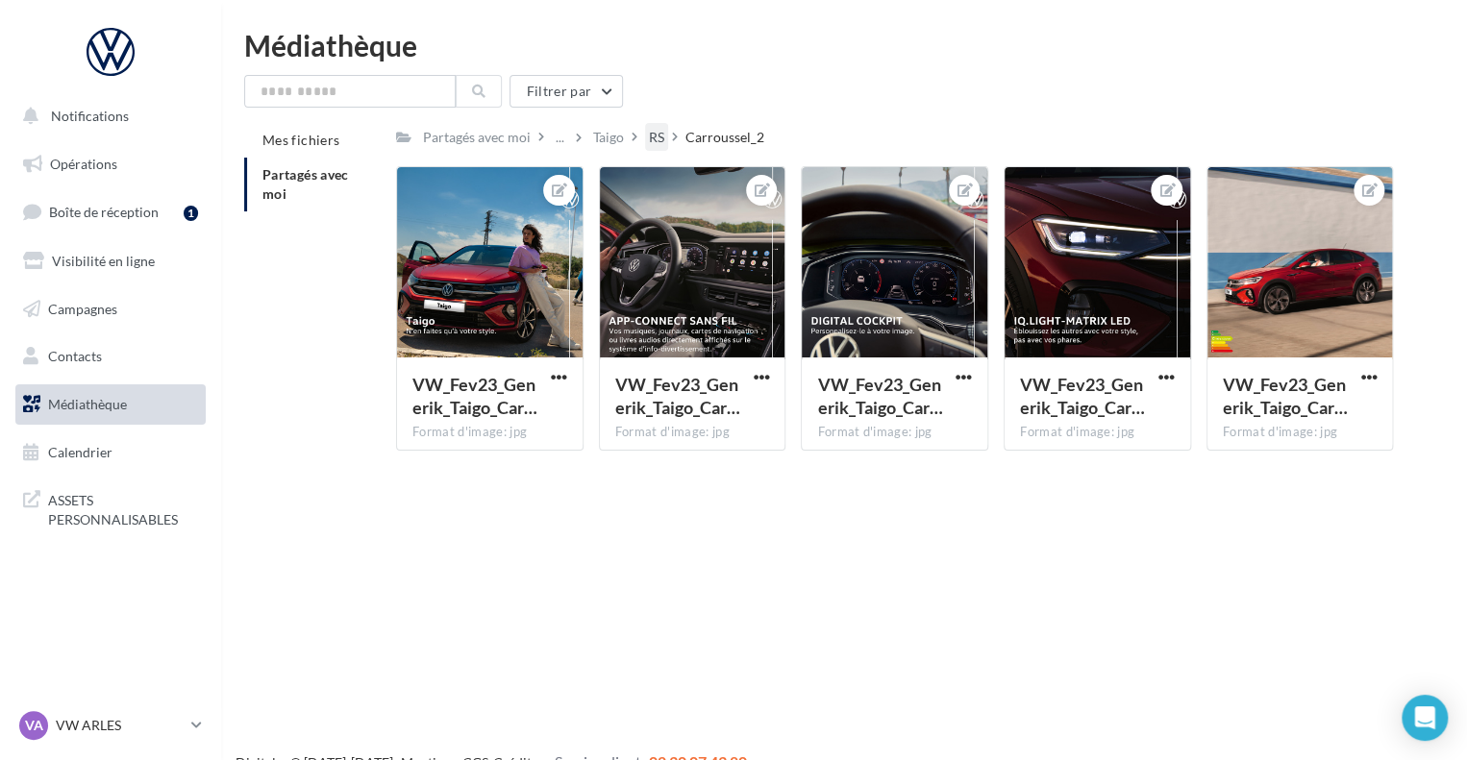
click at [653, 136] on div "RS" at bounding box center [656, 137] width 15 height 19
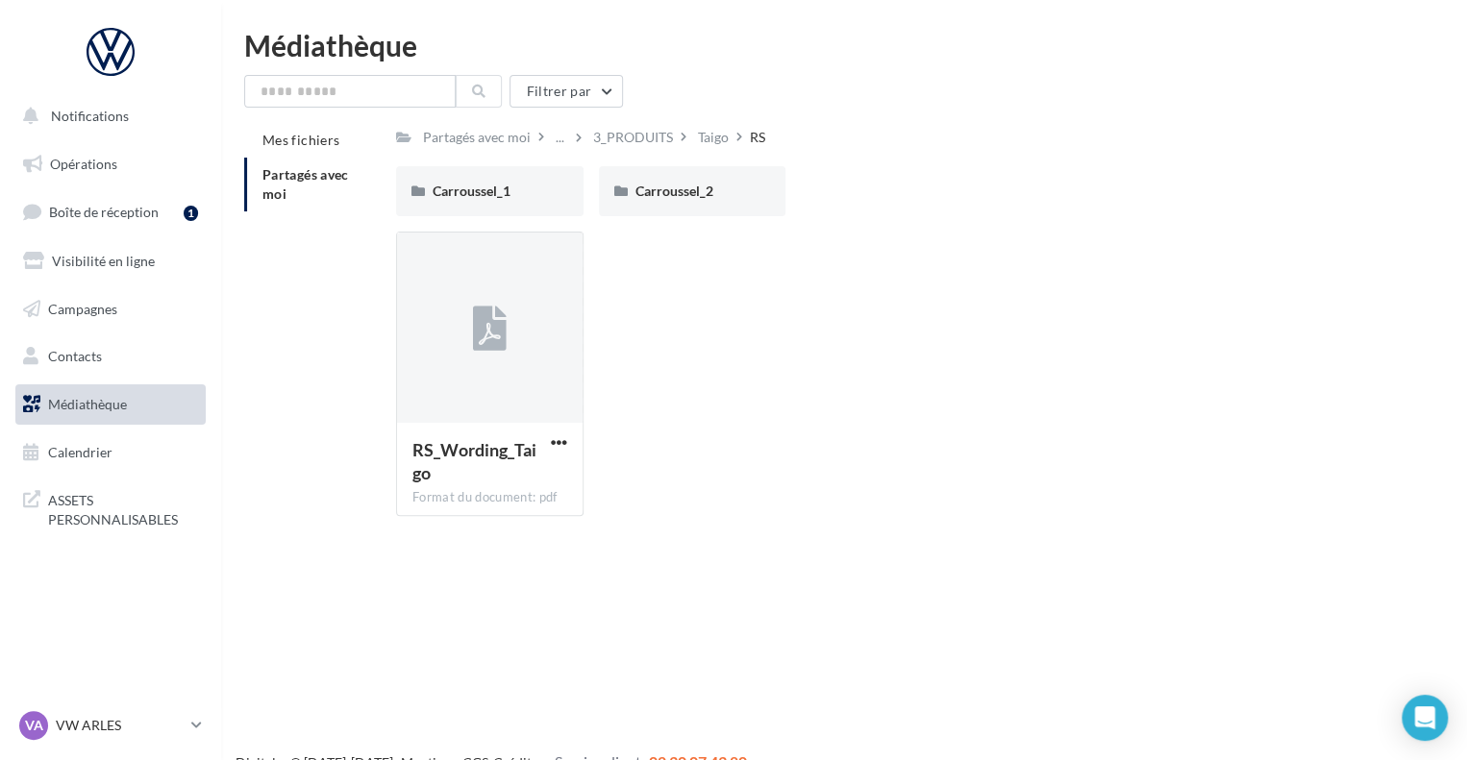
click at [653, 136] on div "3_PRODUITS" at bounding box center [633, 137] width 80 height 19
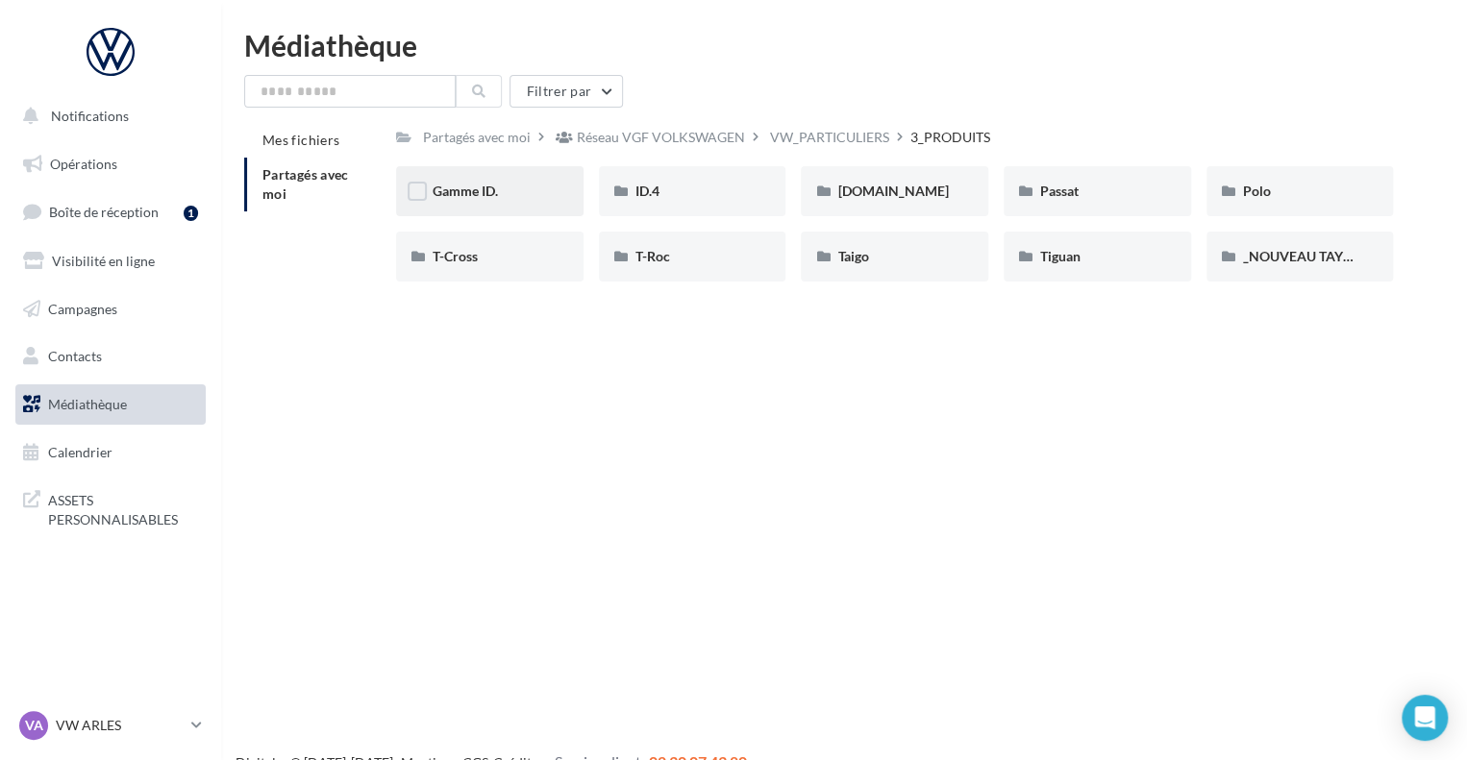
click at [522, 186] on div "Gamme ID." at bounding box center [490, 191] width 114 height 19
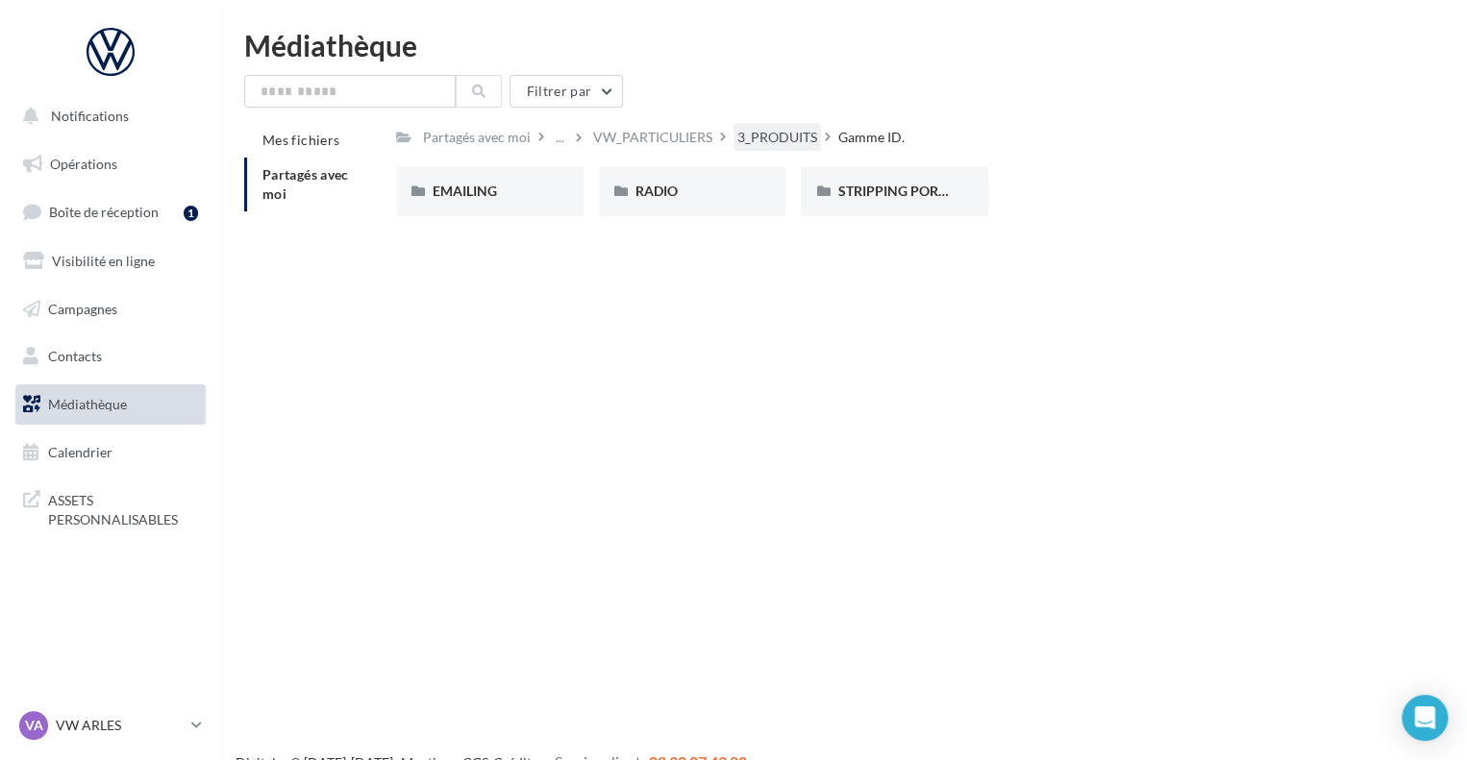
click at [782, 140] on div "3_PRODUITS" at bounding box center [777, 137] width 80 height 19
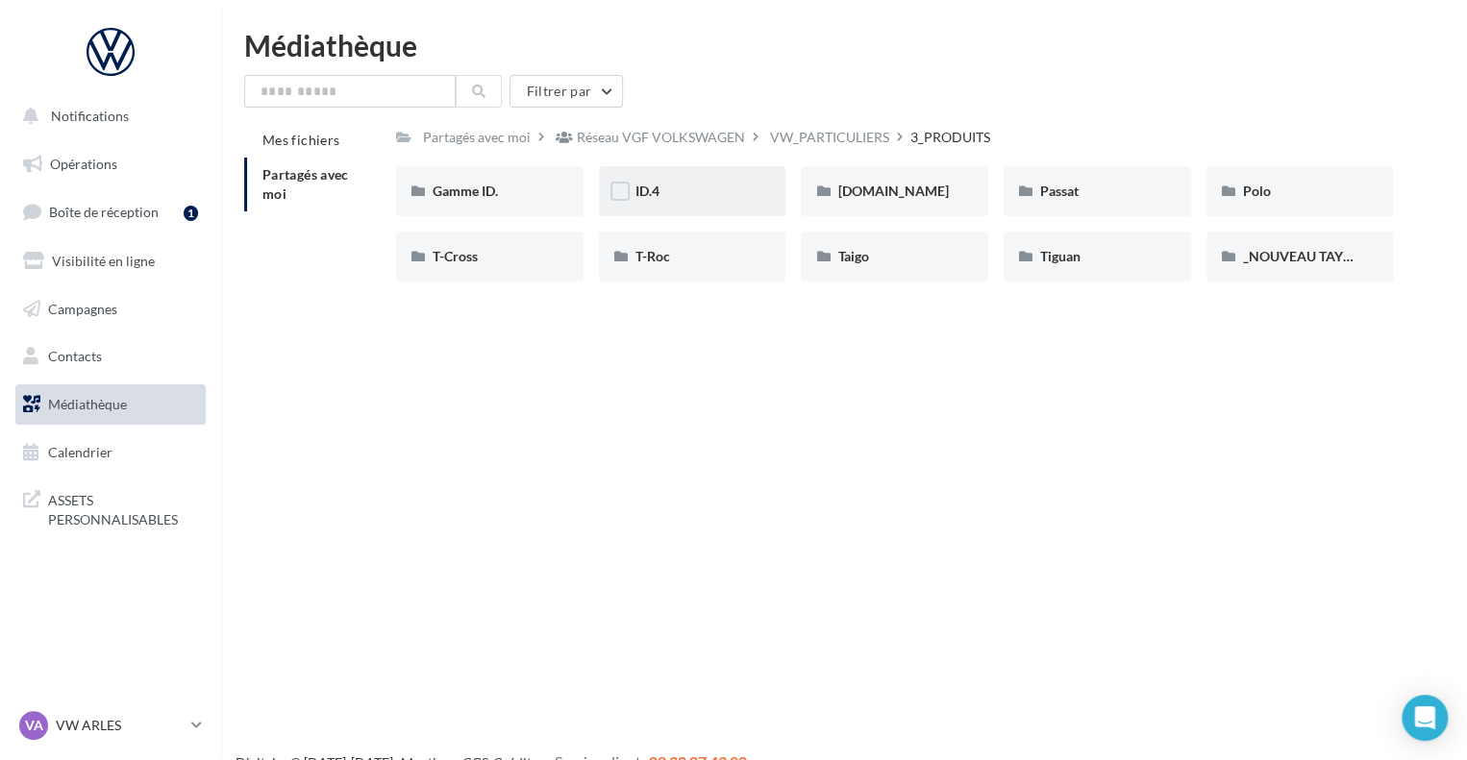
click at [637, 204] on div "ID.4" at bounding box center [692, 191] width 187 height 50
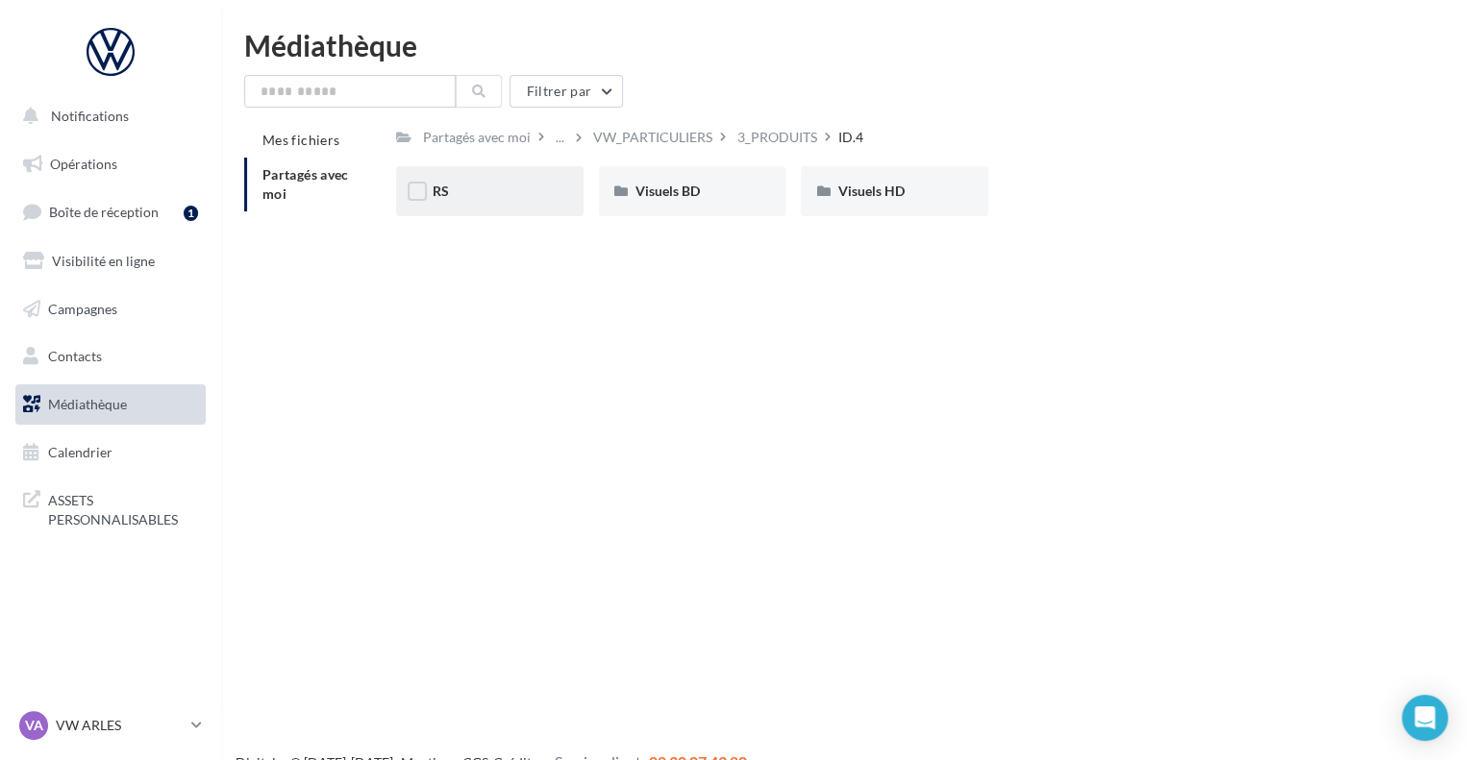
click at [516, 190] on div "RS" at bounding box center [490, 191] width 114 height 19
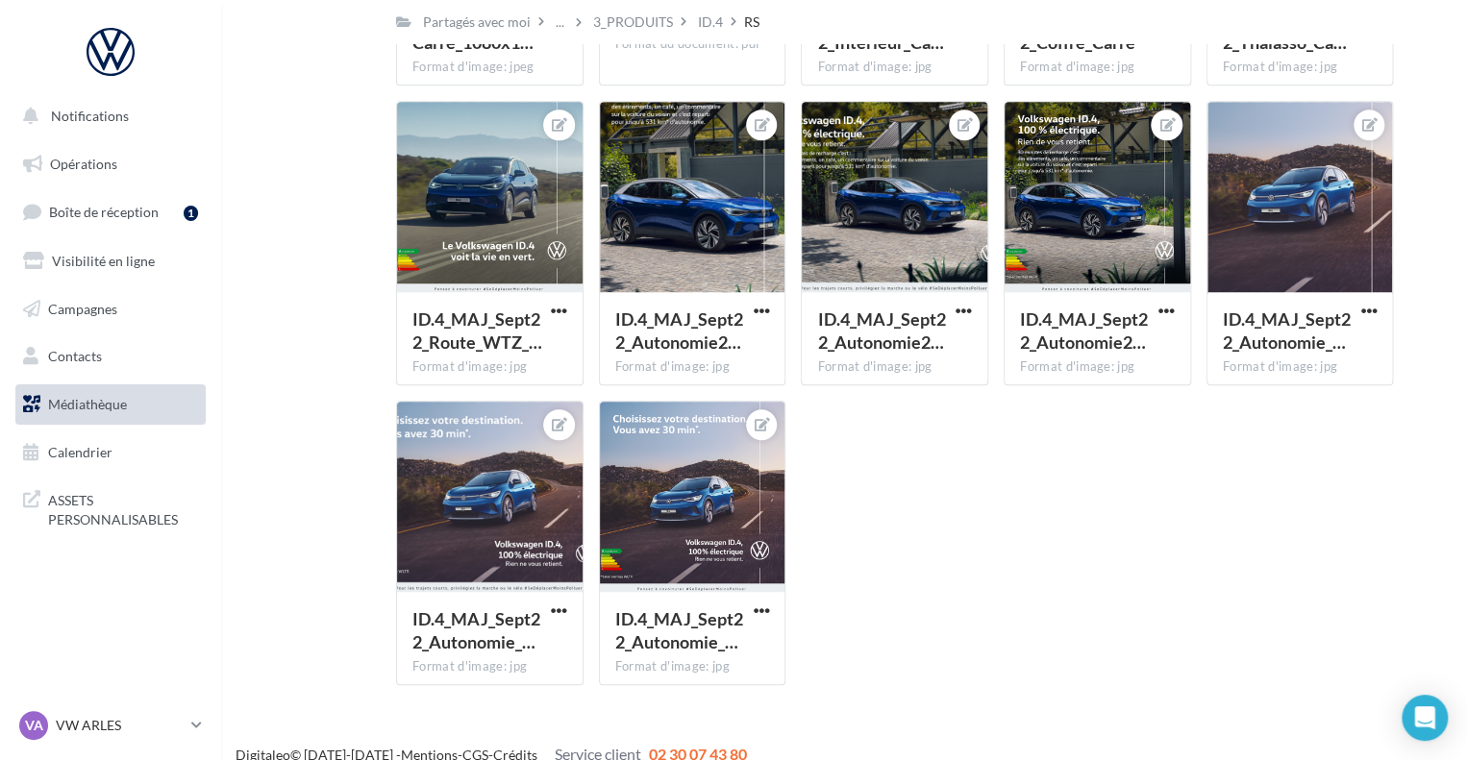
scroll to position [453, 0]
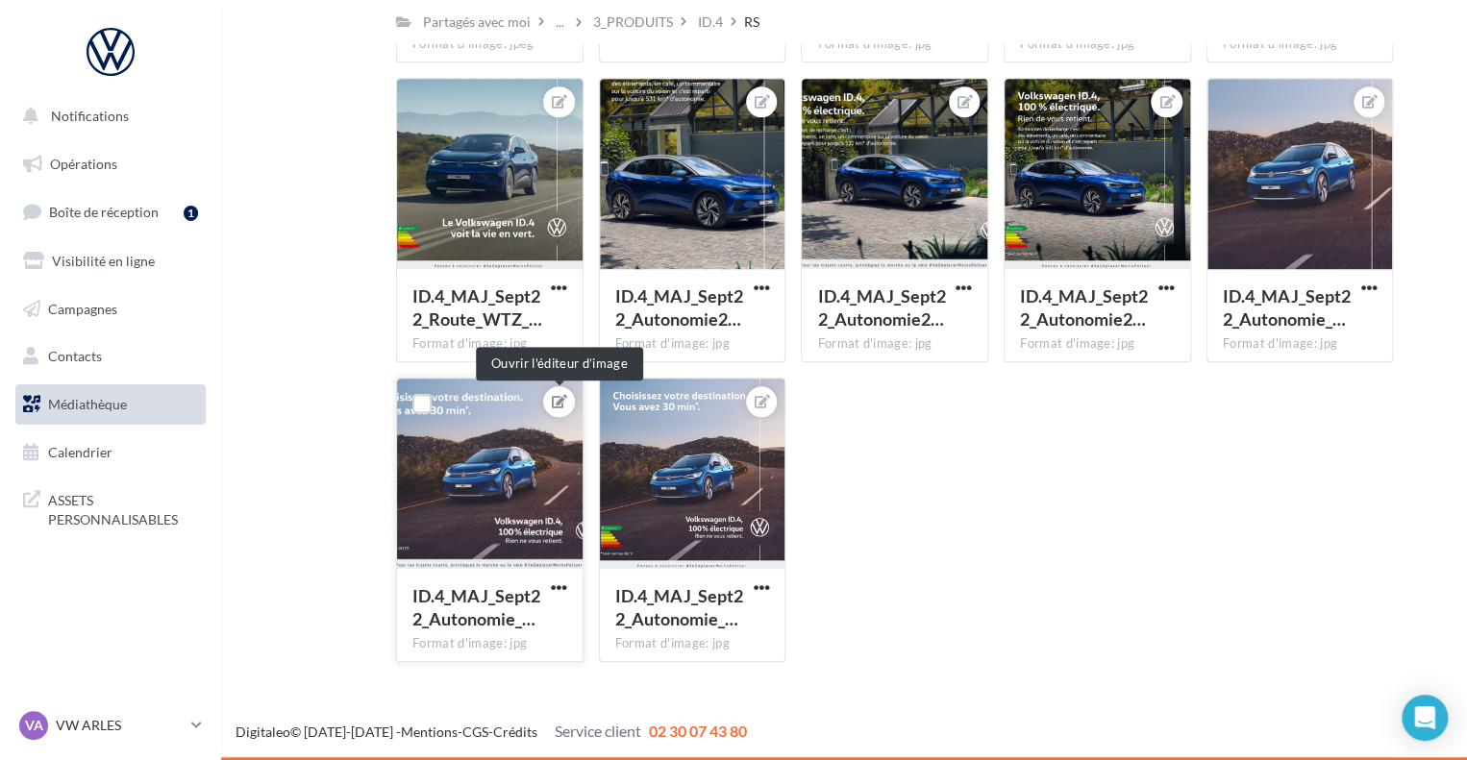
click at [558, 403] on icon at bounding box center [559, 401] width 15 height 13
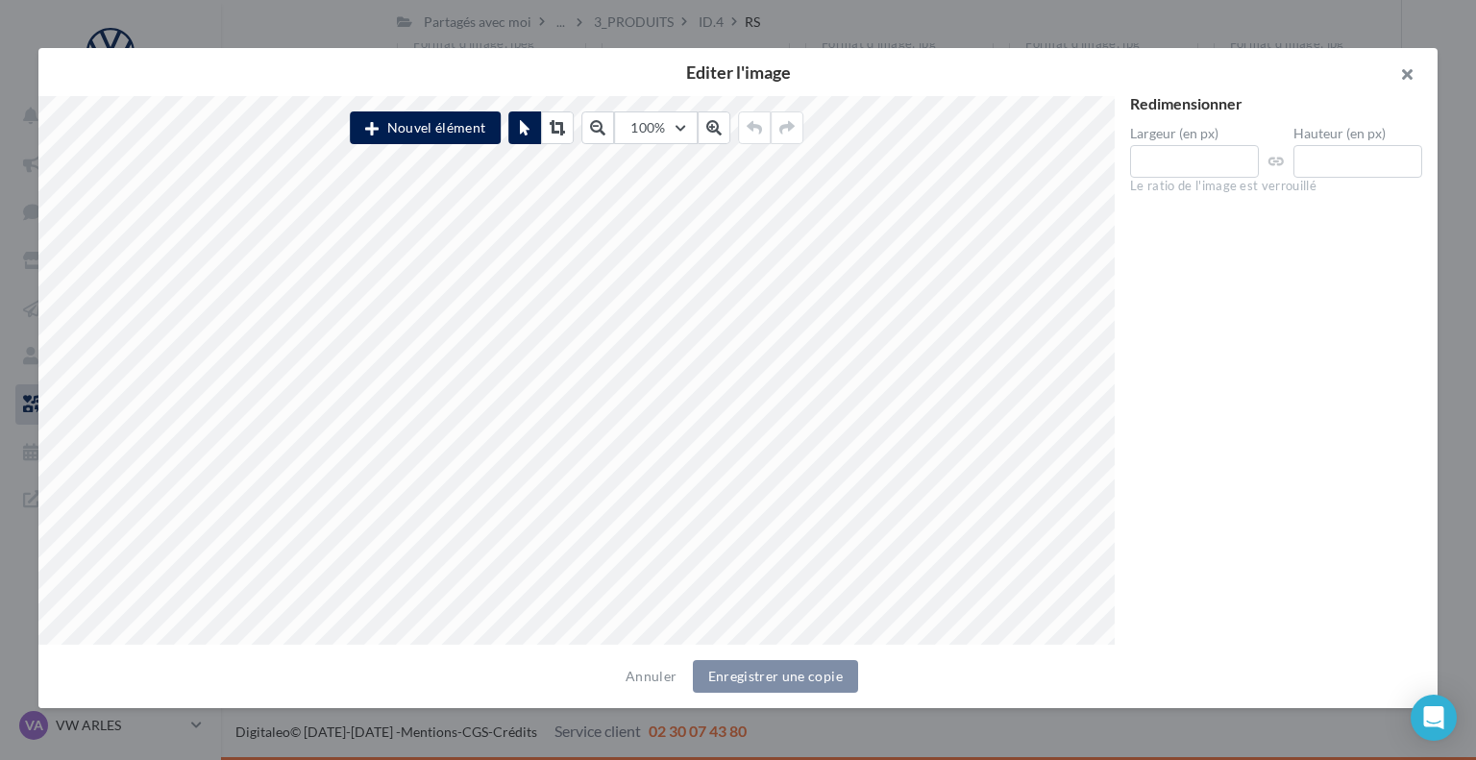
click at [1401, 75] on button "button" at bounding box center [1399, 77] width 77 height 58
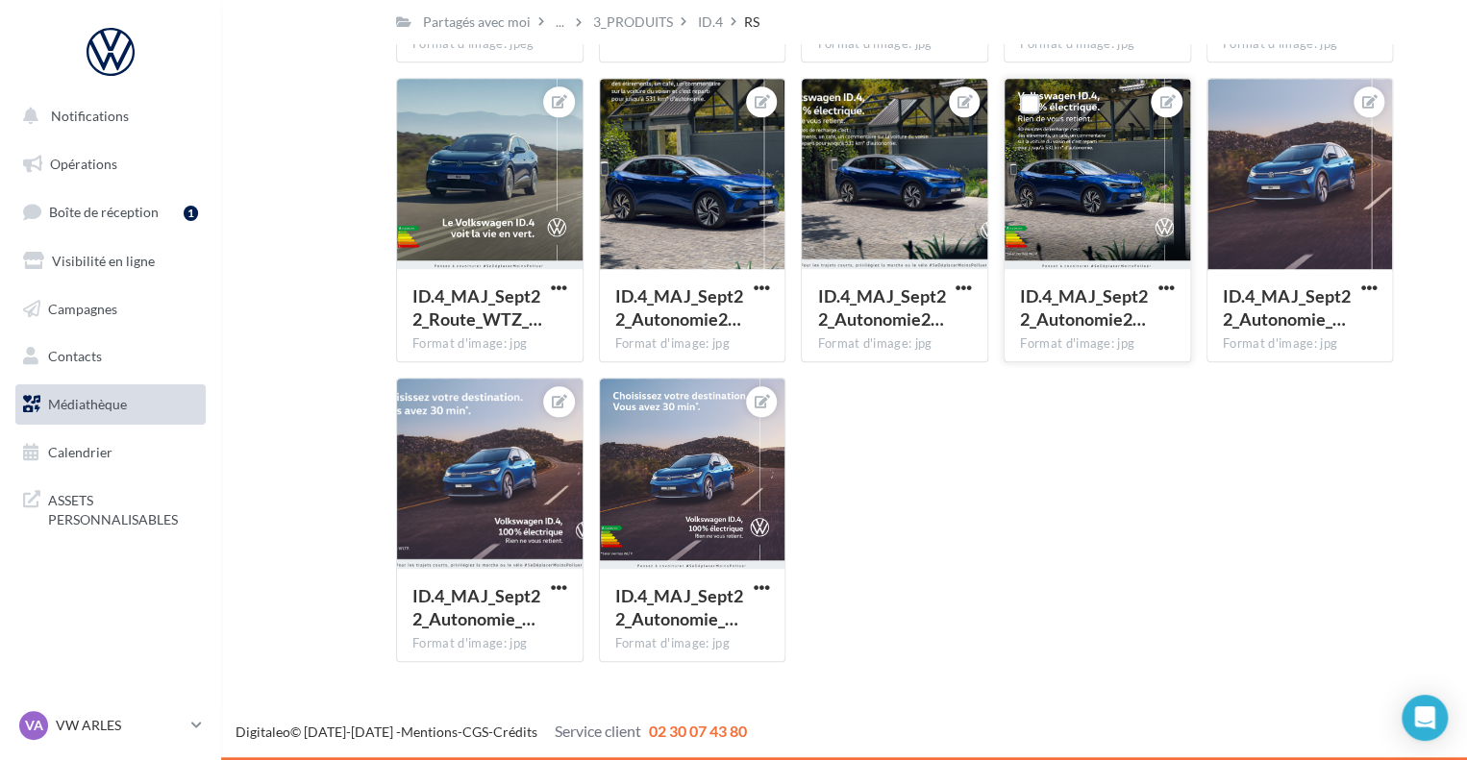
click at [1073, 234] on div at bounding box center [1097, 175] width 186 height 192
click at [1156, 101] on div at bounding box center [1166, 102] width 31 height 31
click at [1170, 101] on icon at bounding box center [1166, 101] width 15 height 13
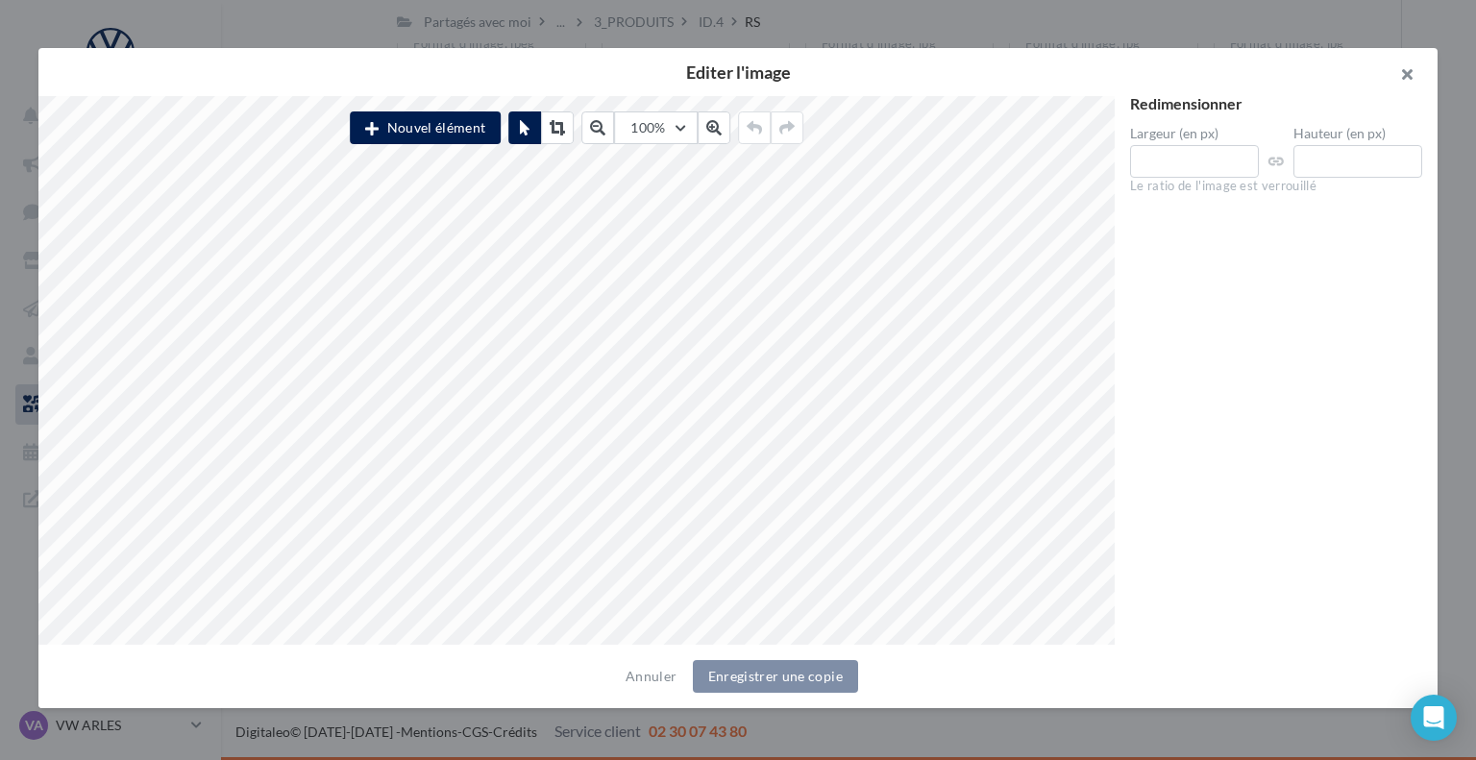
click at [1399, 77] on button "button" at bounding box center [1399, 77] width 77 height 58
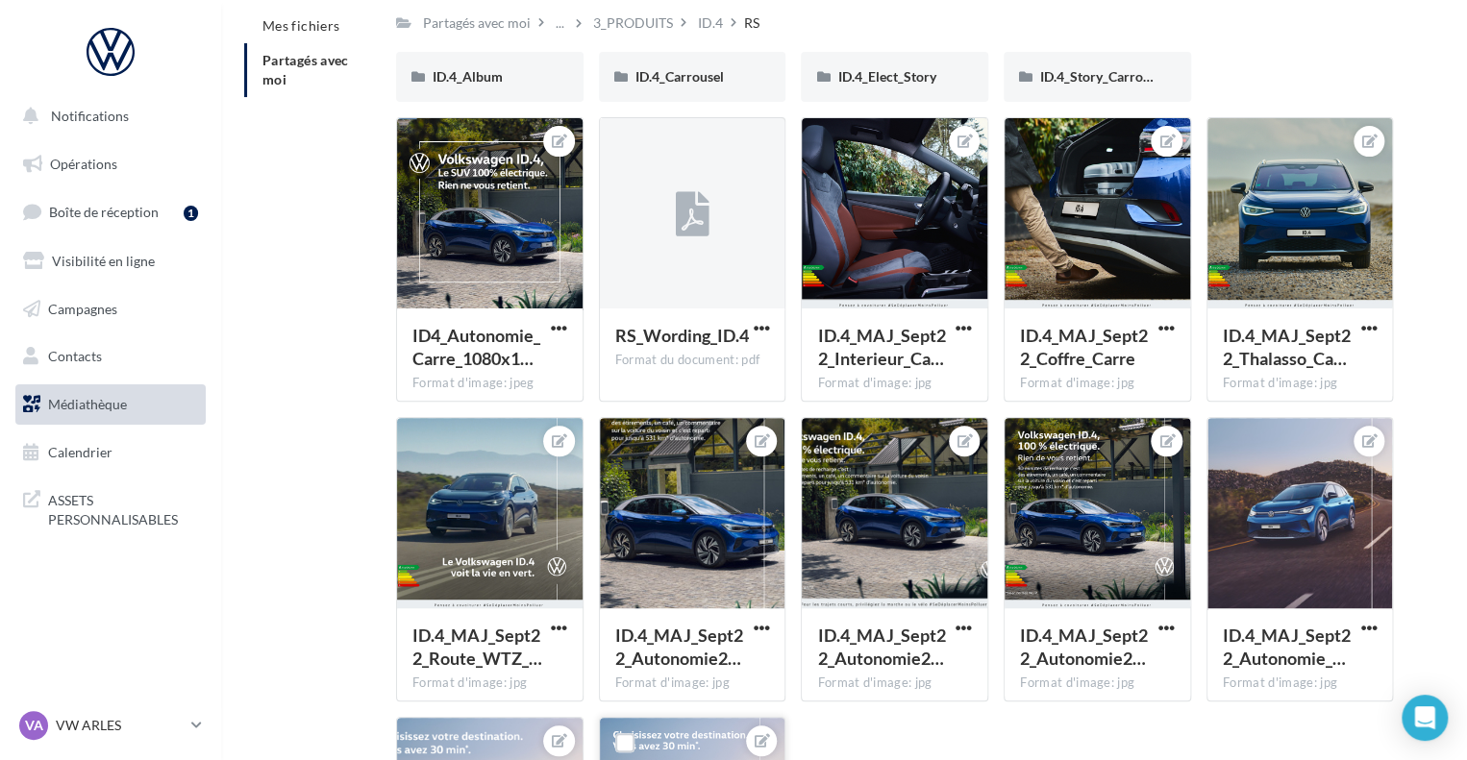
scroll to position [0, 0]
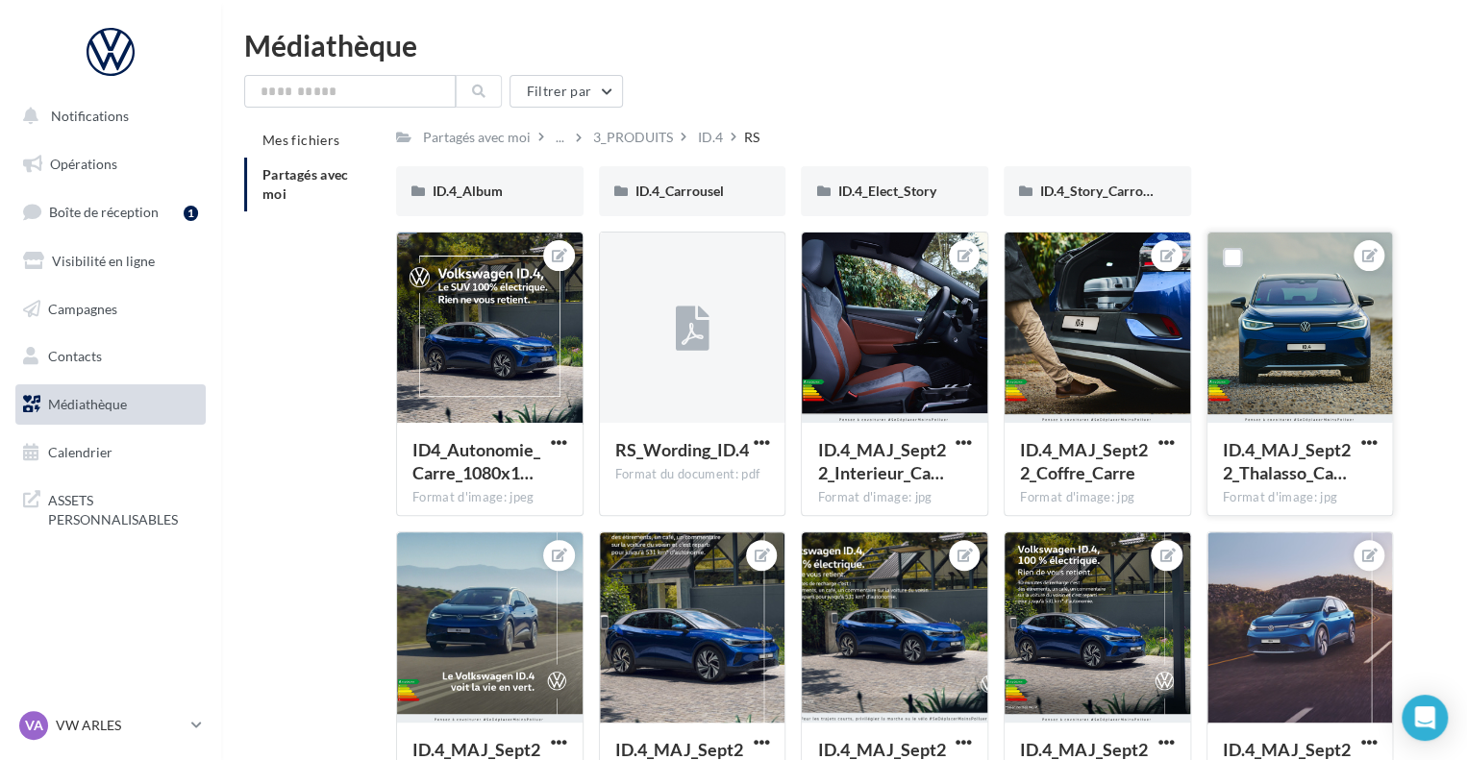
click at [1357, 263] on div at bounding box center [1368, 255] width 31 height 31
click at [1365, 253] on icon at bounding box center [1369, 255] width 15 height 13
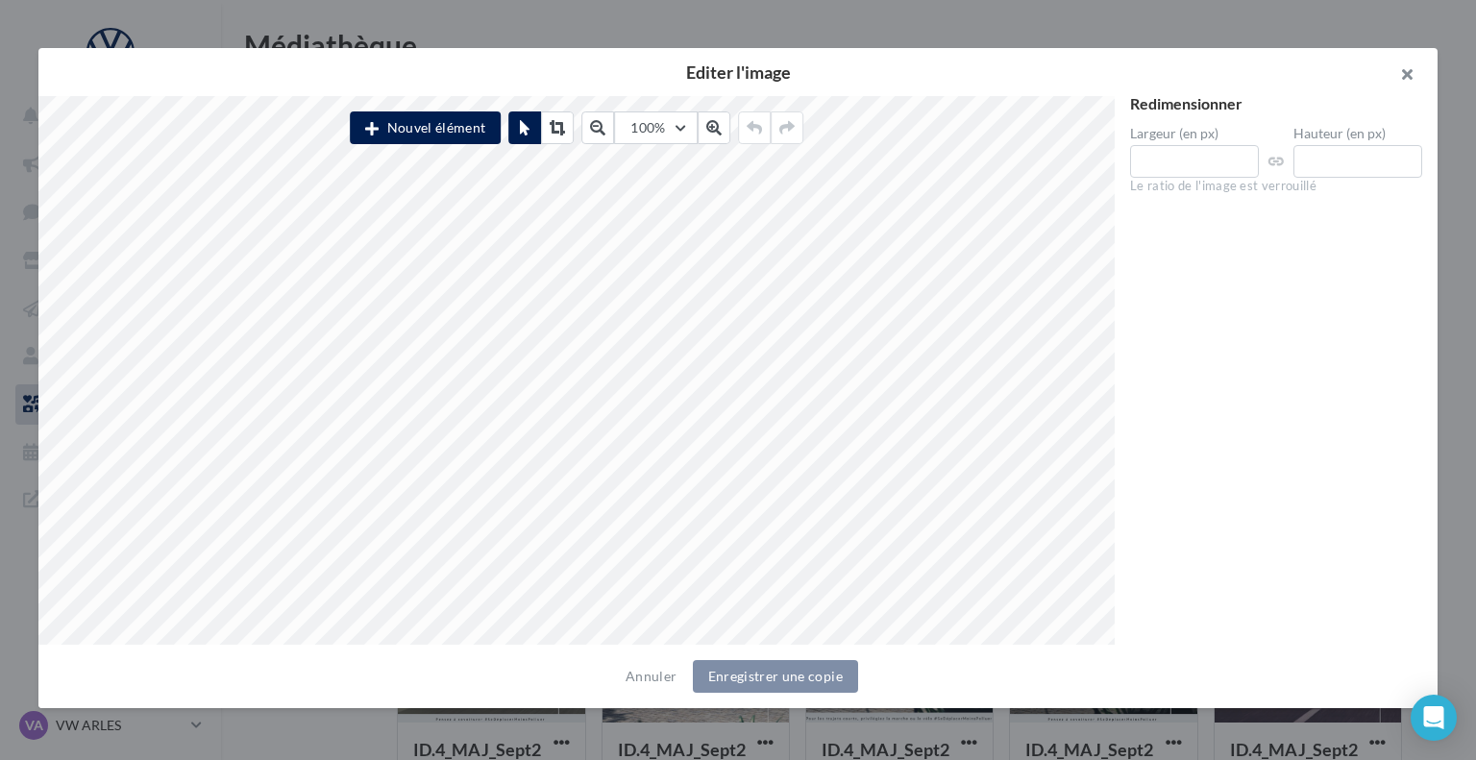
click at [1410, 82] on button "button" at bounding box center [1399, 77] width 77 height 58
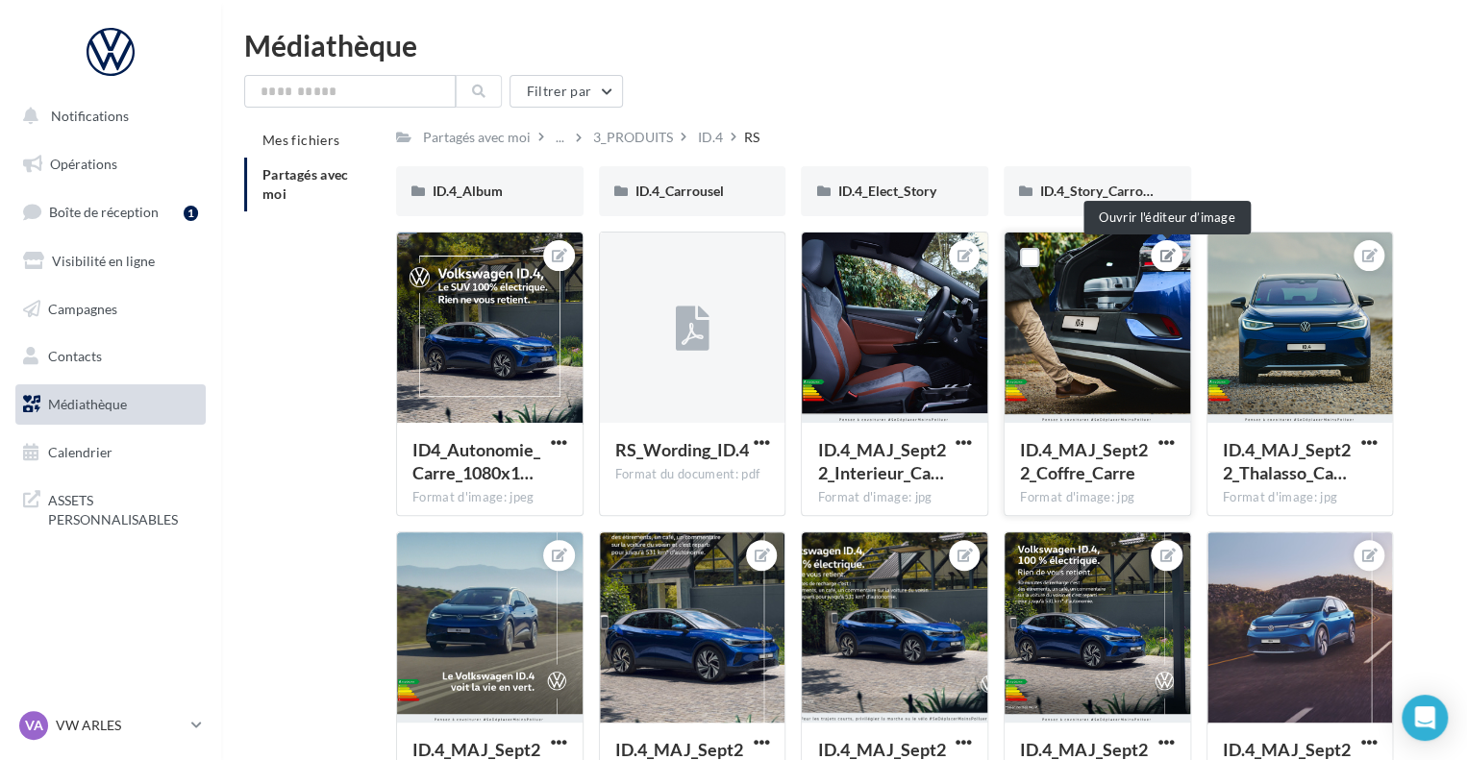
click at [1167, 256] on icon at bounding box center [1166, 255] width 15 height 13
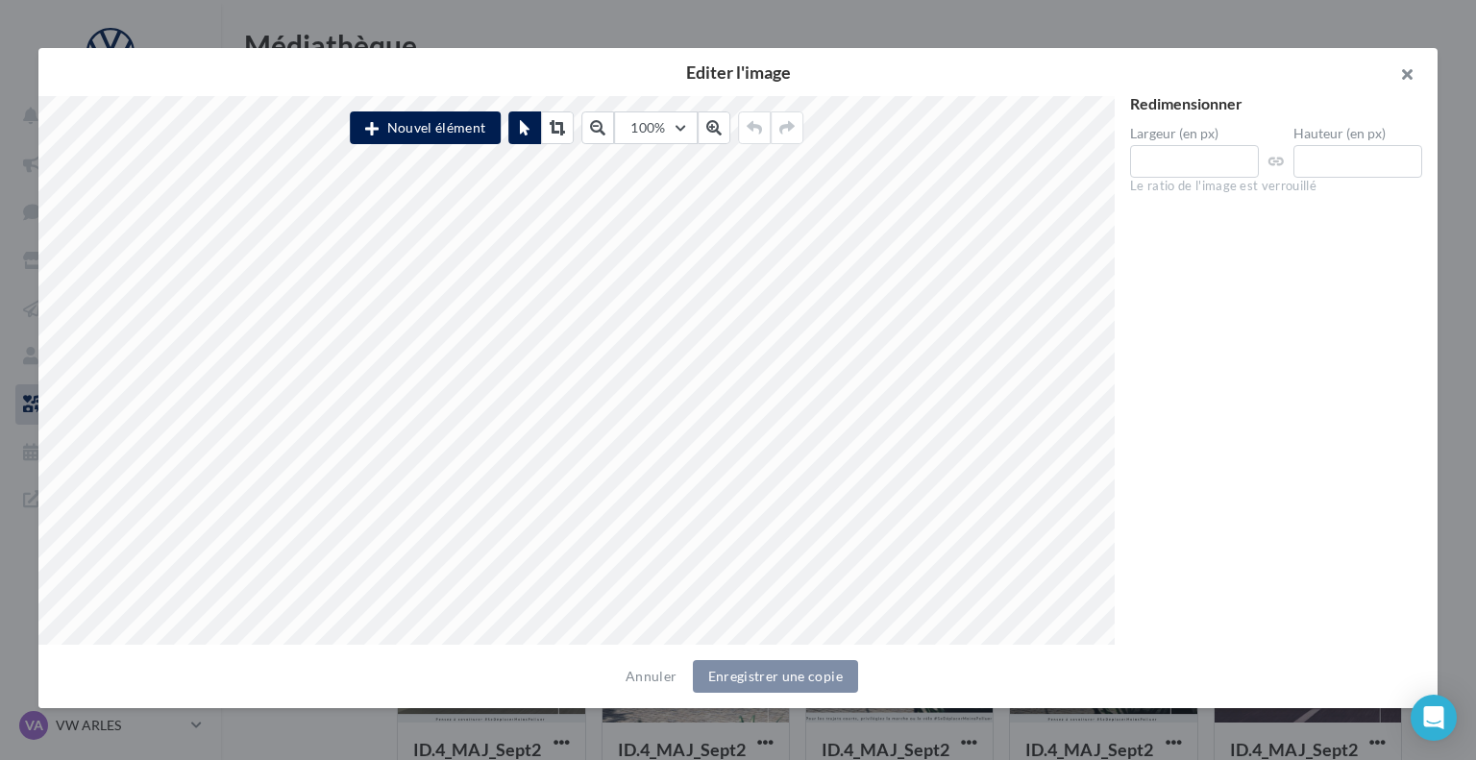
click at [1411, 69] on button "button" at bounding box center [1399, 77] width 77 height 58
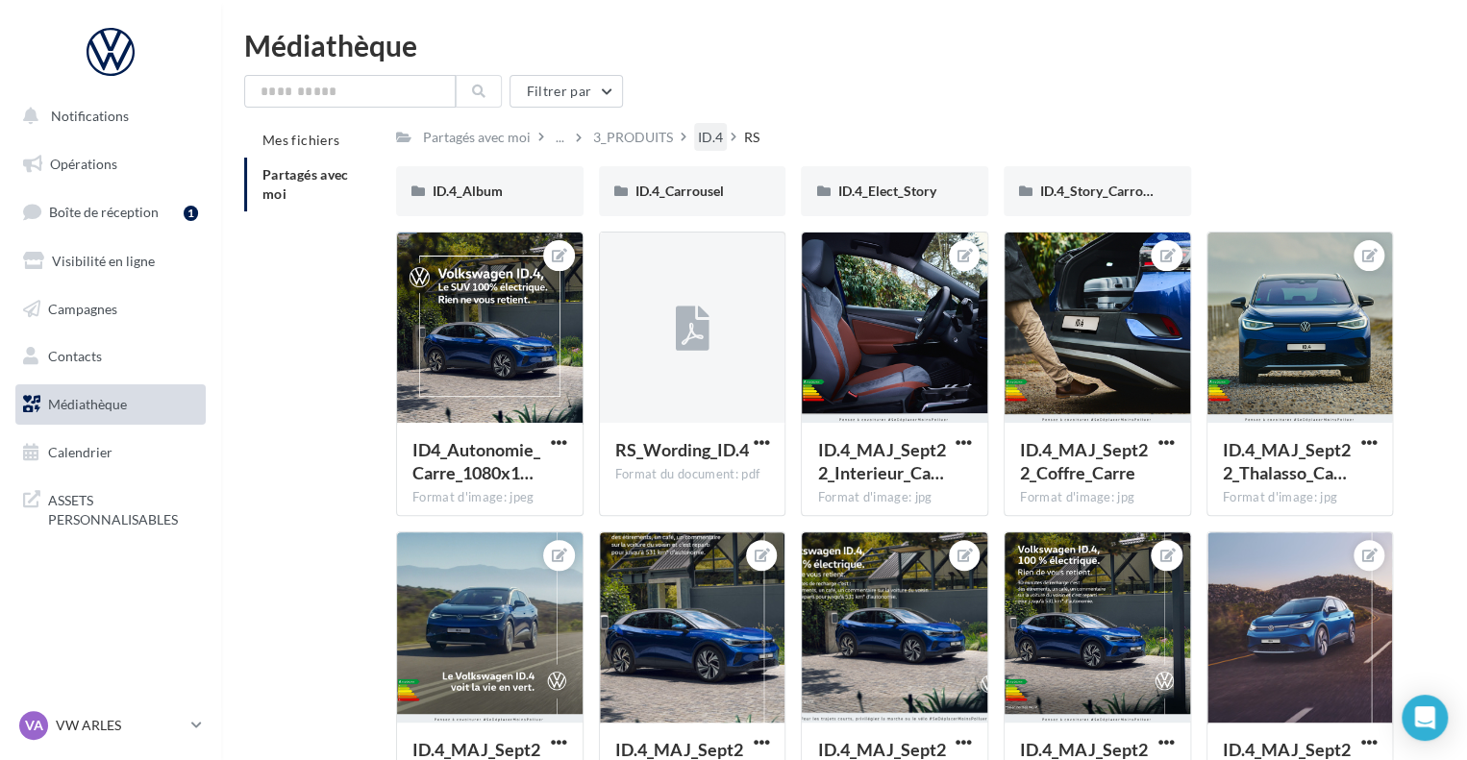
click at [710, 141] on div "ID.4" at bounding box center [710, 137] width 25 height 19
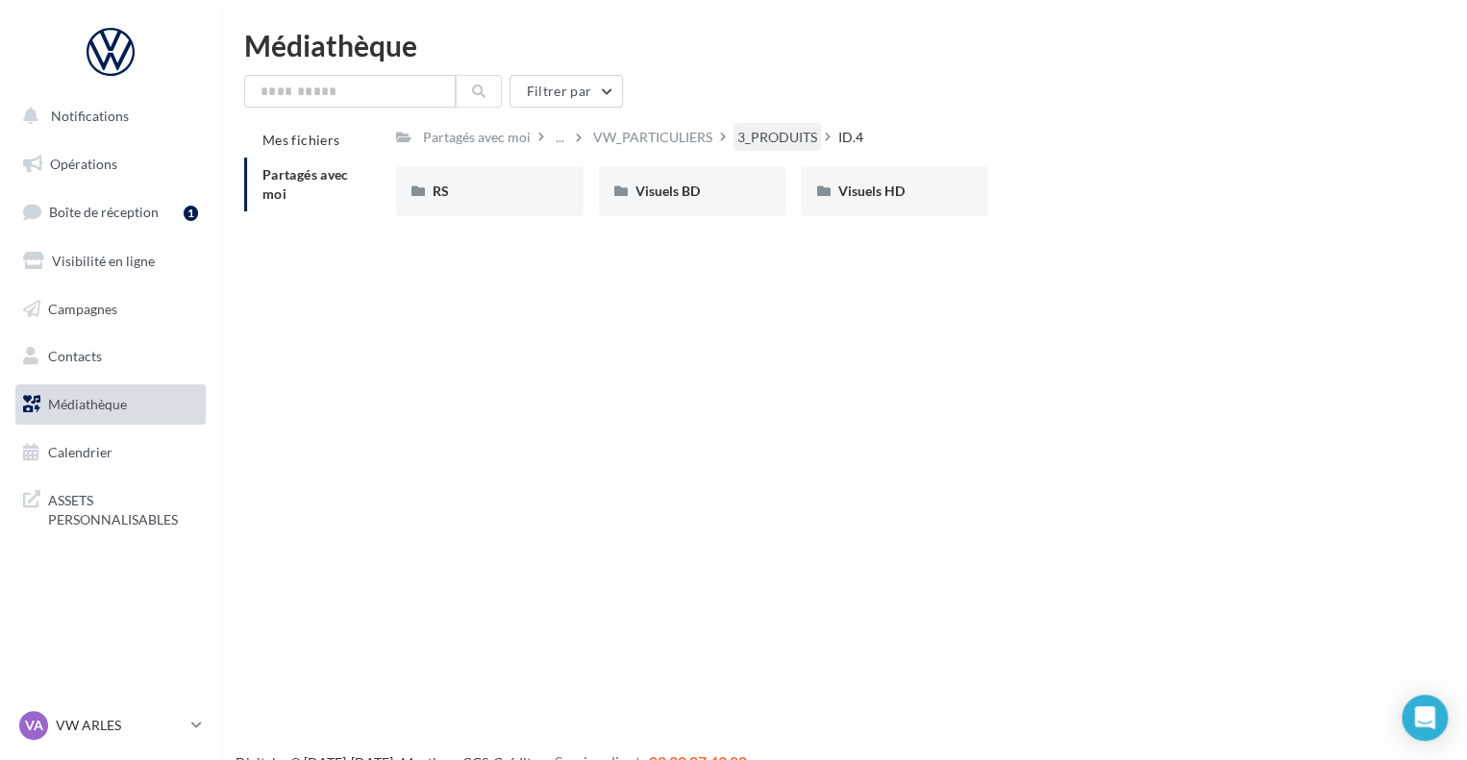
click at [767, 148] on div "3_PRODUITS" at bounding box center [776, 137] width 87 height 28
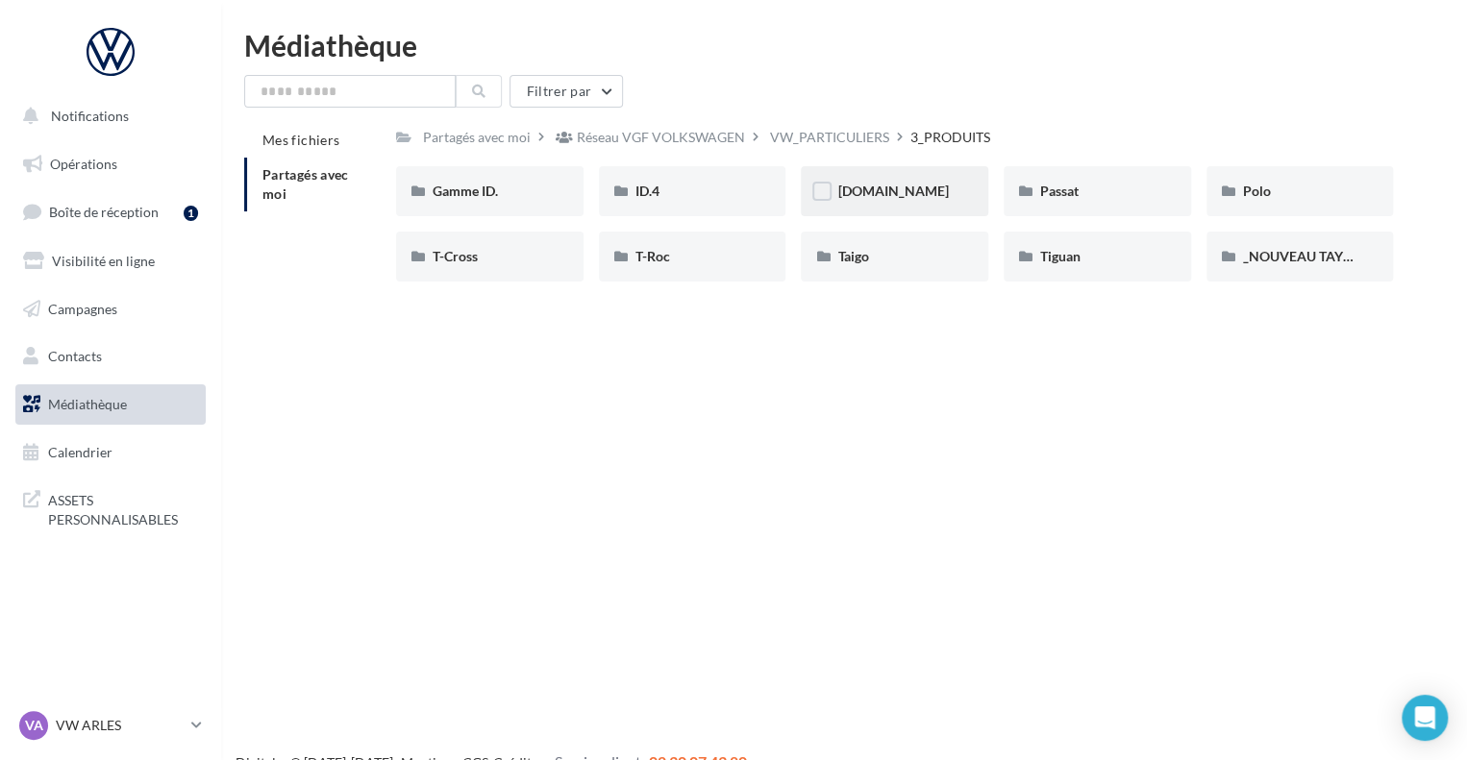
click at [896, 190] on div "ID.Buzz" at bounding box center [894, 191] width 114 height 19
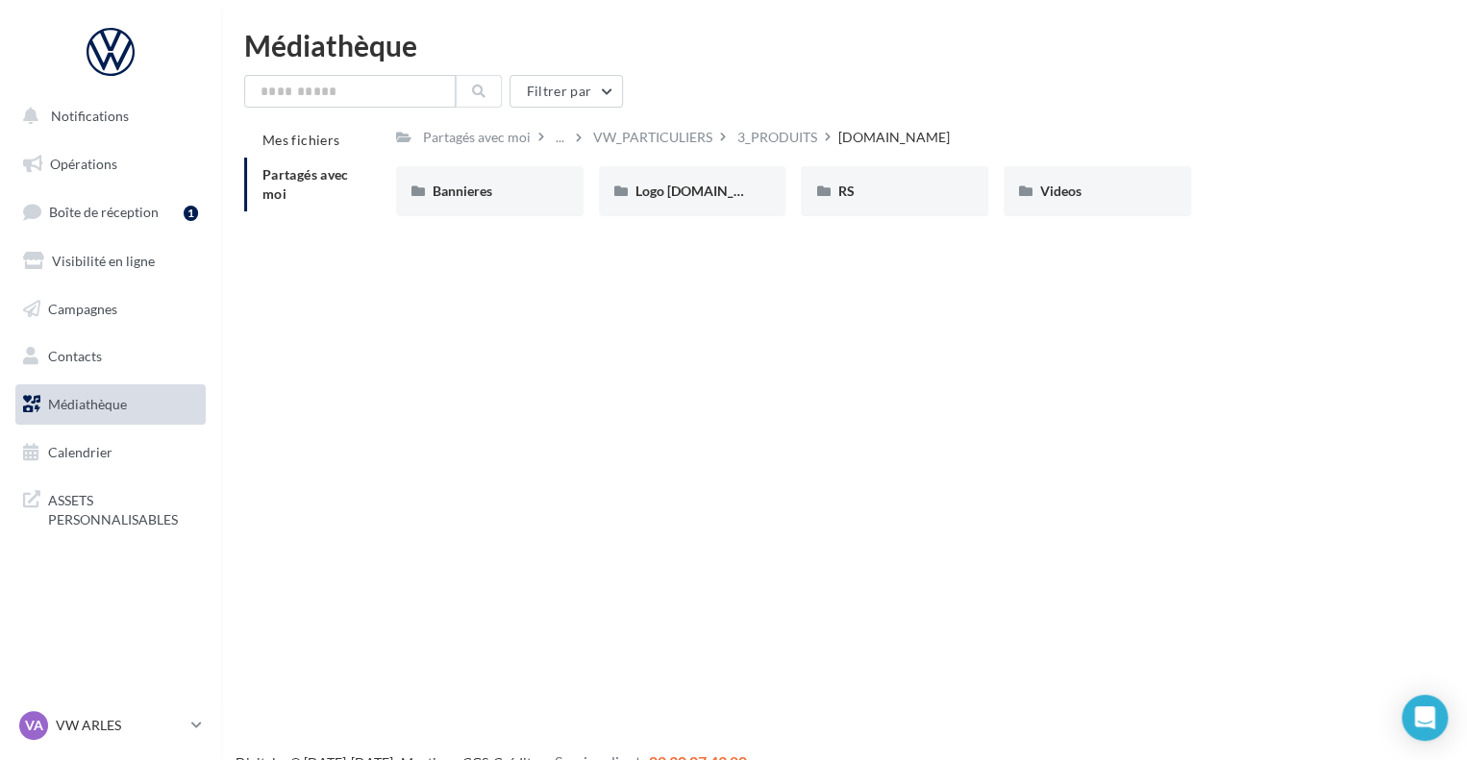
click at [896, 190] on div "RS" at bounding box center [894, 191] width 114 height 19
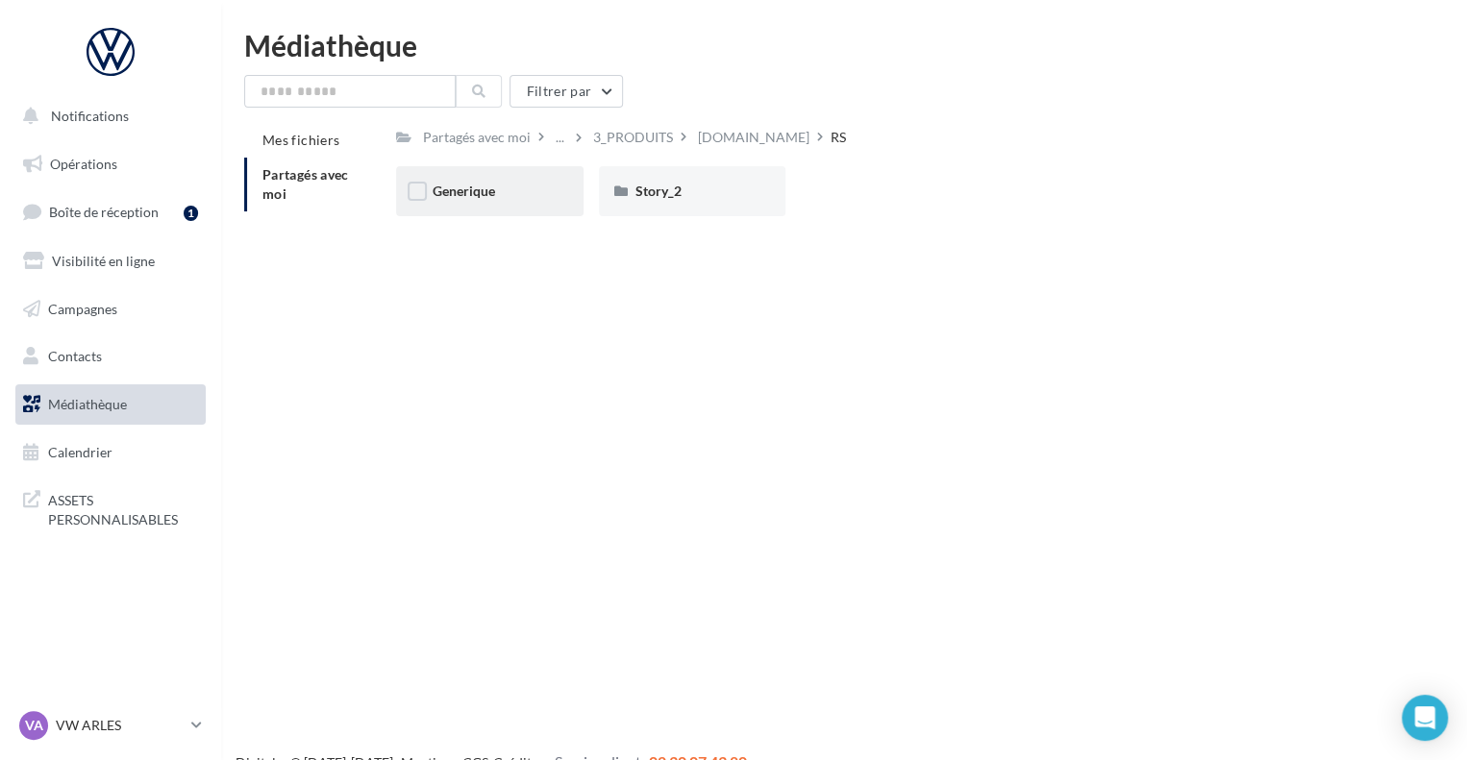
click at [551, 200] on div "Generique" at bounding box center [489, 191] width 187 height 50
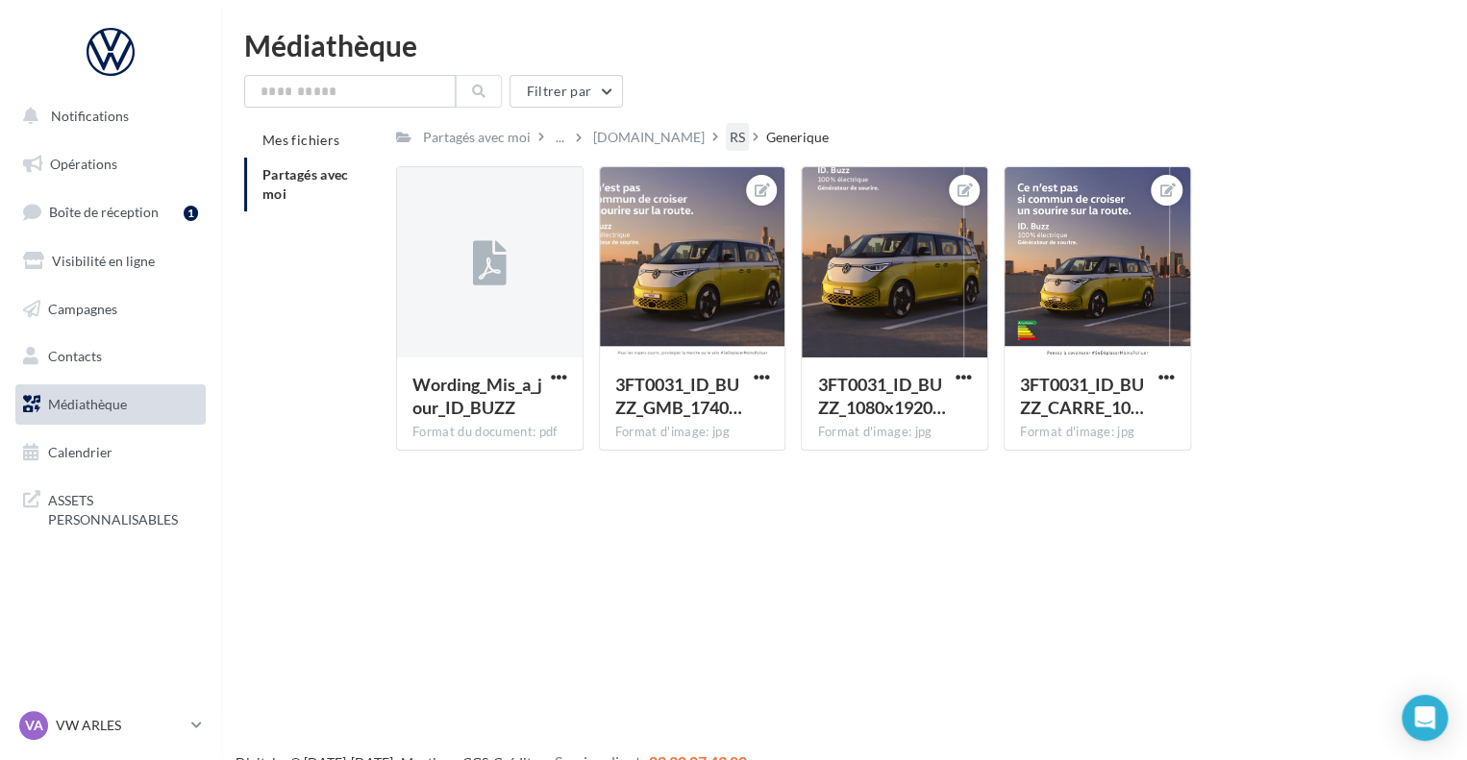
click at [730, 137] on div "RS" at bounding box center [737, 137] width 15 height 19
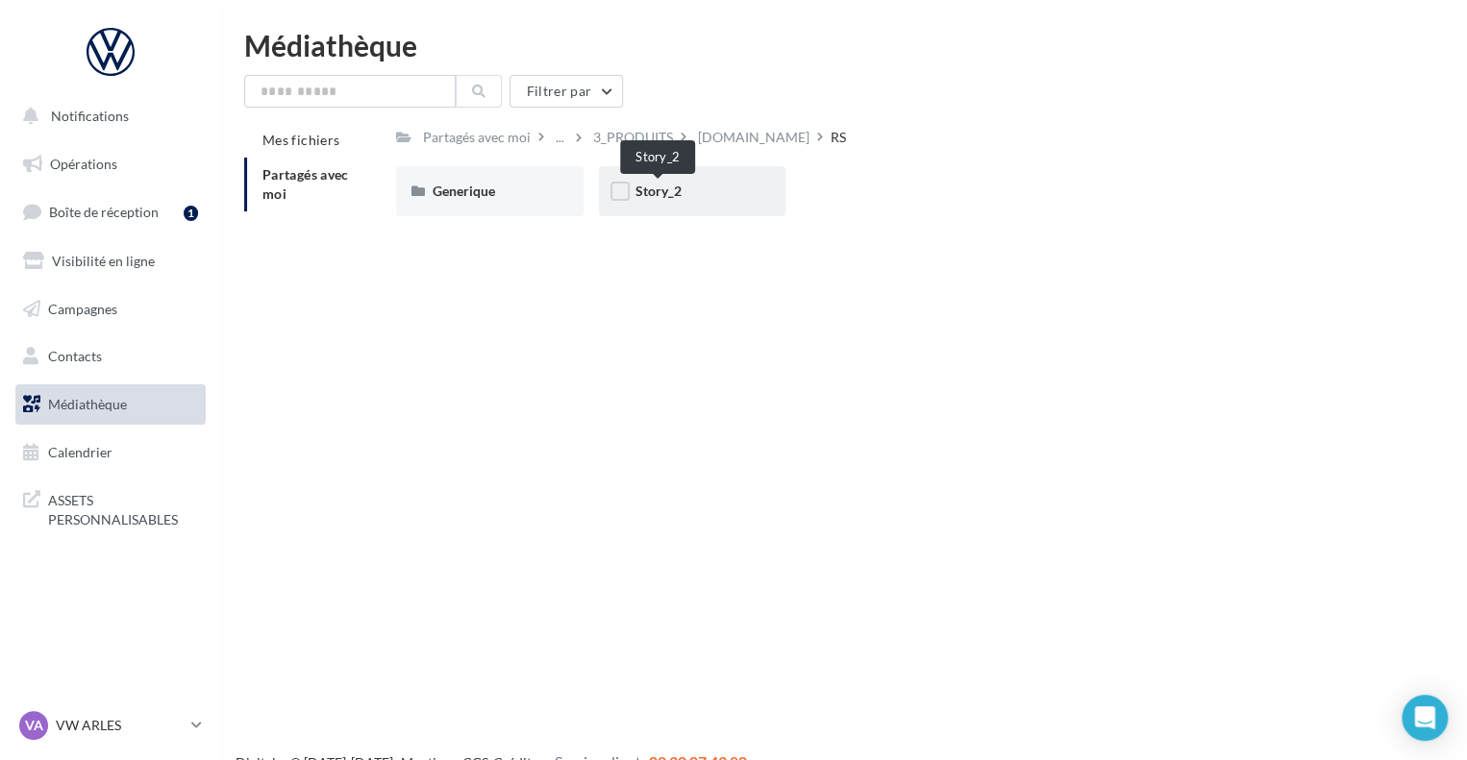
click at [650, 199] on span "Story_2" at bounding box center [658, 191] width 46 height 16
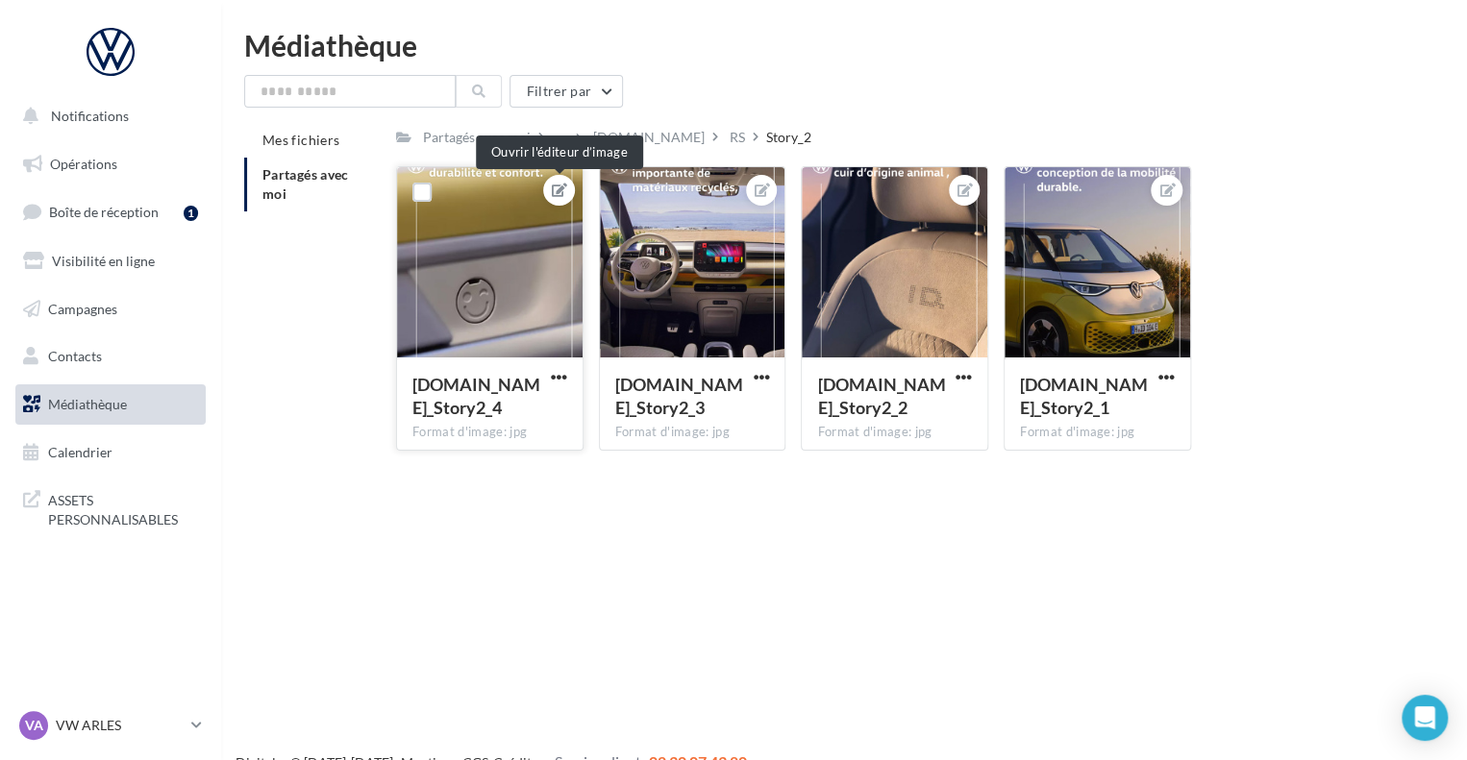
click at [556, 196] on icon at bounding box center [559, 190] width 15 height 13
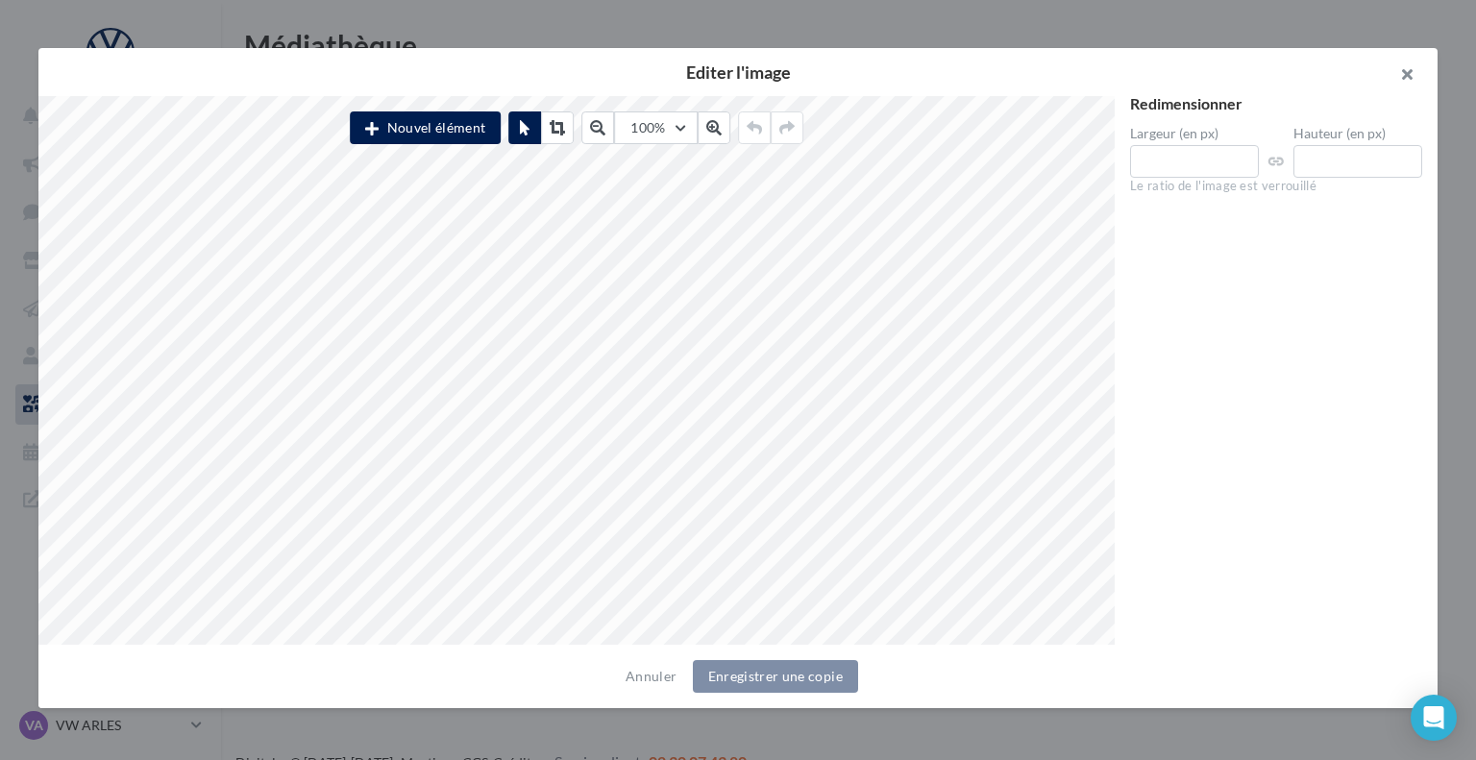
click at [1409, 74] on button "button" at bounding box center [1399, 77] width 77 height 58
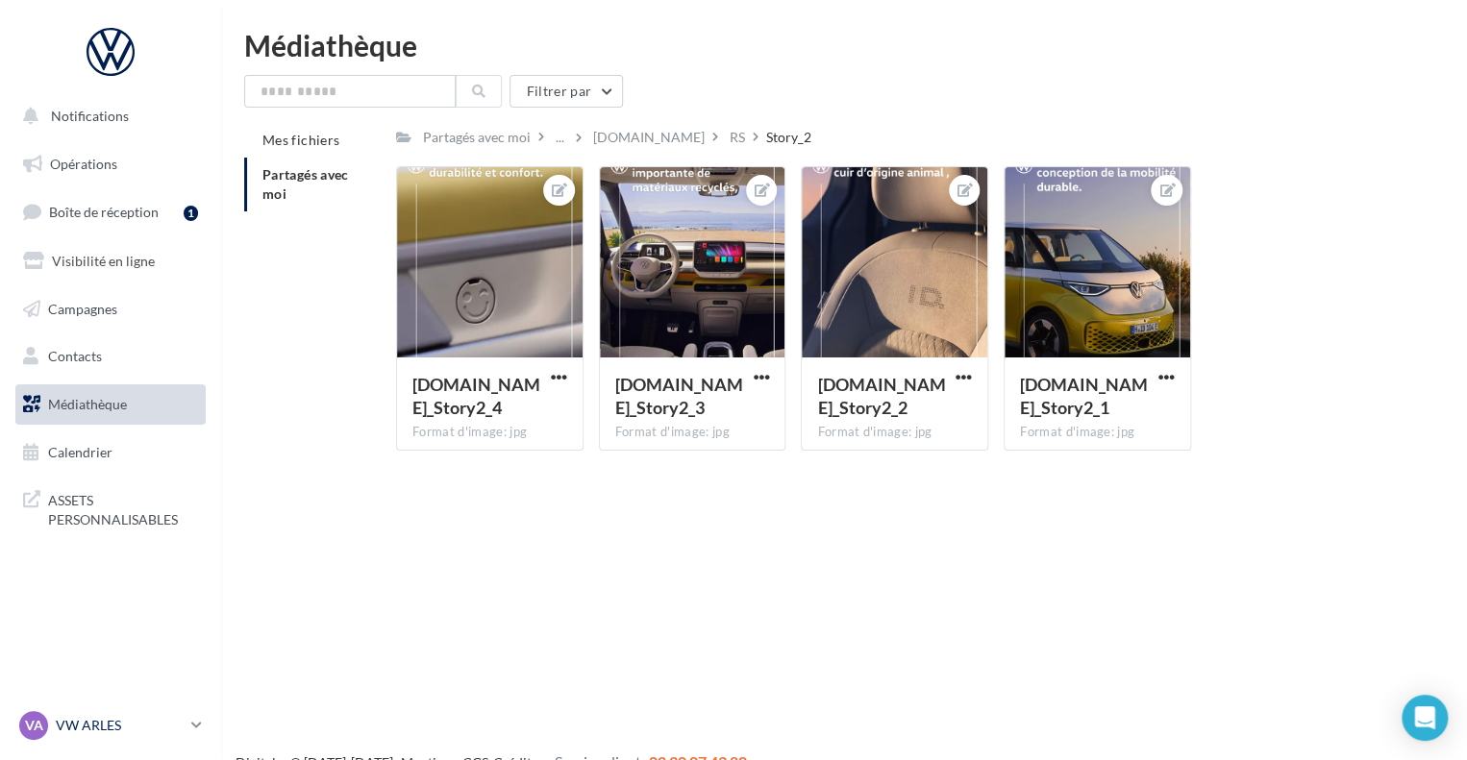
click at [92, 719] on p "VW ARLES" at bounding box center [120, 725] width 128 height 19
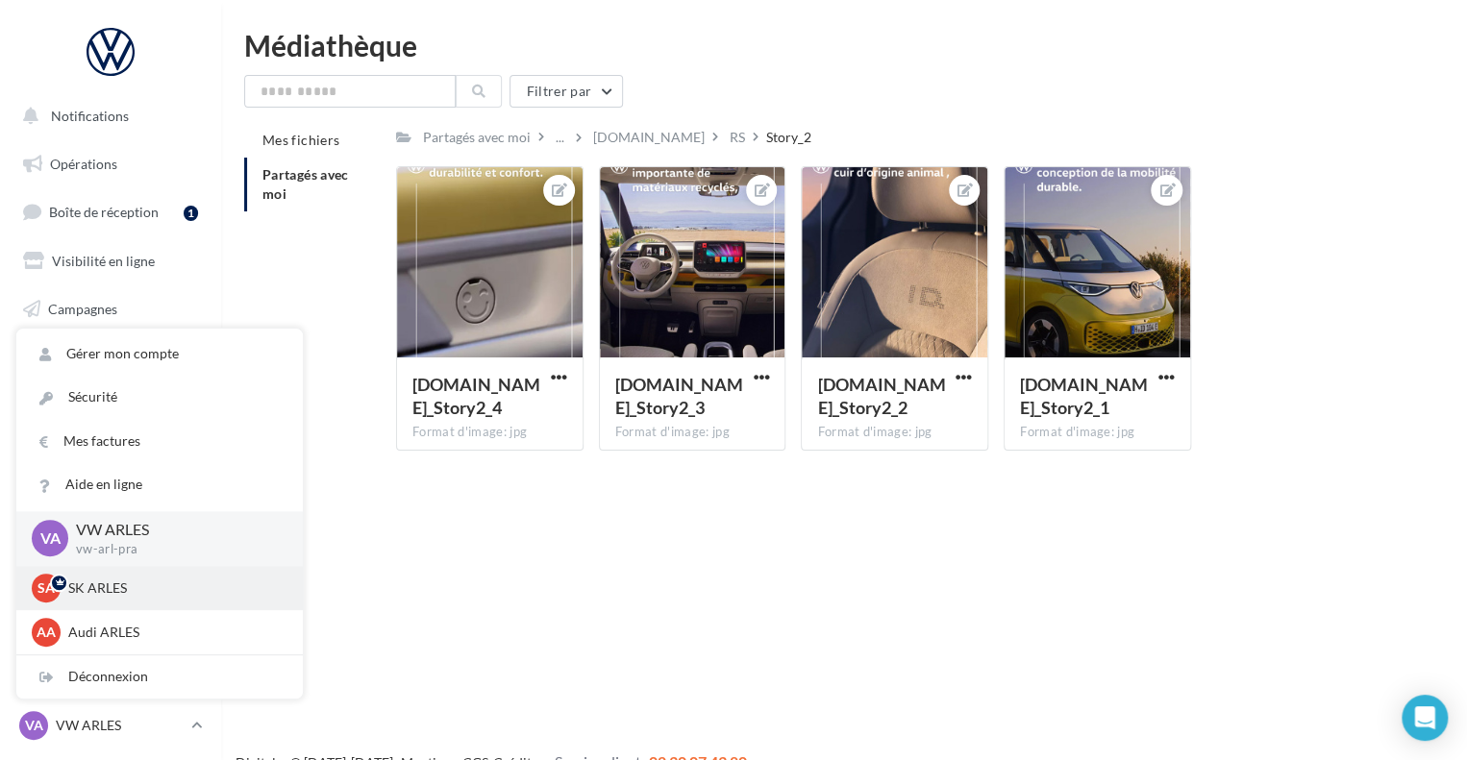
click at [102, 580] on p "SK ARLES" at bounding box center [173, 588] width 211 height 19
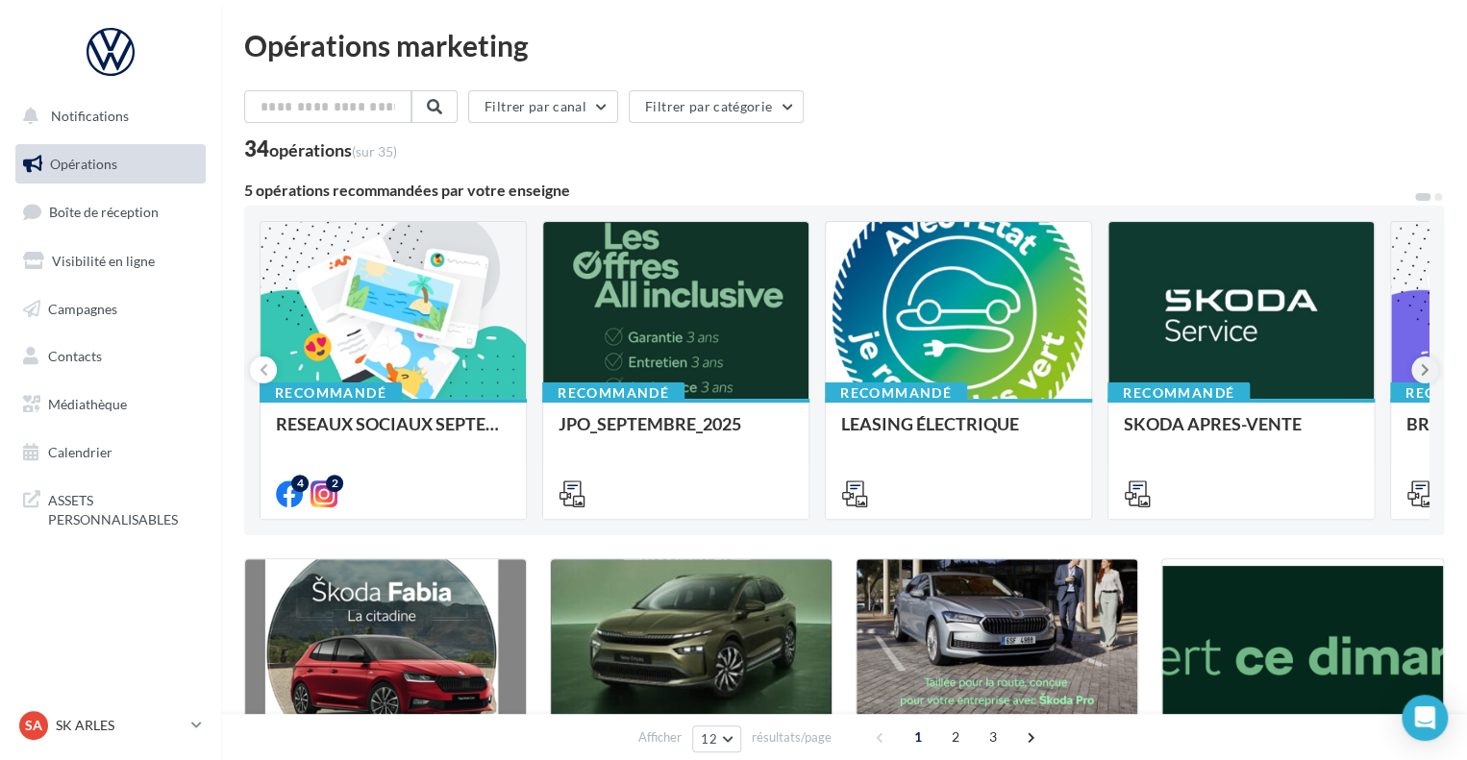
click at [1432, 378] on button at bounding box center [1424, 370] width 27 height 27
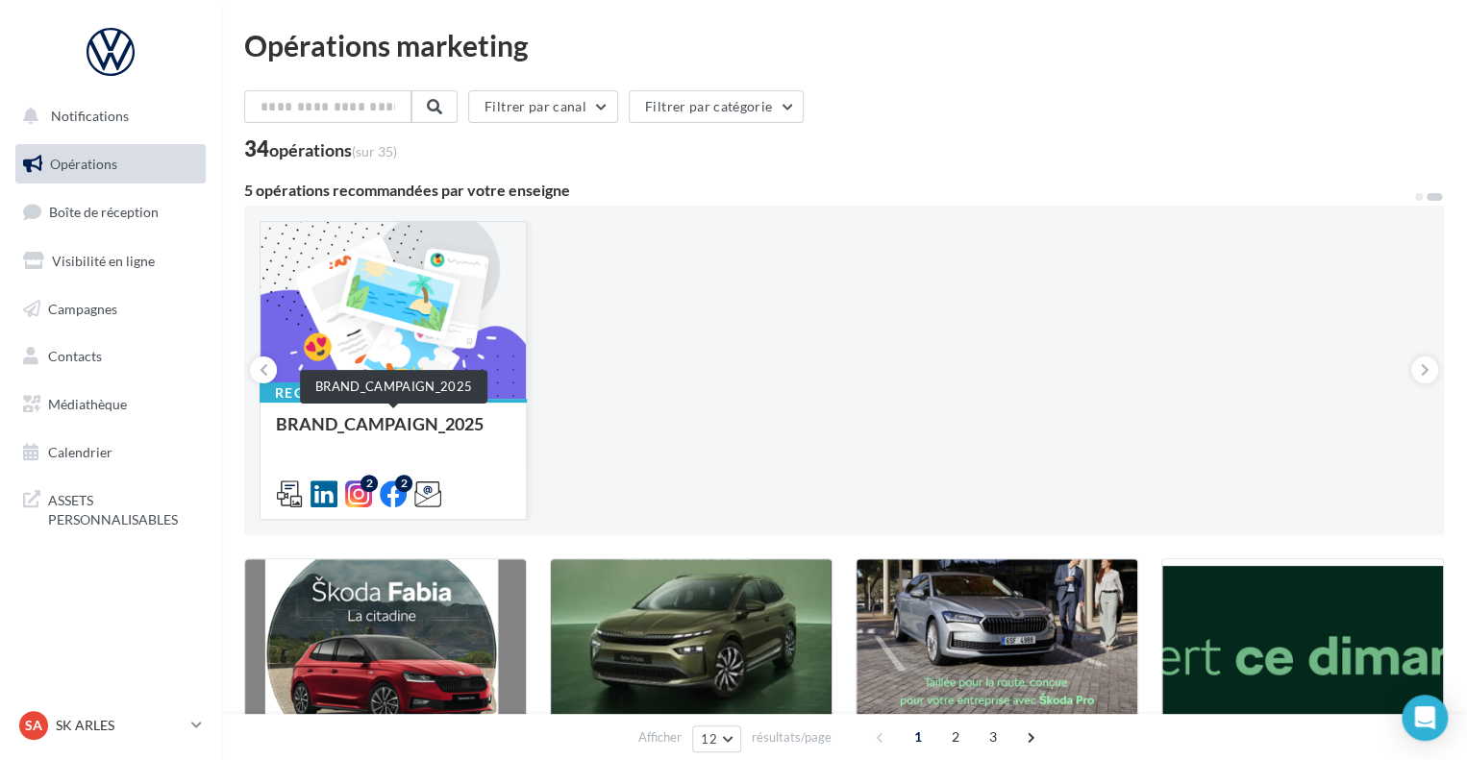
click at [415, 416] on div "BRAND_CAMPAIGN_2025" at bounding box center [393, 433] width 235 height 38
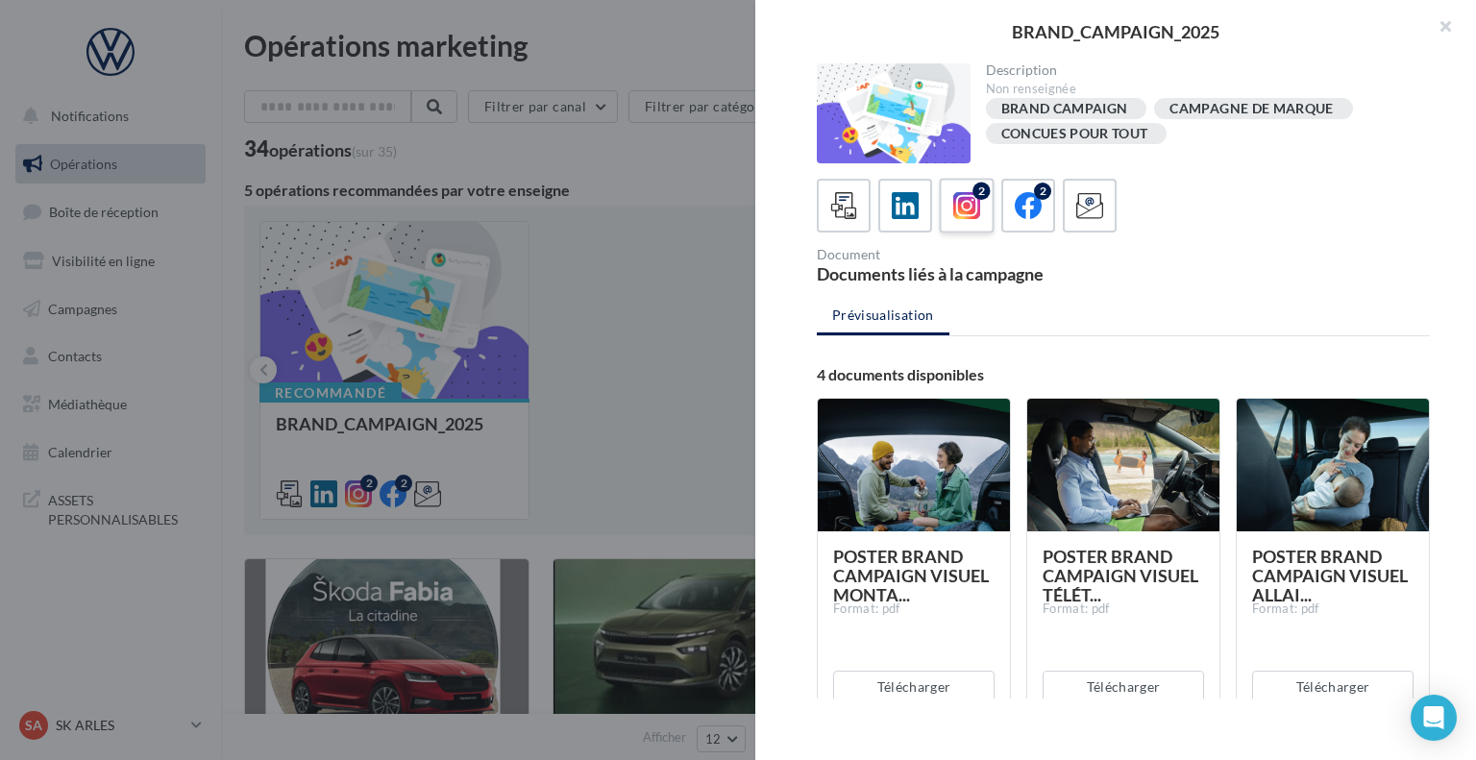
click at [972, 212] on icon at bounding box center [967, 206] width 28 height 28
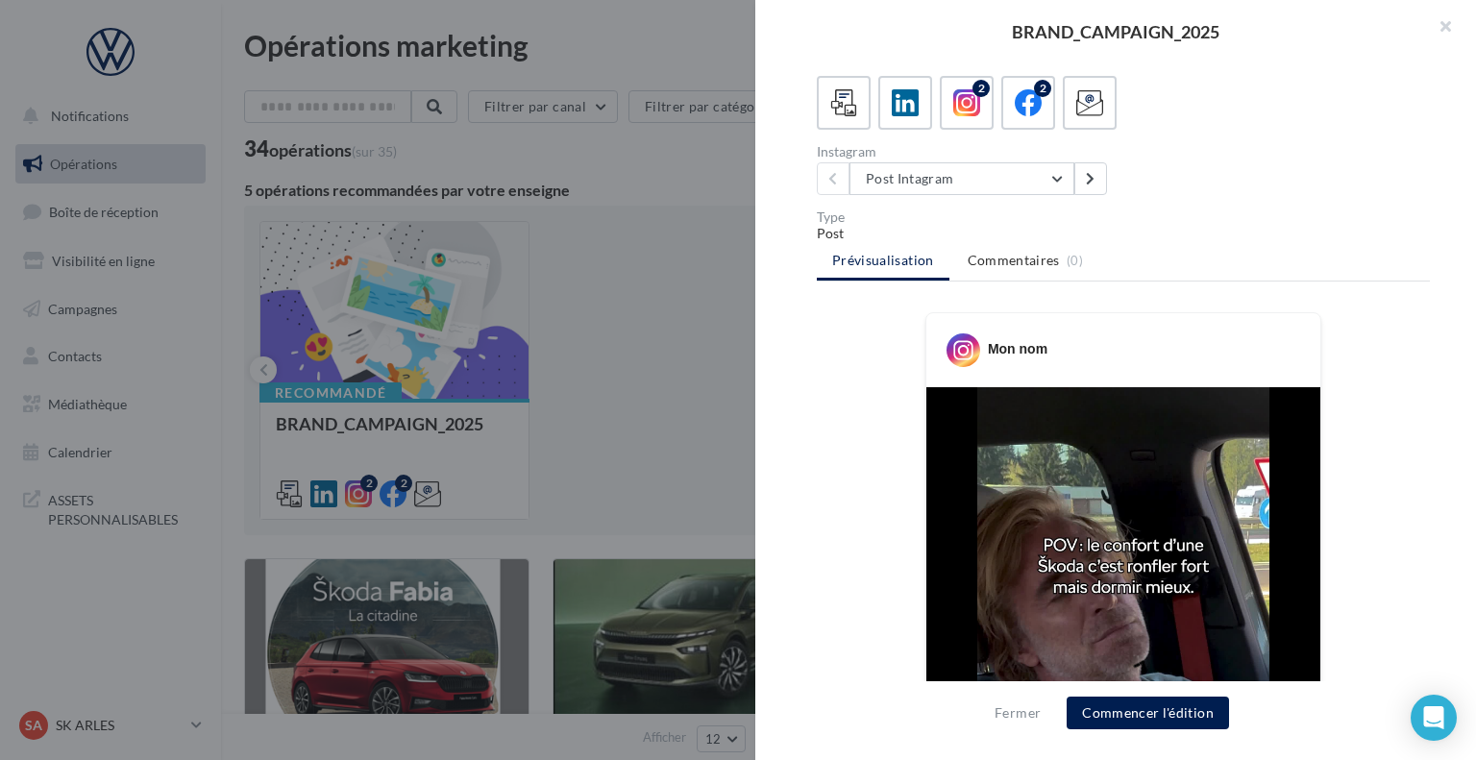
scroll to position [57, 0]
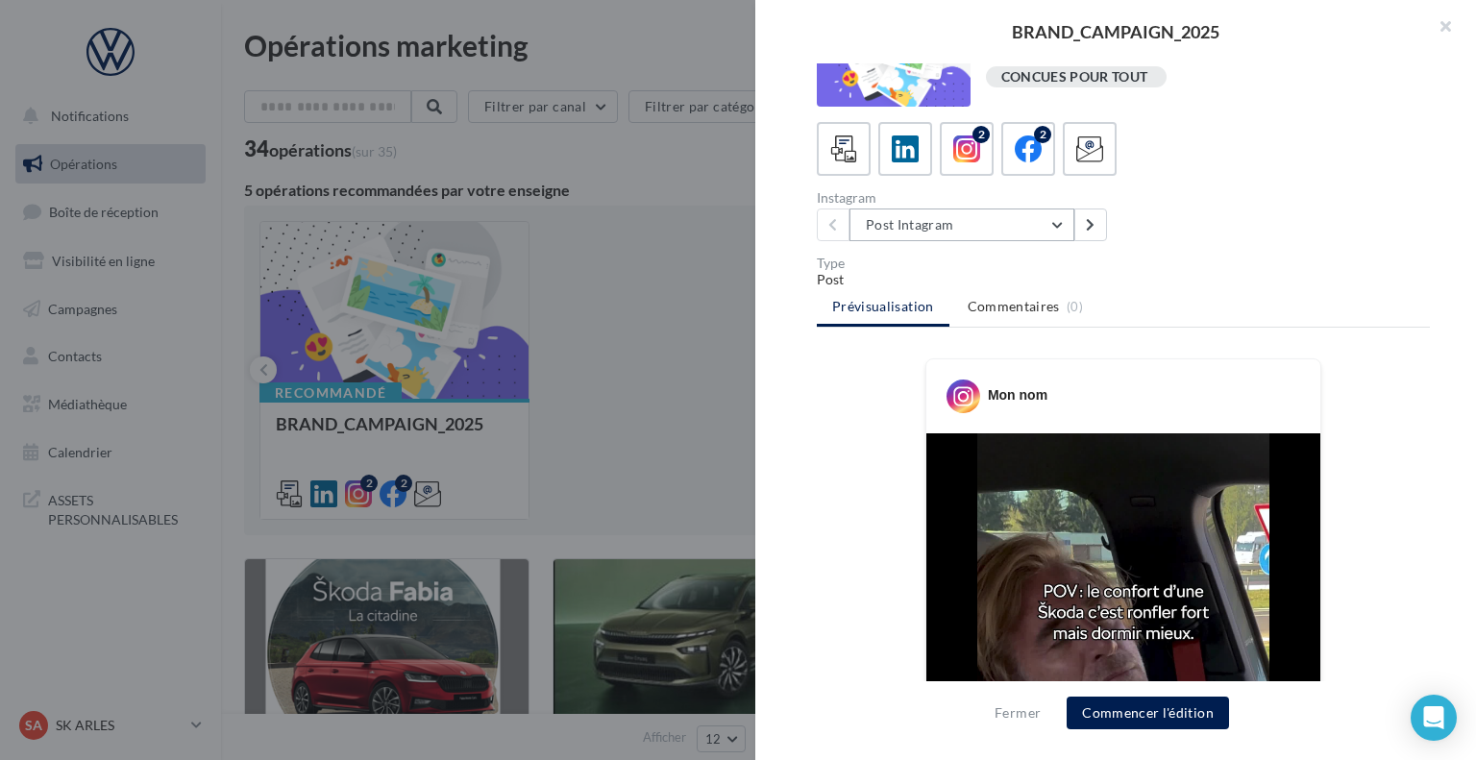
click at [1050, 221] on button "Post Intagram" at bounding box center [962, 225] width 225 height 33
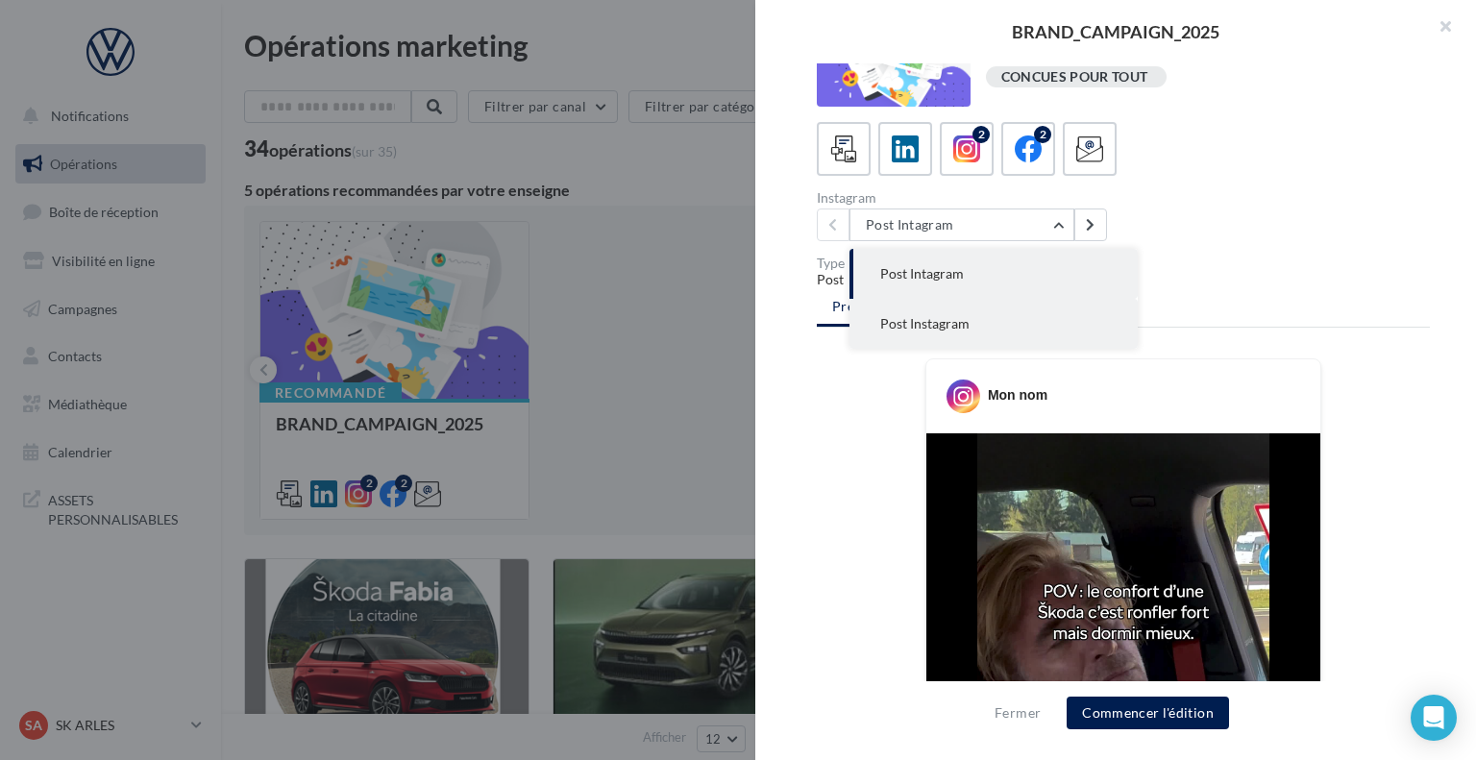
click at [994, 317] on button "Post Instagram" at bounding box center [994, 324] width 288 height 50
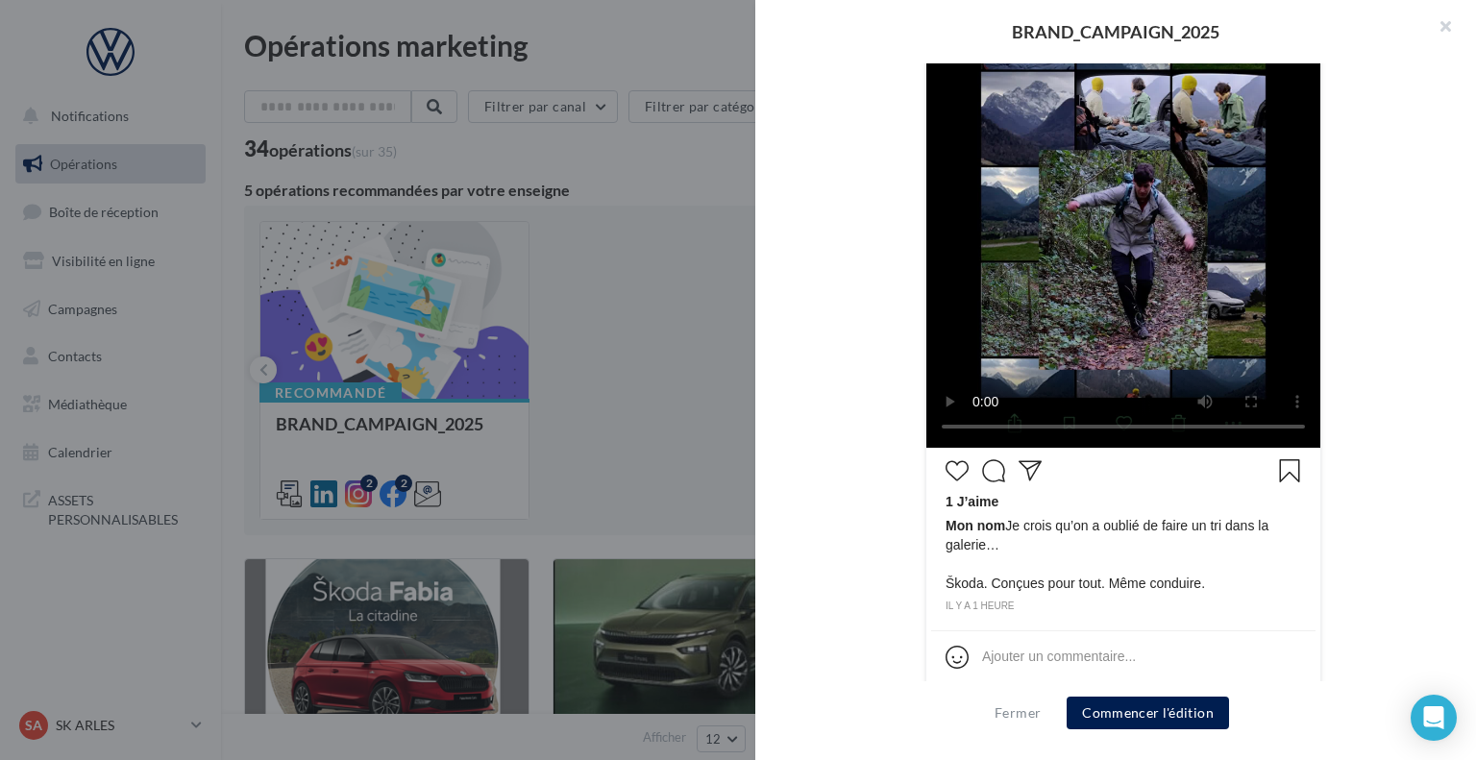
scroll to position [563, 0]
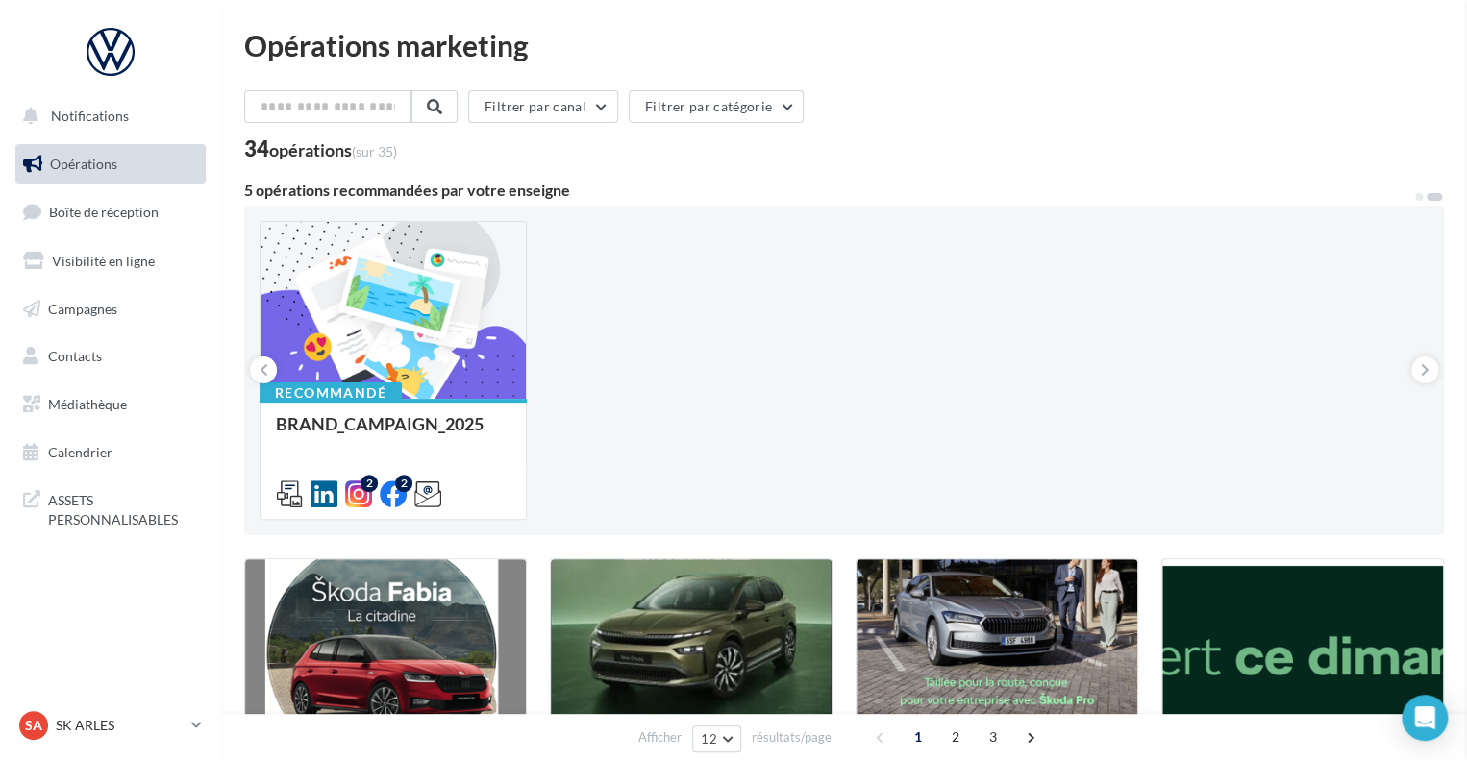
click at [391, 406] on div "Recommandé BRAND_CAMPAIGN_2025" at bounding box center [392, 458] width 265 height 118
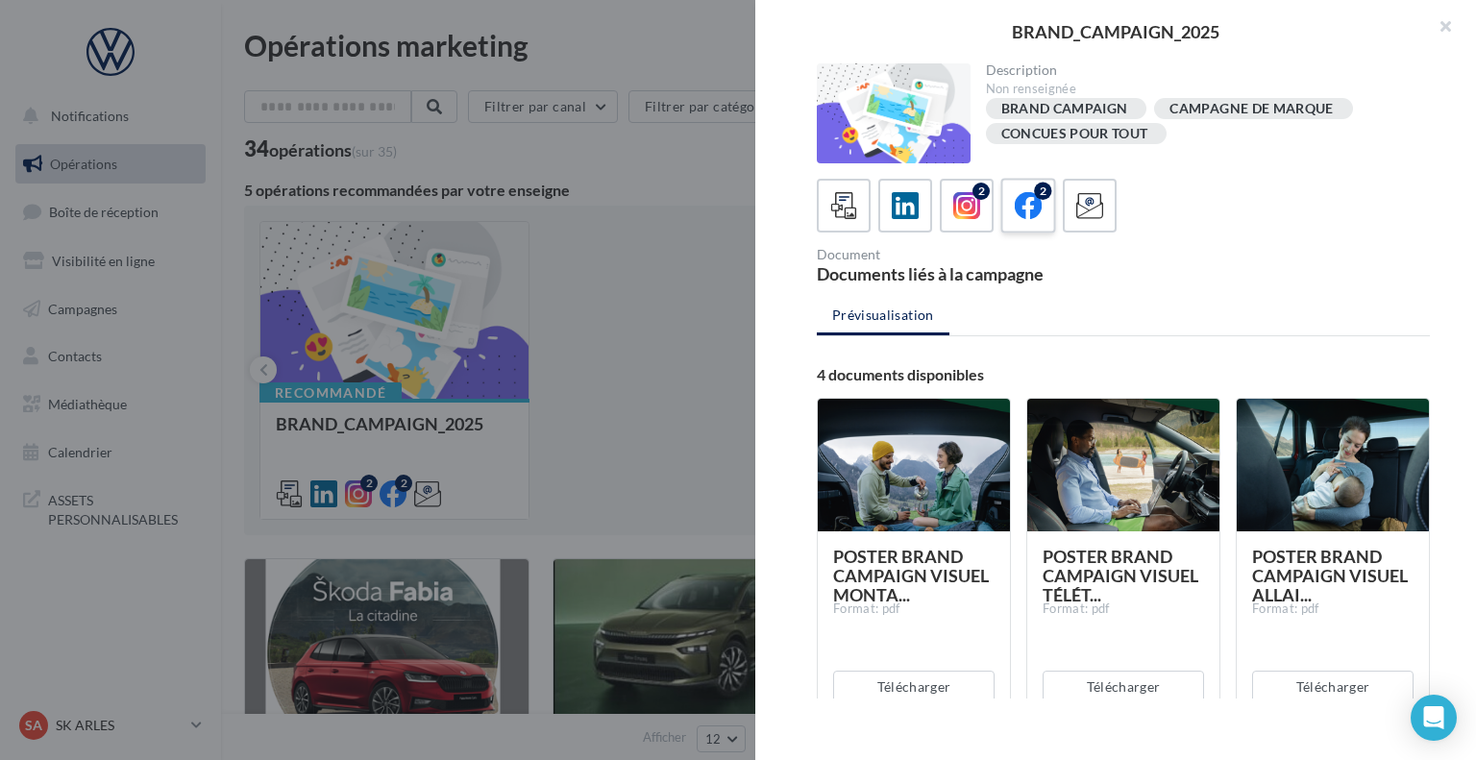
click at [1021, 207] on icon at bounding box center [1029, 206] width 28 height 28
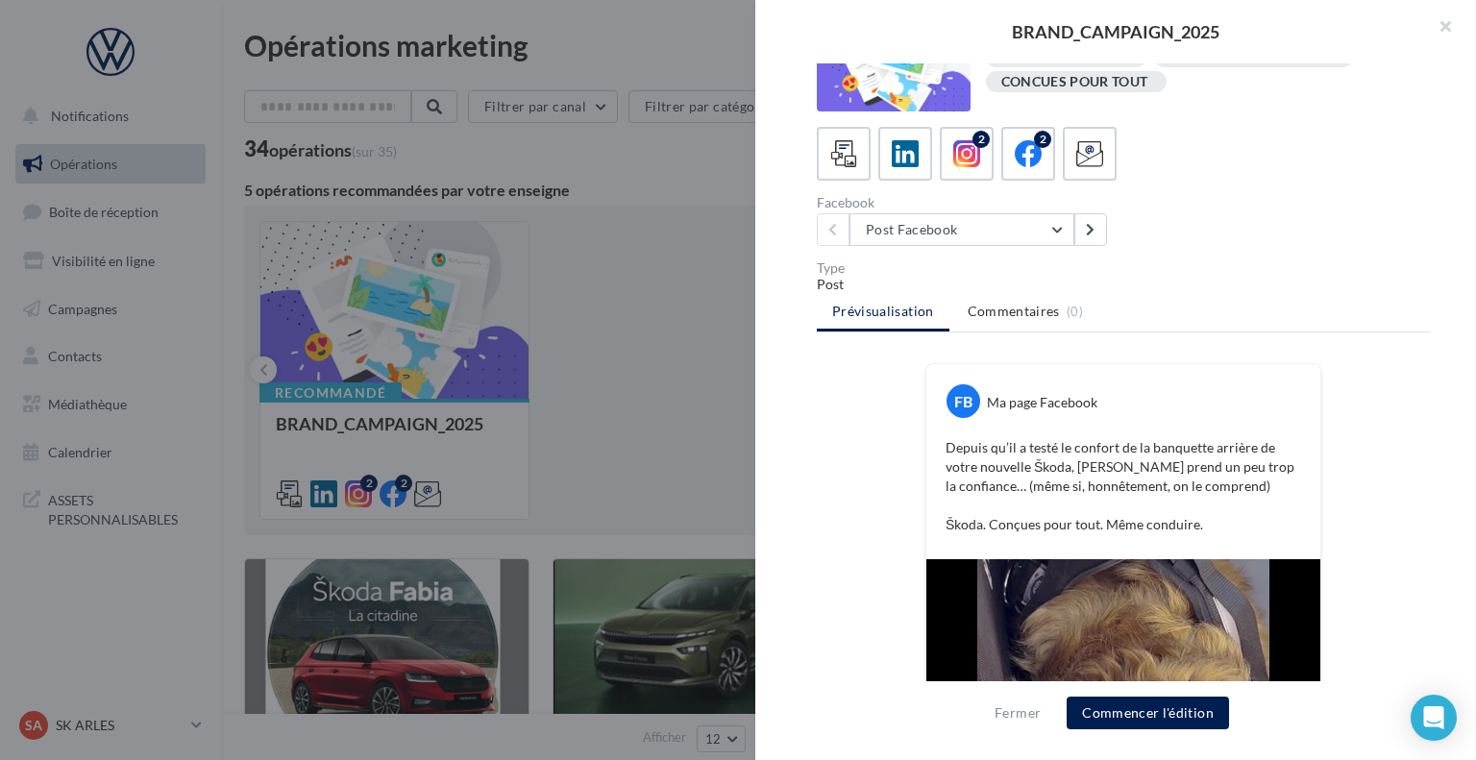
scroll to position [0, 0]
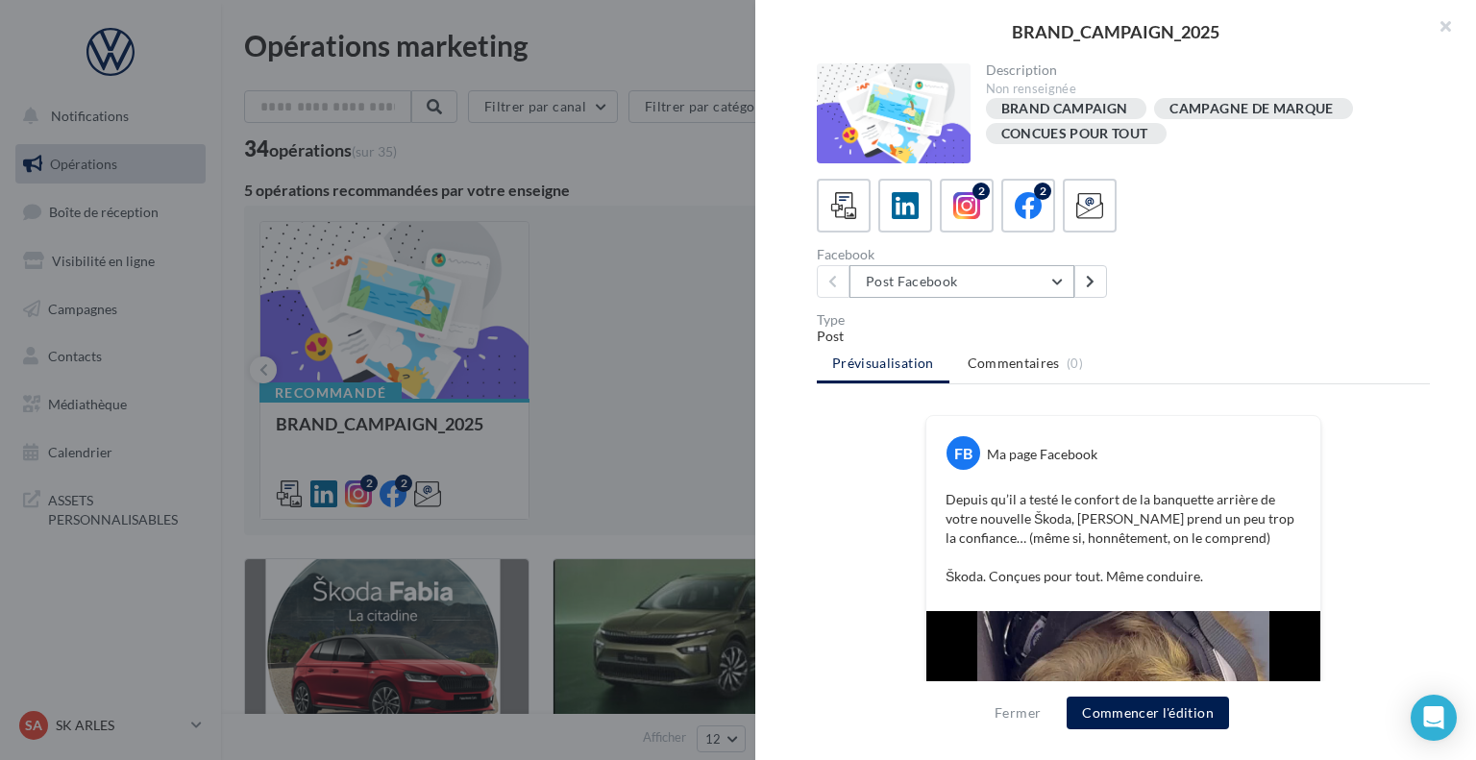
click at [1061, 284] on button "Post Facebook" at bounding box center [962, 281] width 225 height 33
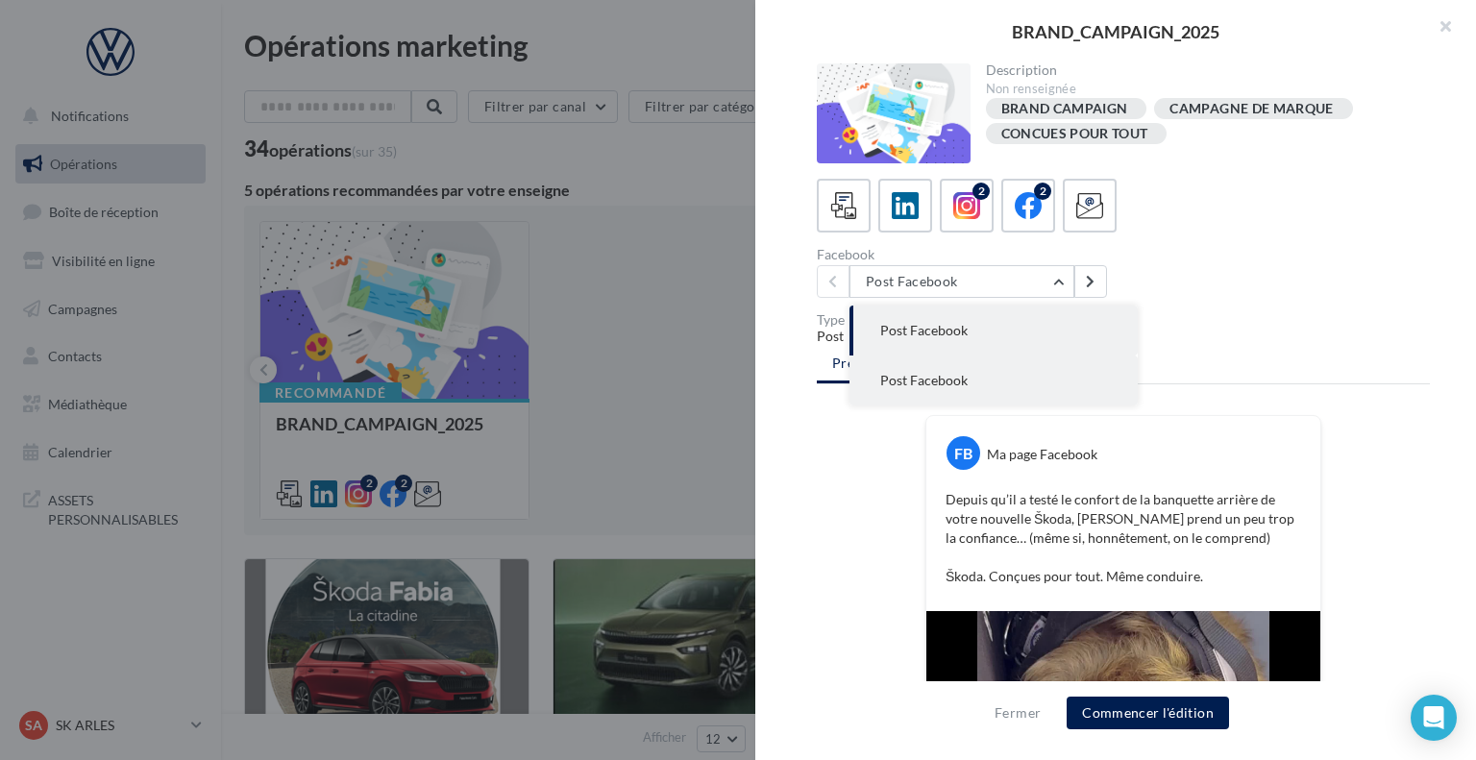
click at [986, 384] on button "Post Facebook" at bounding box center [994, 381] width 288 height 50
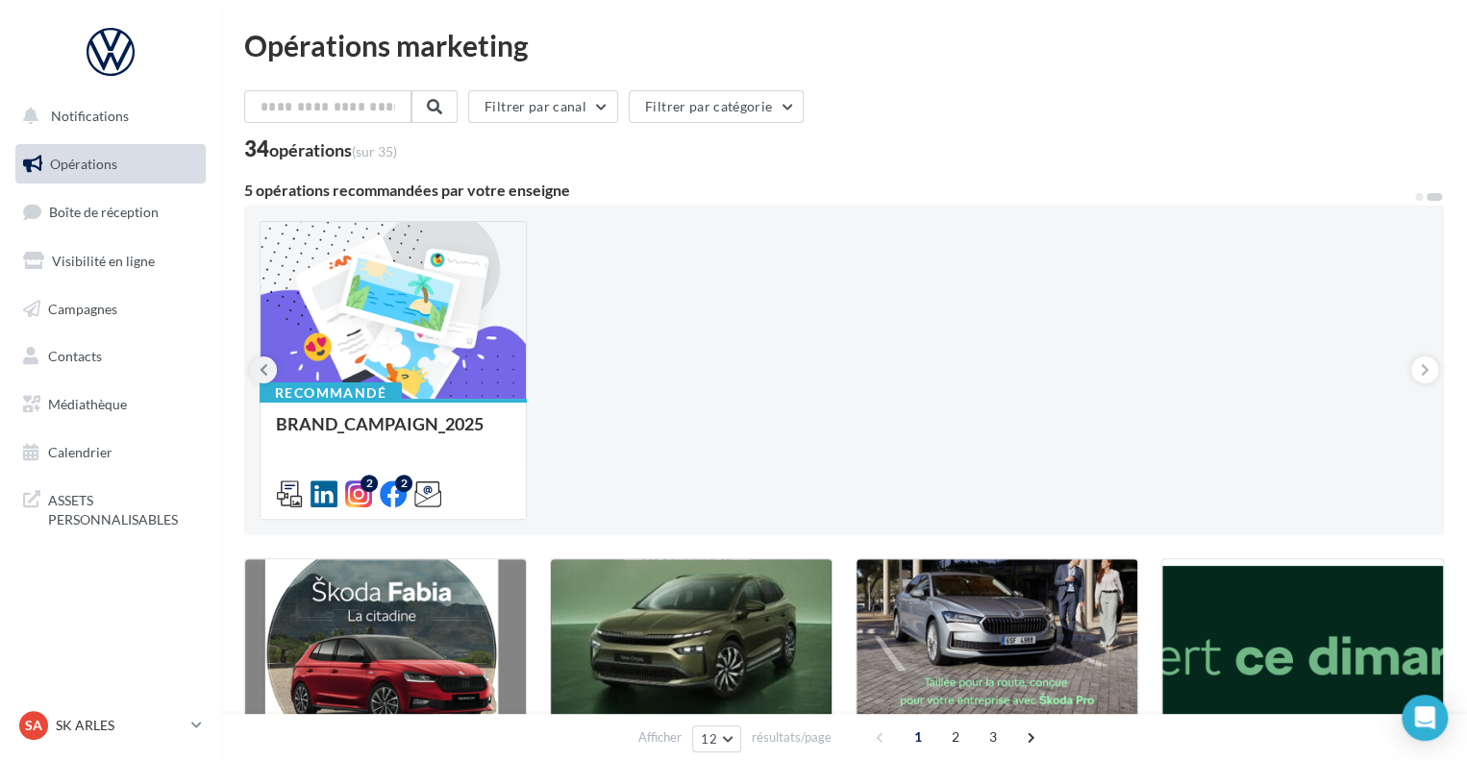
click at [257, 377] on button at bounding box center [263, 370] width 27 height 27
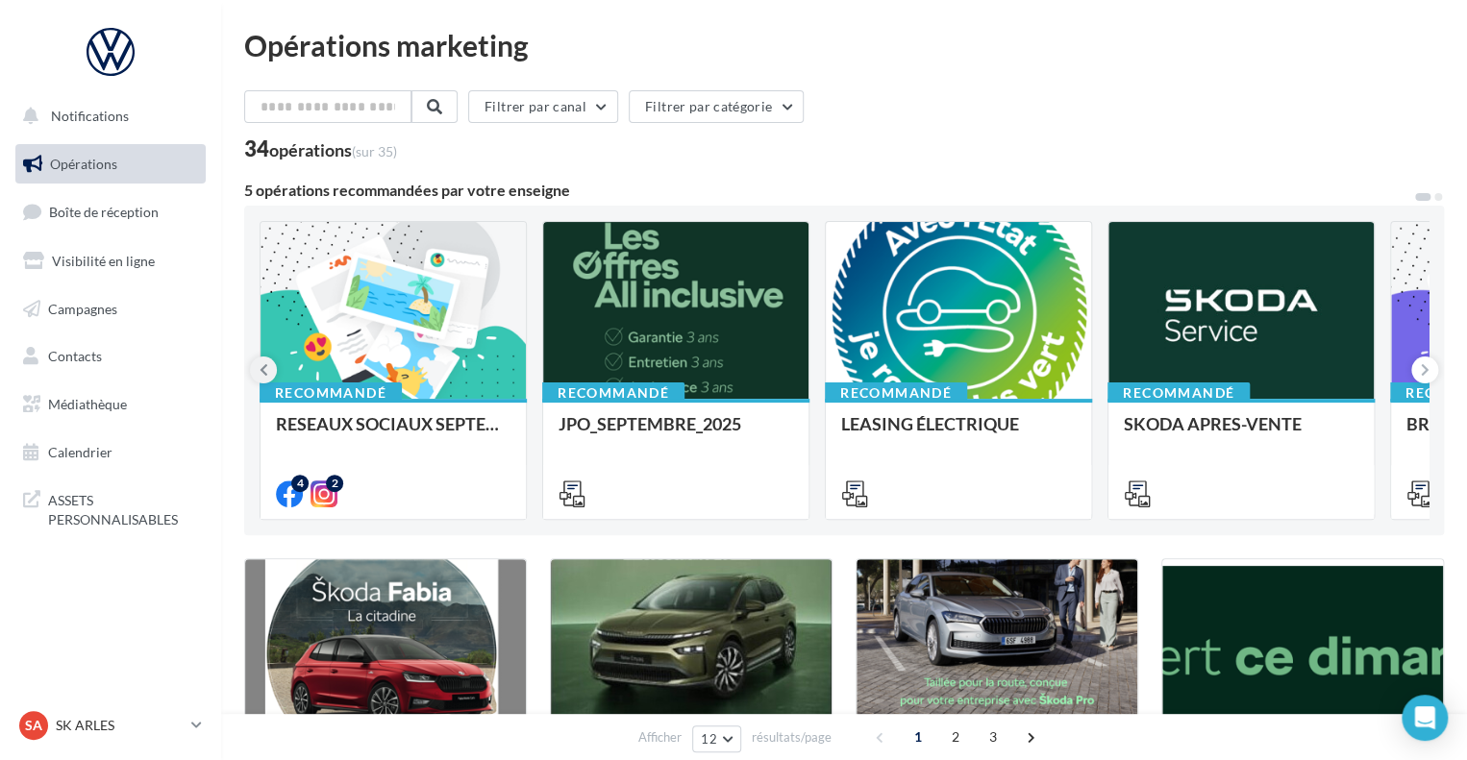
click at [257, 377] on button at bounding box center [263, 370] width 27 height 27
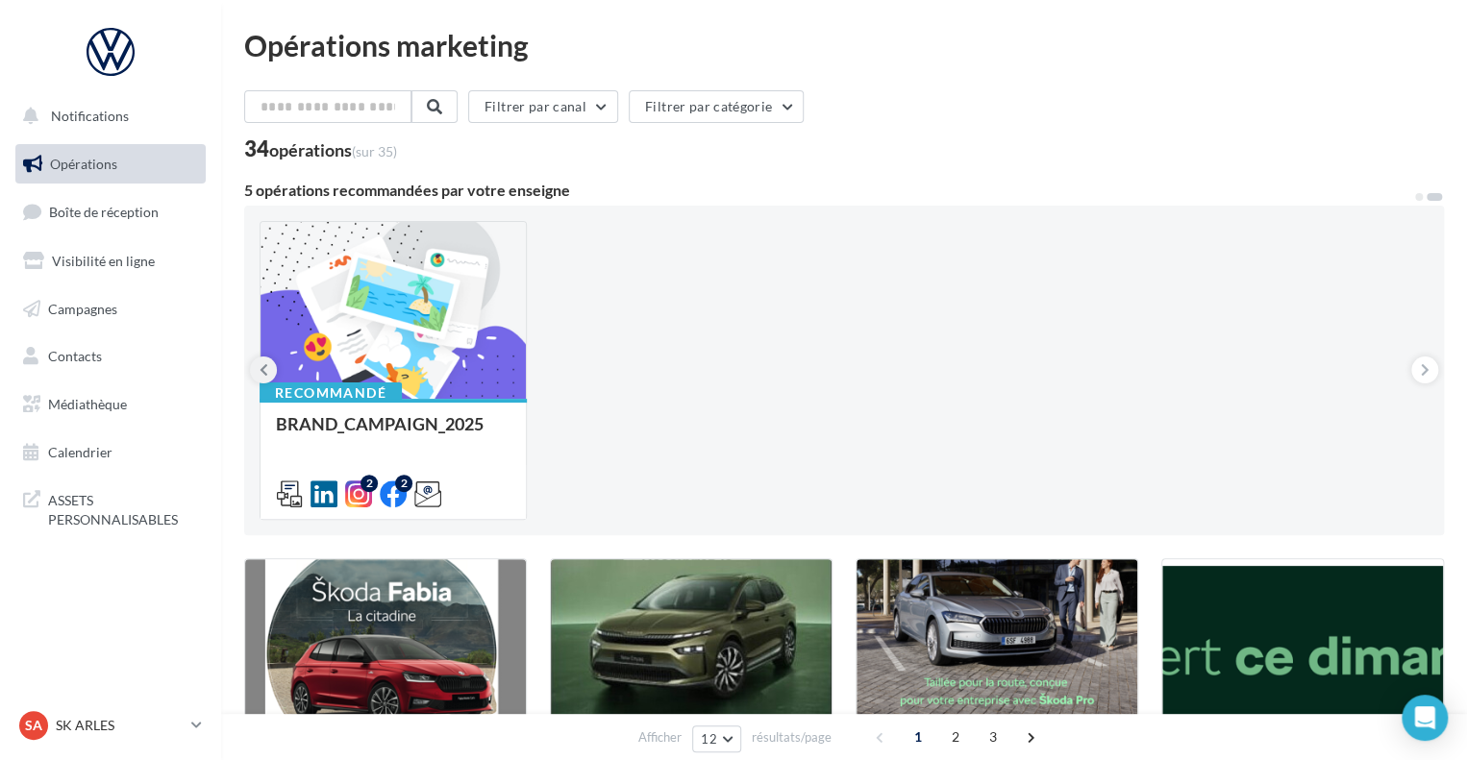
click at [264, 372] on icon at bounding box center [264, 369] width 9 height 19
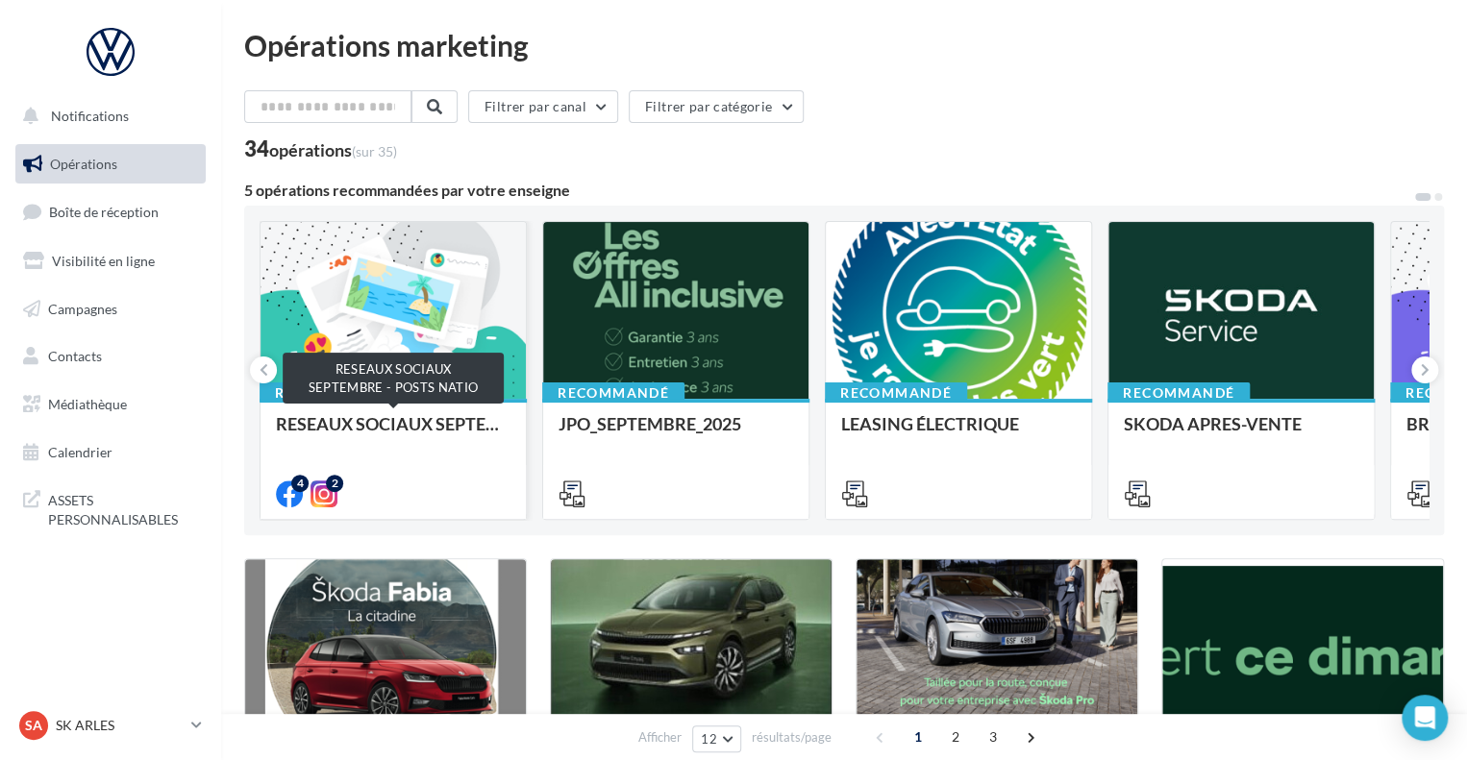
click at [359, 419] on div "RESEAUX SOCIAUX SEPTEMBRE - POSTS NATIO" at bounding box center [393, 433] width 235 height 38
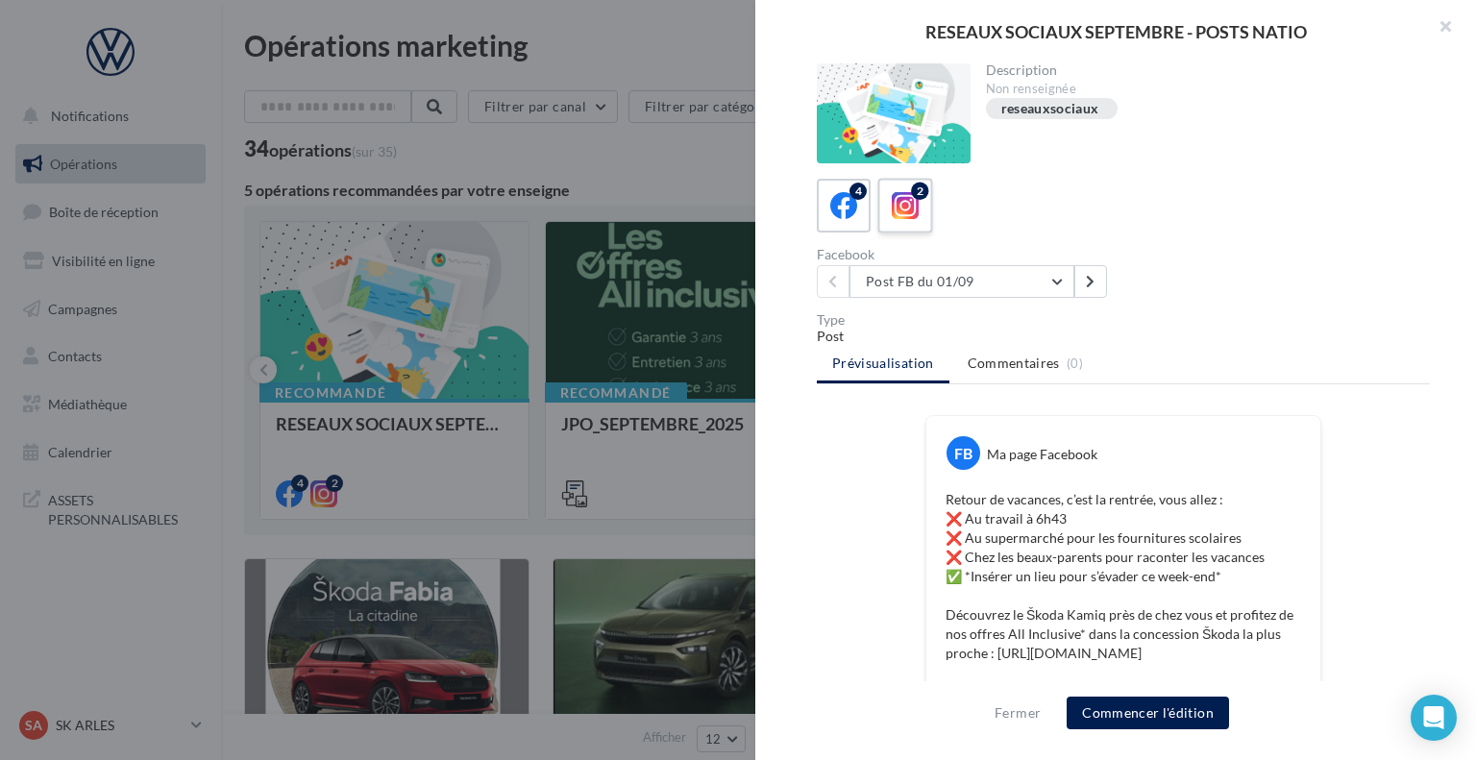
click at [919, 218] on div "2" at bounding box center [906, 206] width 36 height 36
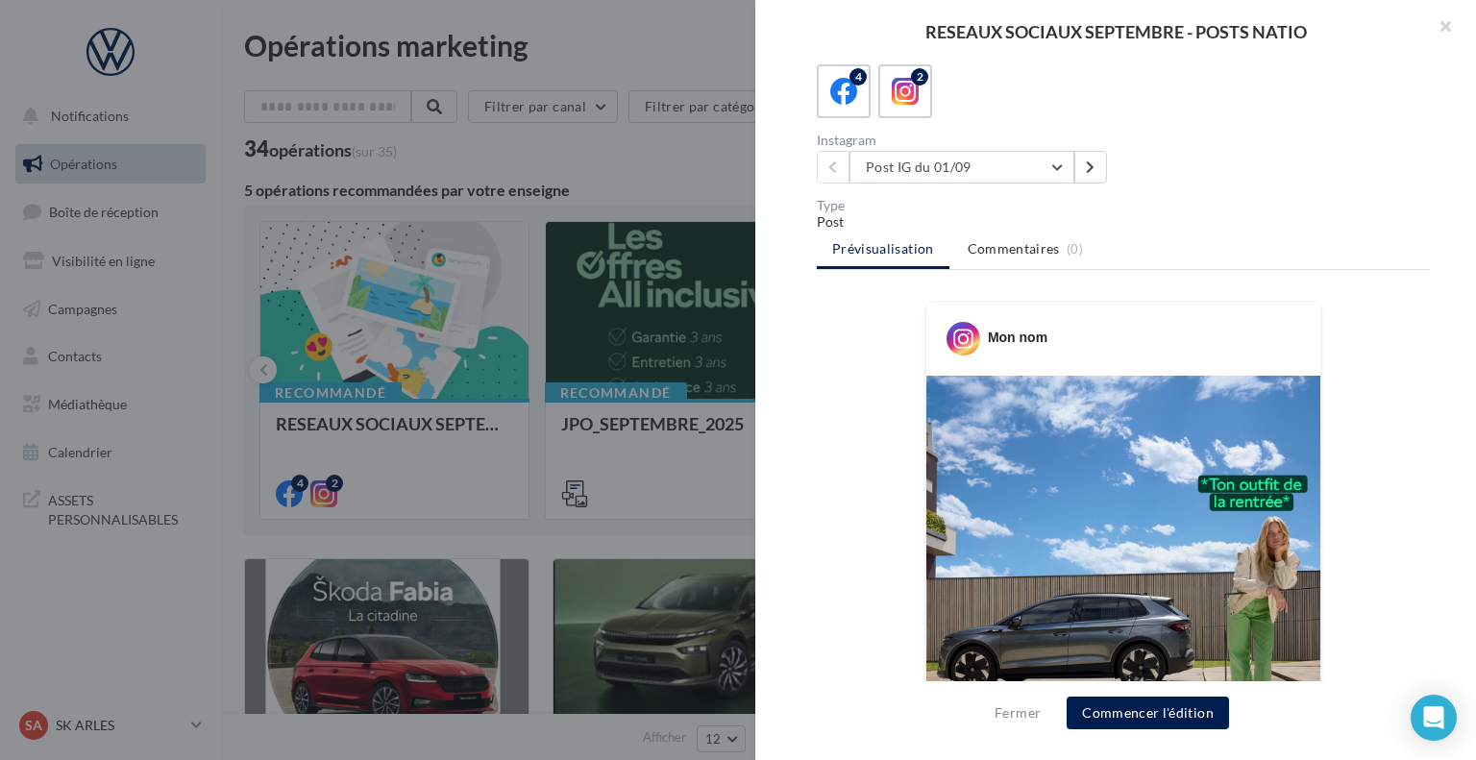
scroll to position [108, 0]
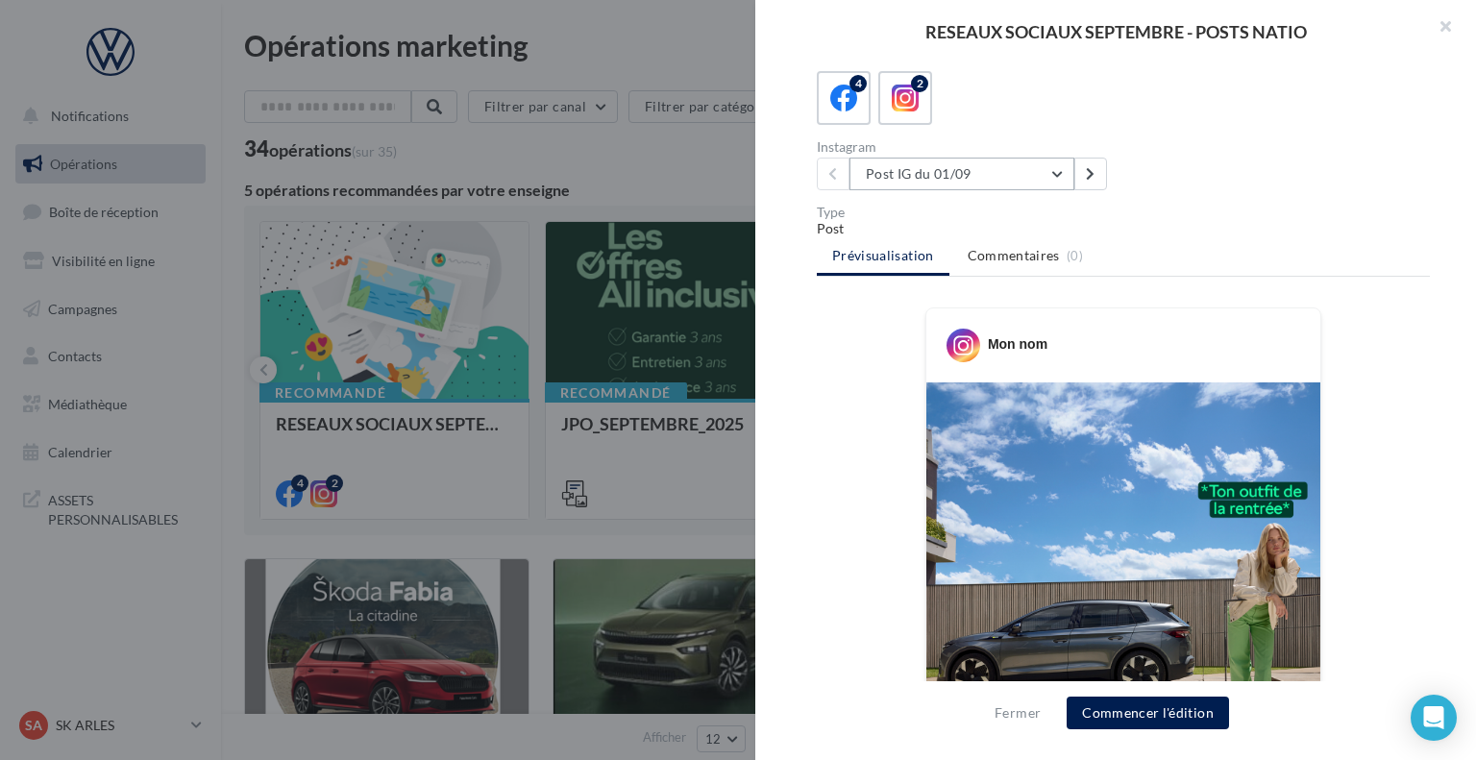
click at [1065, 176] on button "Post IG du 01/09" at bounding box center [962, 174] width 225 height 33
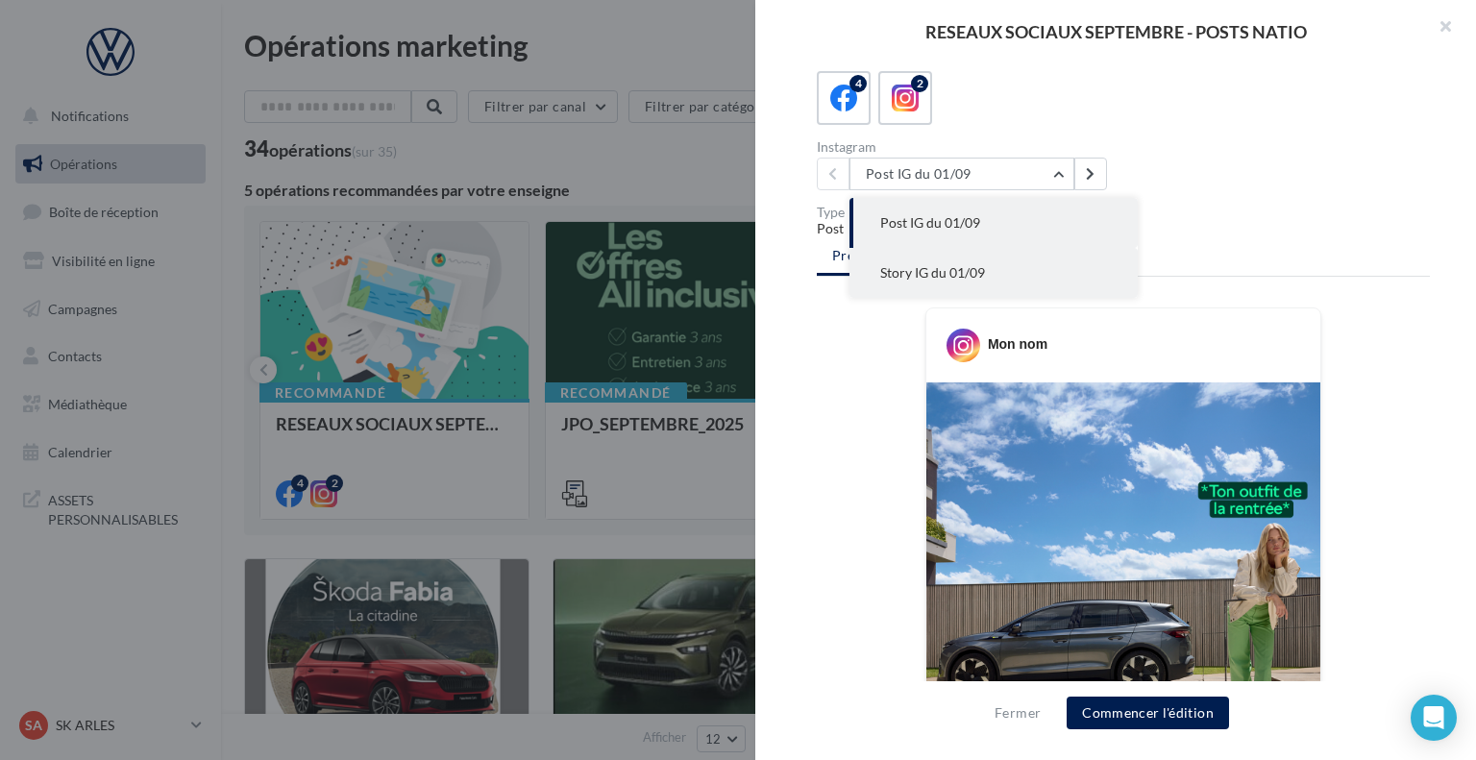
click at [980, 264] on span "Story IG du 01/09" at bounding box center [932, 272] width 105 height 16
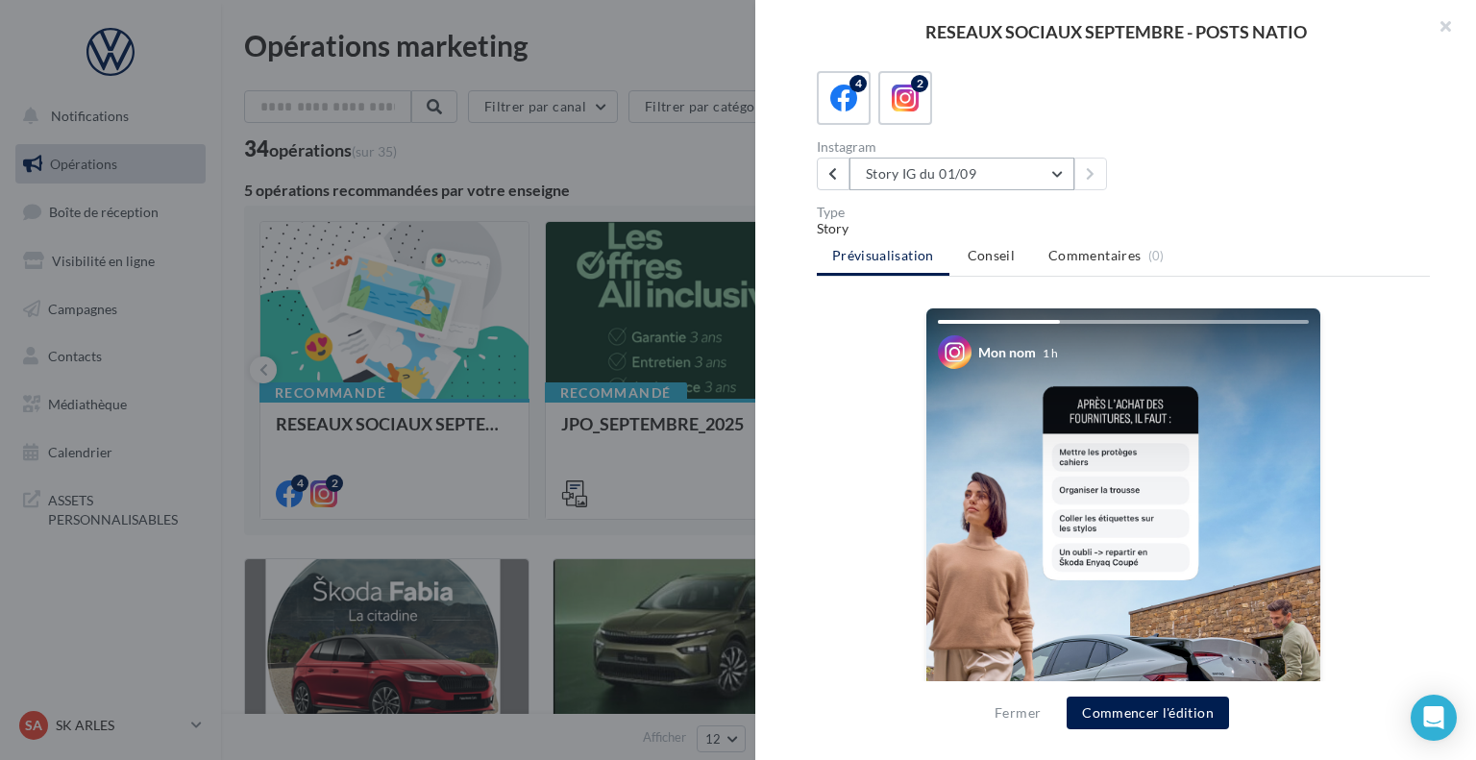
click at [1030, 177] on button "Story IG du 01/09" at bounding box center [962, 174] width 225 height 33
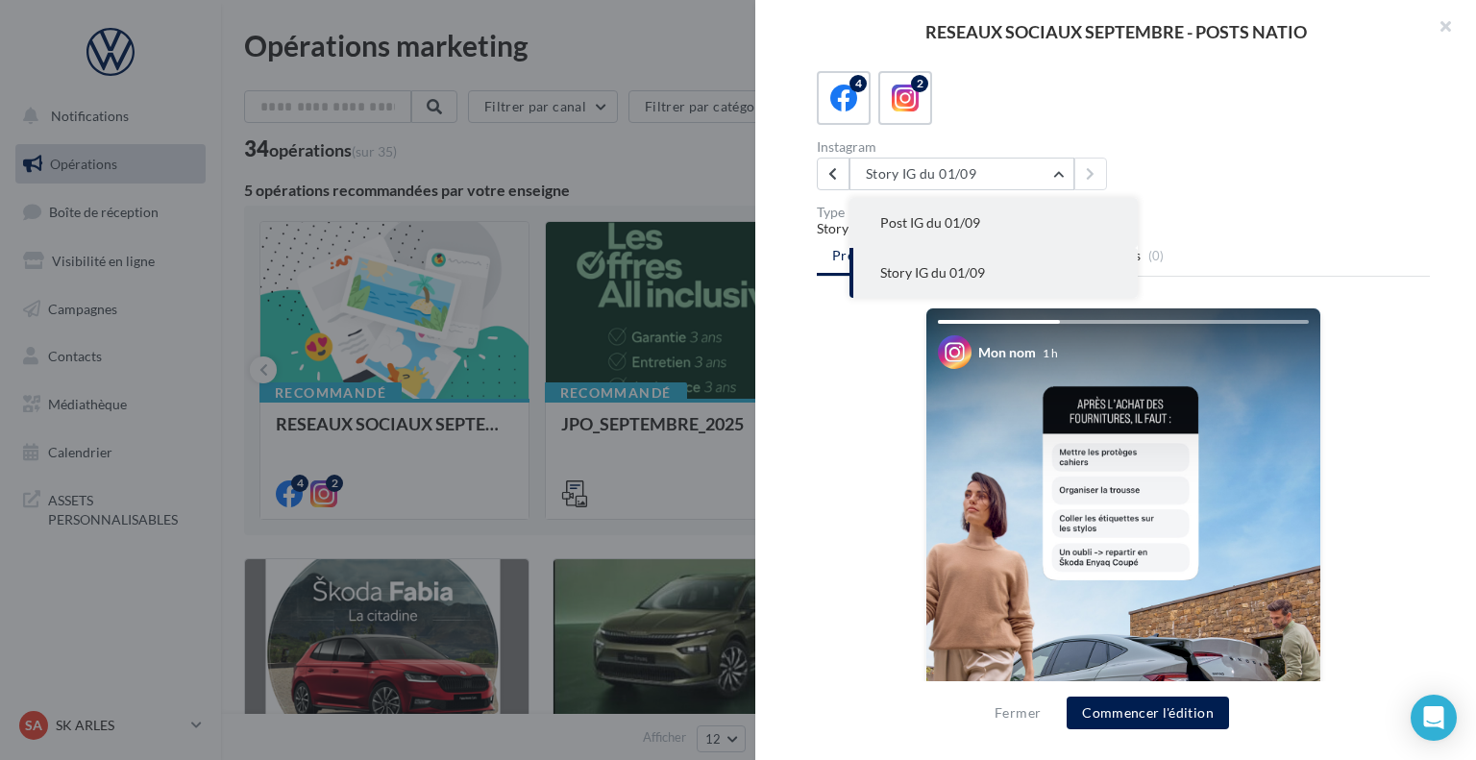
click at [1000, 201] on button "Post IG du 01/09" at bounding box center [994, 223] width 288 height 50
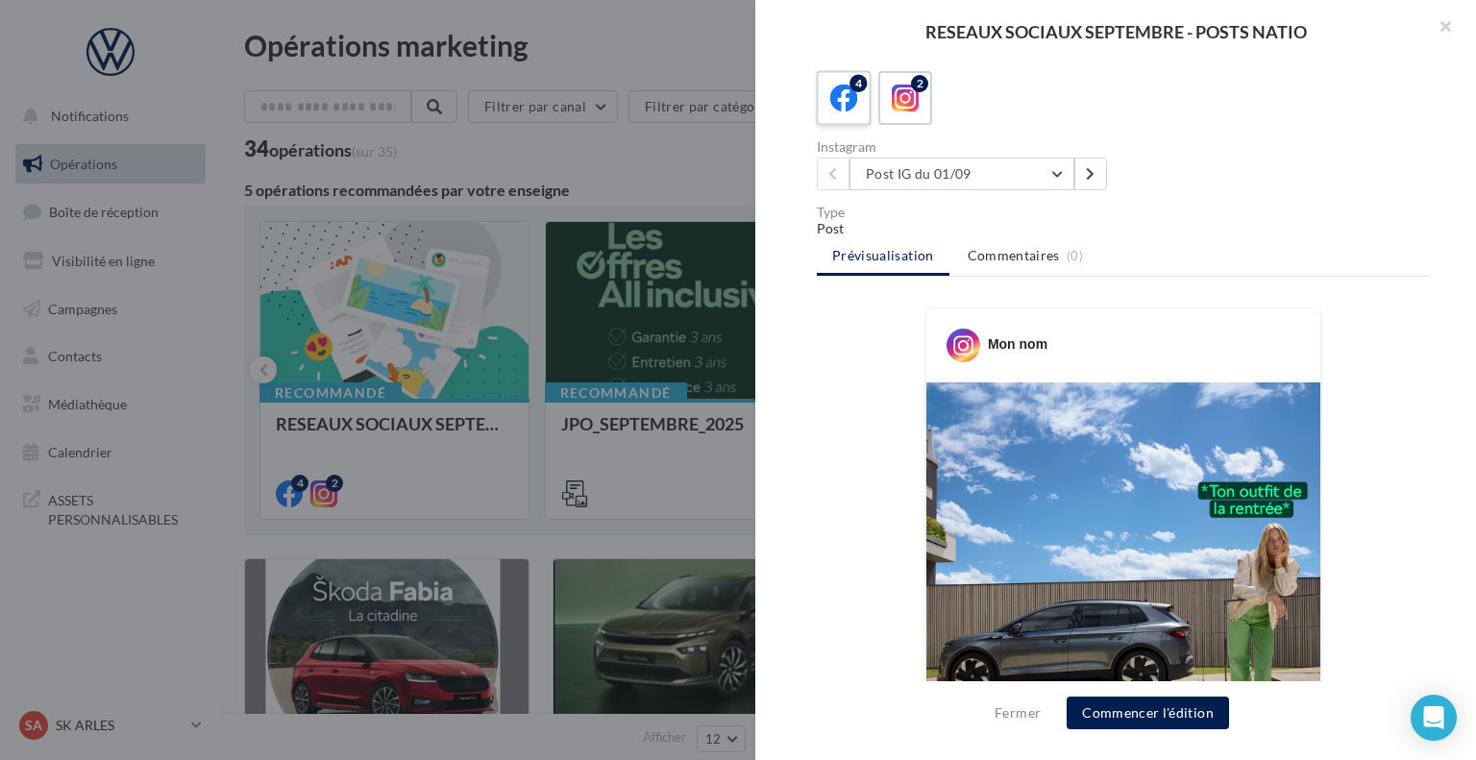
click at [820, 110] on label "4" at bounding box center [843, 97] width 55 height 55
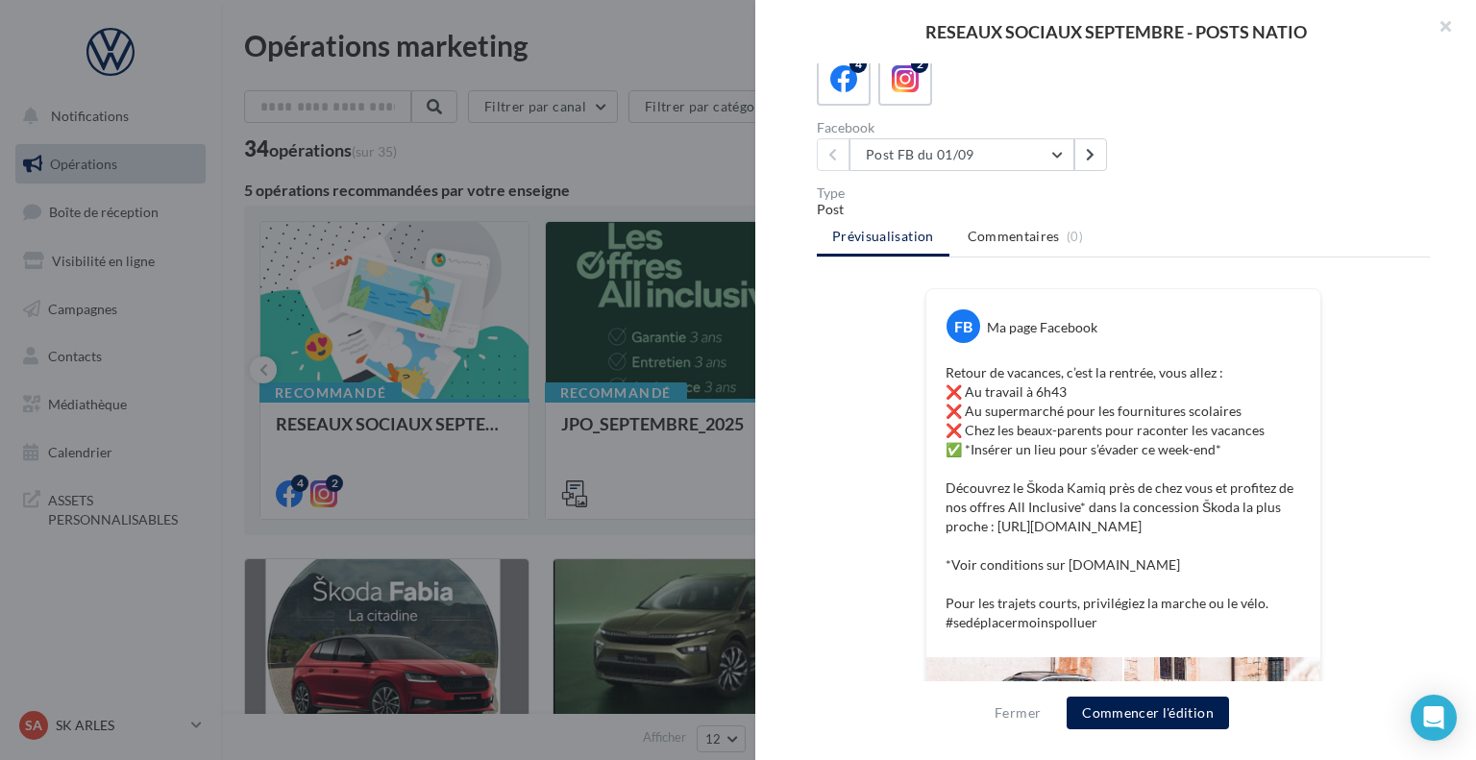
scroll to position [127, 0]
click at [1016, 157] on button "Post FB du 01/09" at bounding box center [962, 154] width 225 height 33
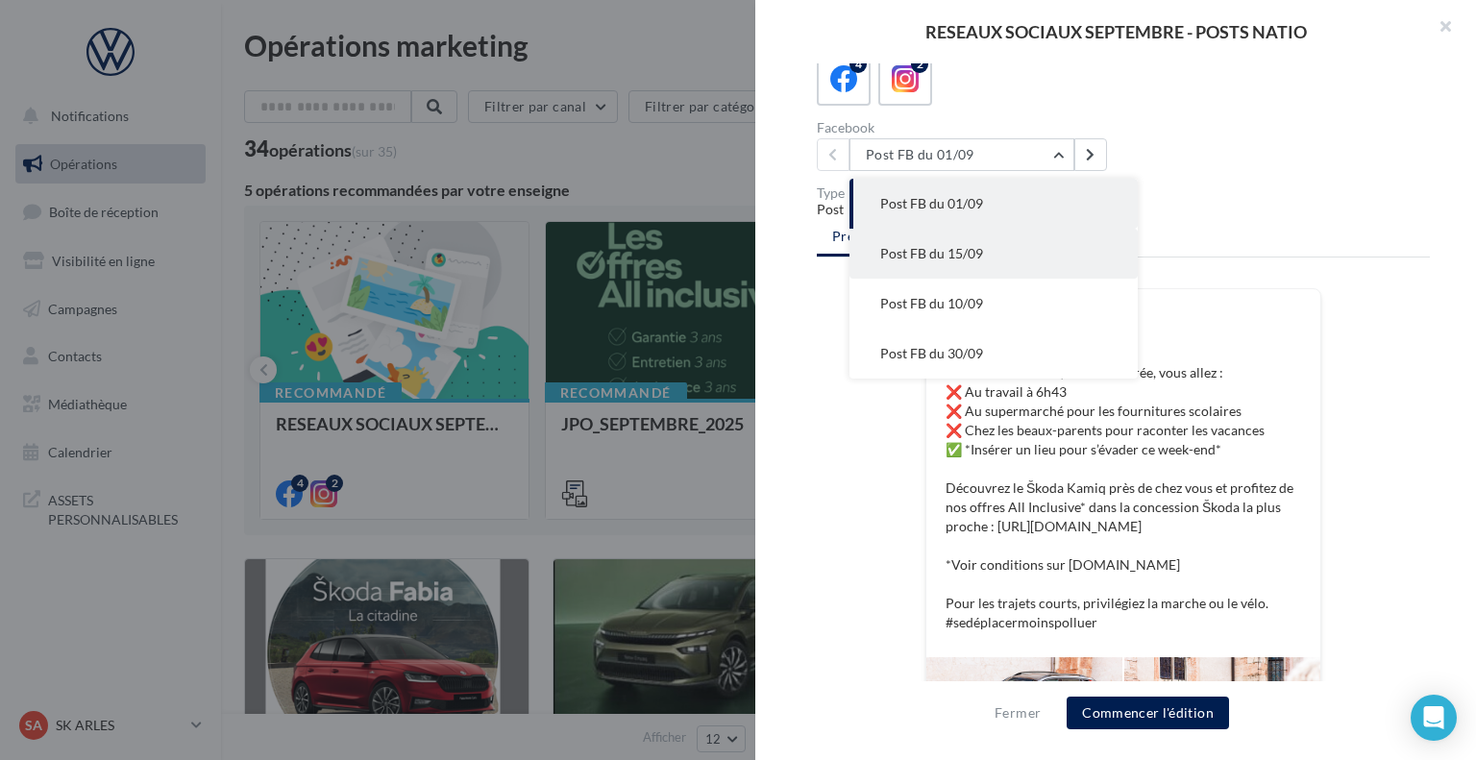
click at [982, 260] on button "Post FB du 15/09" at bounding box center [994, 254] width 288 height 50
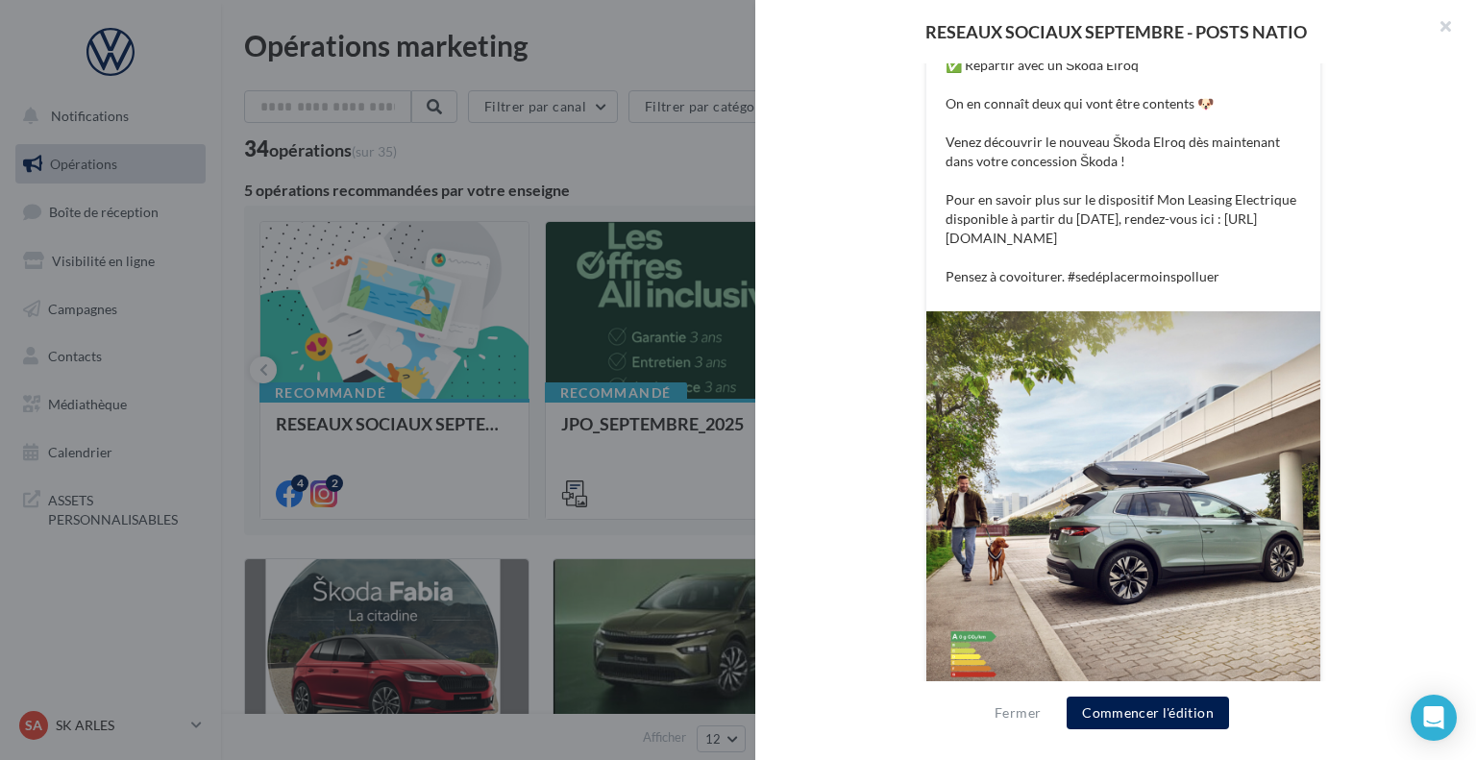
scroll to position [473, 0]
click at [838, 495] on div "FB Ma page Facebook ✅ Ne pas casser son budget ✅ Profiter du Leasing Électrique…" at bounding box center [1123, 336] width 613 height 789
